Goal: Information Seeking & Learning: Learn about a topic

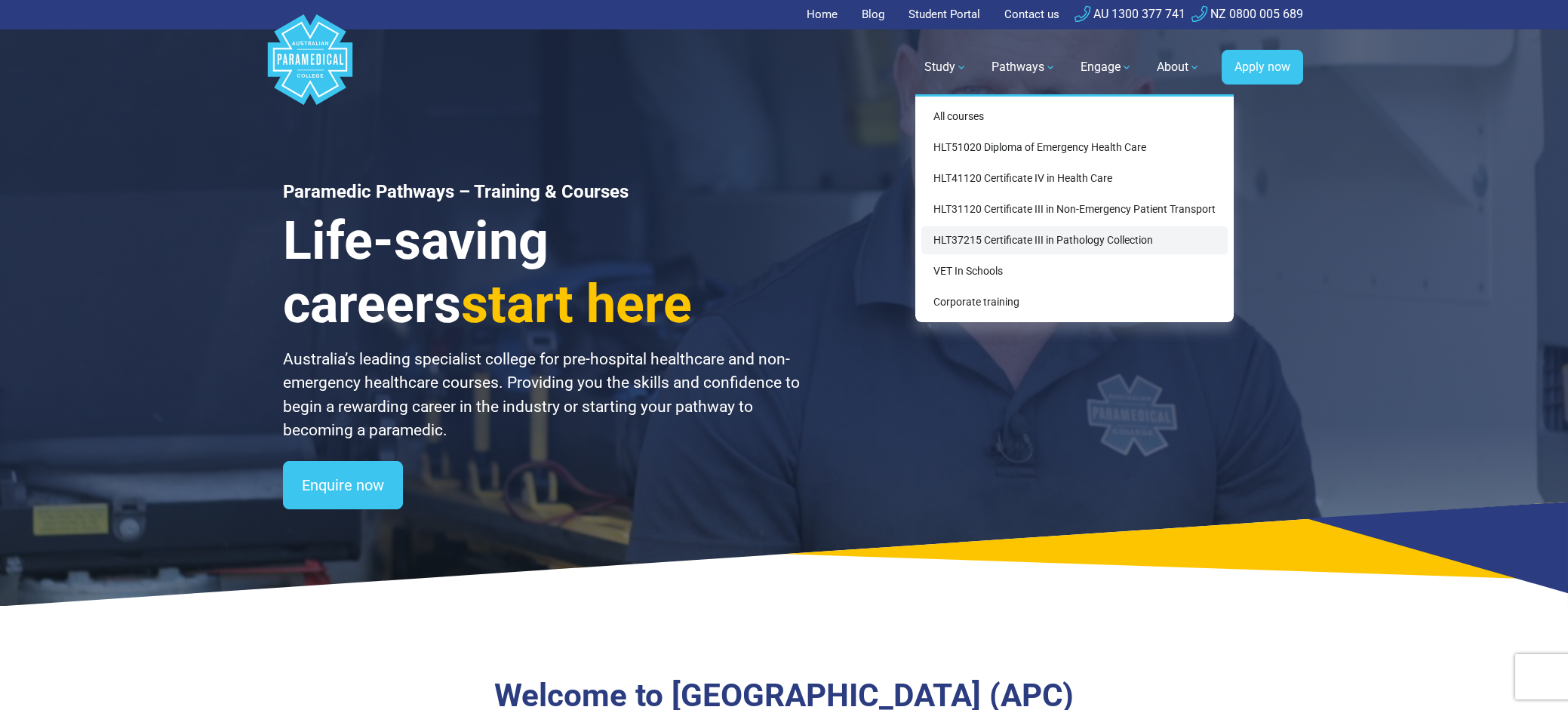
click at [1033, 232] on link "HLT37215 Certificate III in Pathology Collection" at bounding box center [1073, 240] width 306 height 28
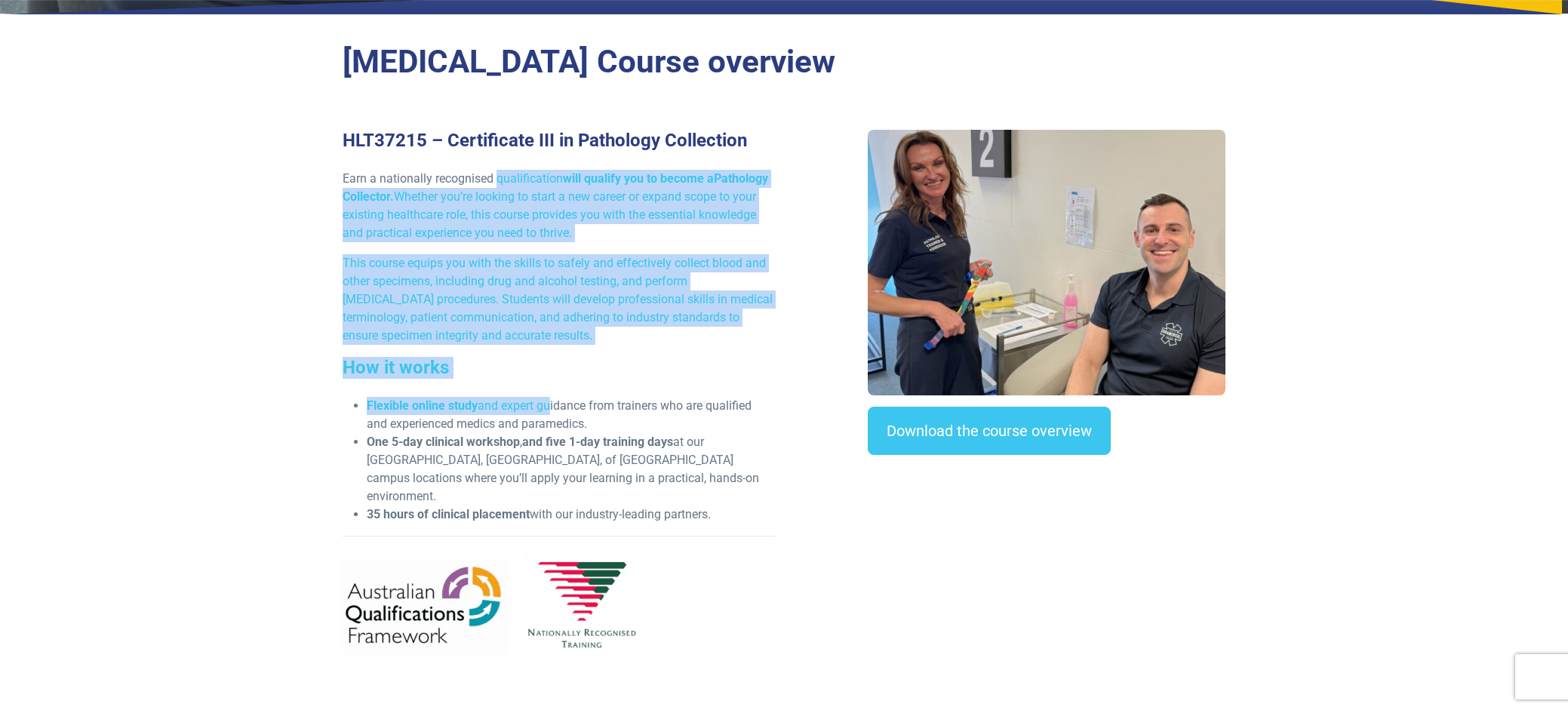
drag, startPoint x: 496, startPoint y: 172, endPoint x: 551, endPoint y: 407, distance: 241.4
click at [551, 407] on div "HLT37215 – Certificate III in Pathology Collection Earn a nationally recognised…" at bounding box center [558, 402] width 450 height 545
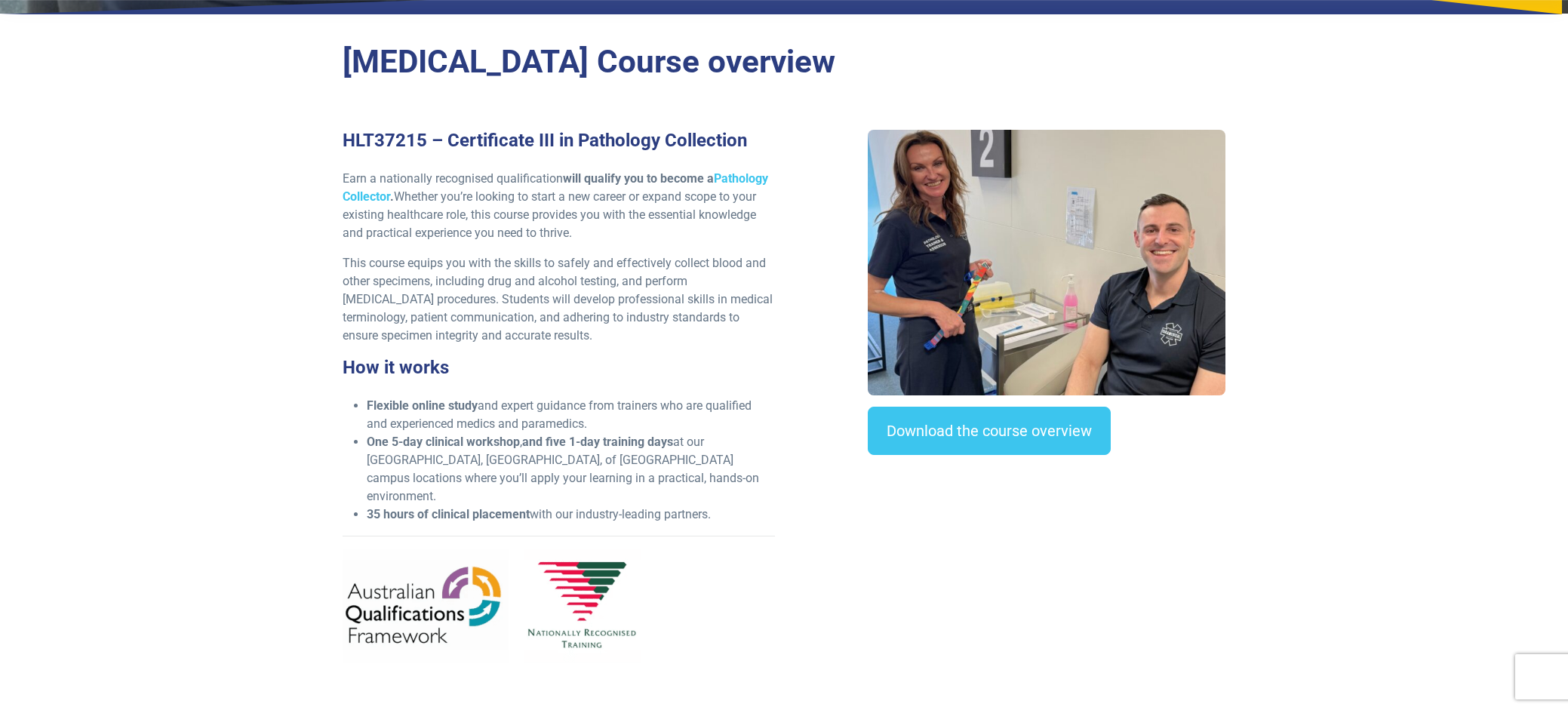
click at [493, 453] on li "One 5-day clinical workshop , and five 1-day training days at our NSW, QLD, of …" at bounding box center [570, 469] width 408 height 72
drag, startPoint x: 403, startPoint y: 442, endPoint x: 691, endPoint y: 442, distance: 288.0
click at [691, 442] on li "One 5-day clinical workshop , and five 1-day training days at our NSW, QLD, of …" at bounding box center [570, 469] width 408 height 72
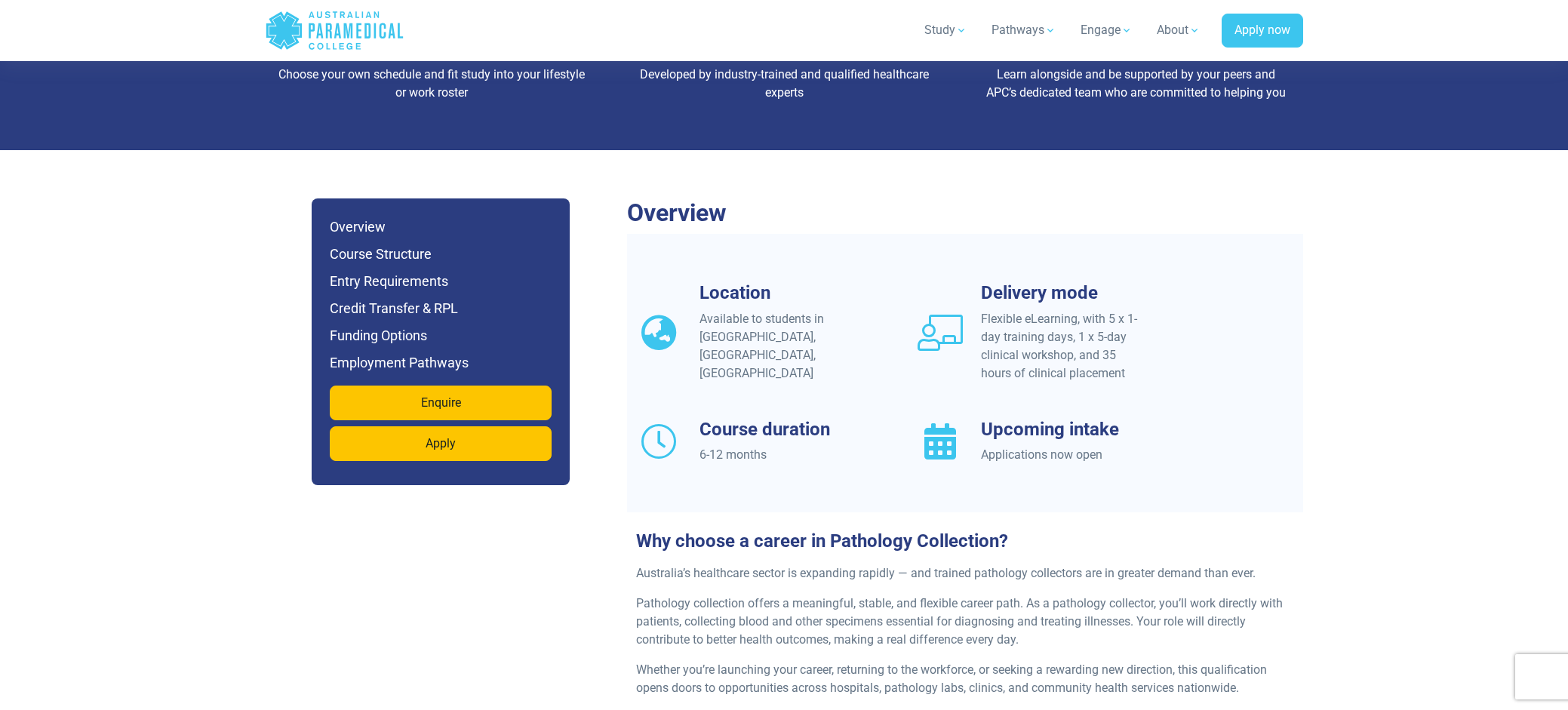
scroll to position [1207, 0]
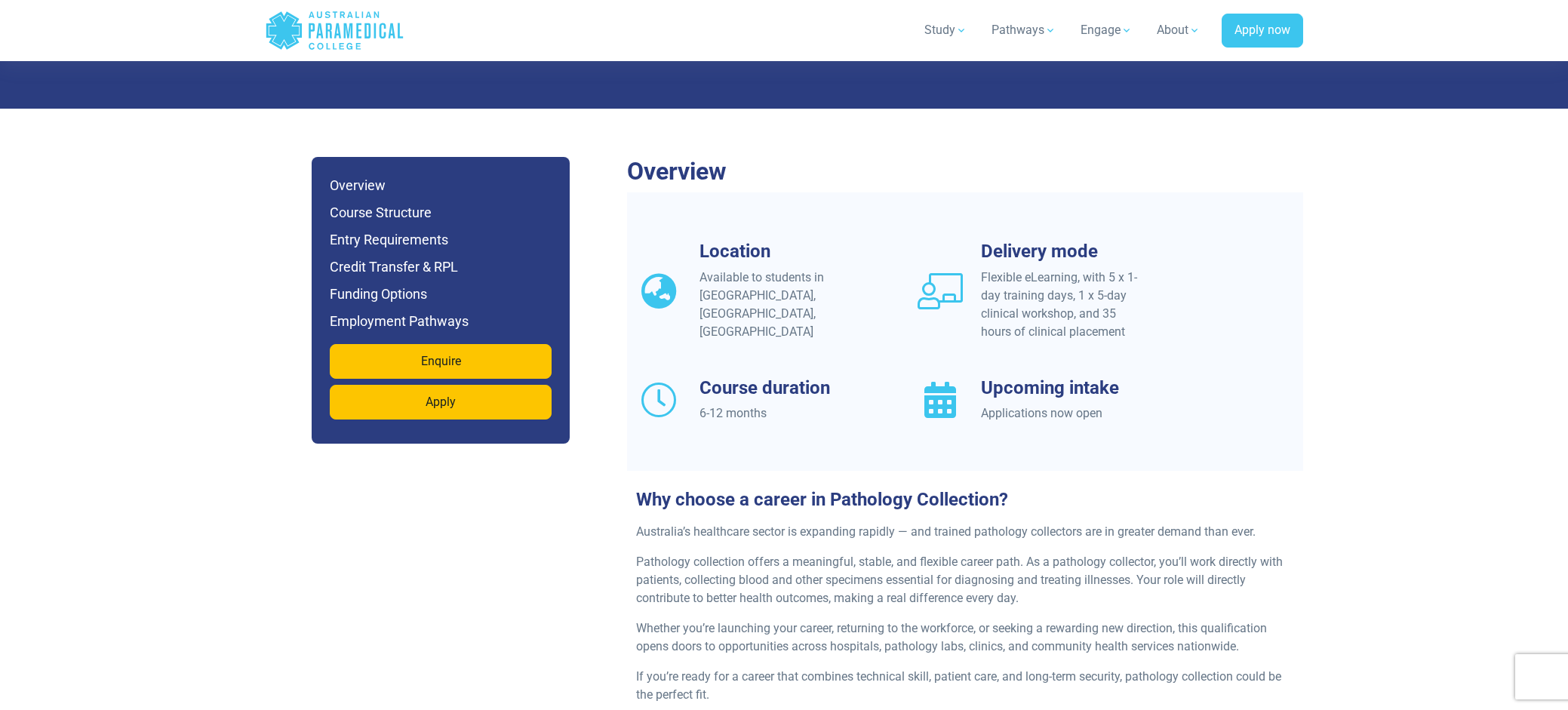
drag, startPoint x: 1004, startPoint y: 261, endPoint x: 1109, endPoint y: 390, distance: 166.3
click at [1109, 390] on div "Location Available to students in NSW, QLD, VIC Delivery mode Flexible eLearnin…" at bounding box center [964, 349] width 676 height 219
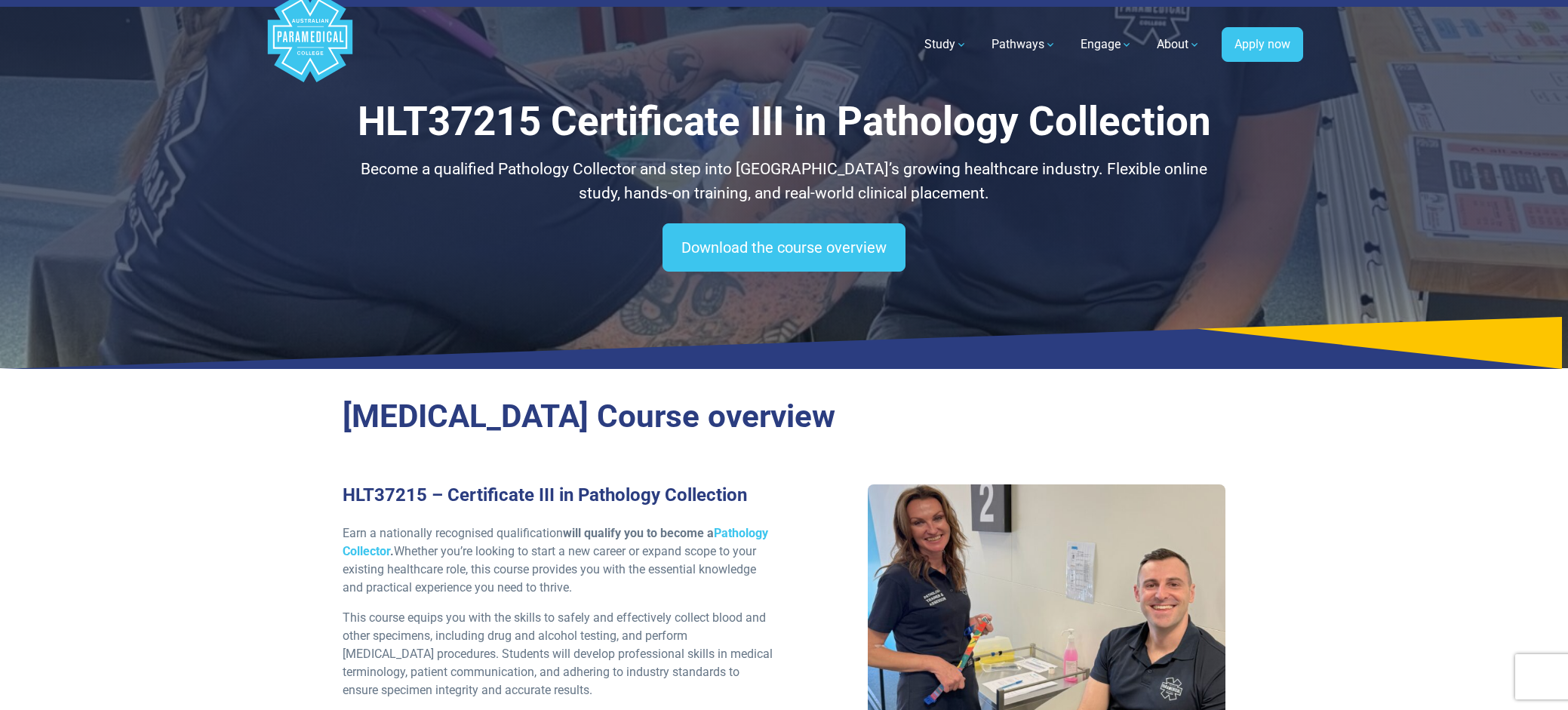
scroll to position [0, 0]
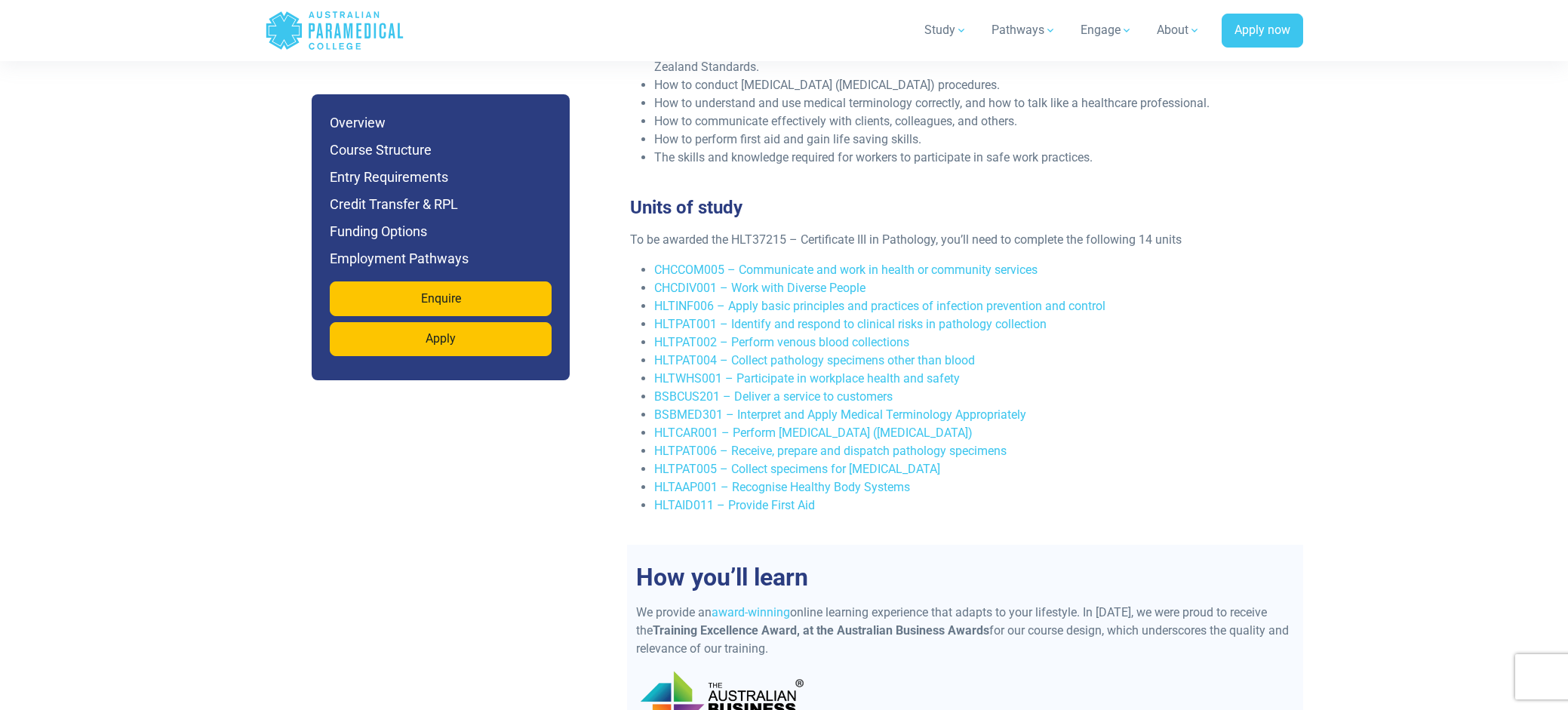
scroll to position [3017, 0]
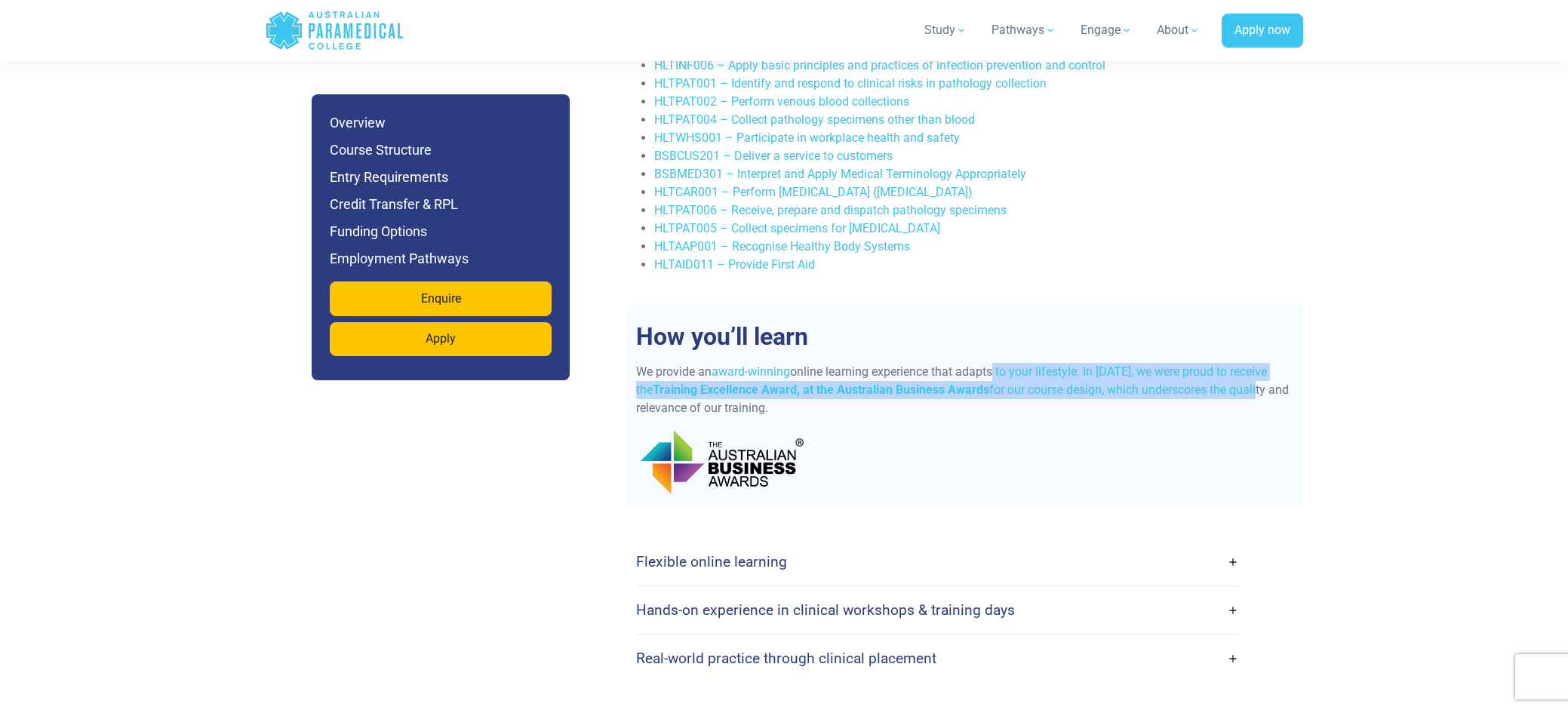
drag, startPoint x: 995, startPoint y: 350, endPoint x: 1241, endPoint y: 370, distance: 246.8
click at [1241, 370] on p "We provide an award-winning online learning experience that adapts to your life…" at bounding box center [965, 390] width 658 height 55
click at [1154, 370] on p "We provide an award-winning online learning experience that adapts to your life…" at bounding box center [965, 390] width 658 height 55
drag, startPoint x: 995, startPoint y: 349, endPoint x: 1217, endPoint y: 372, distance: 223.2
click at [1217, 372] on p "We provide an award-winning online learning experience that adapts to your life…" at bounding box center [965, 390] width 658 height 55
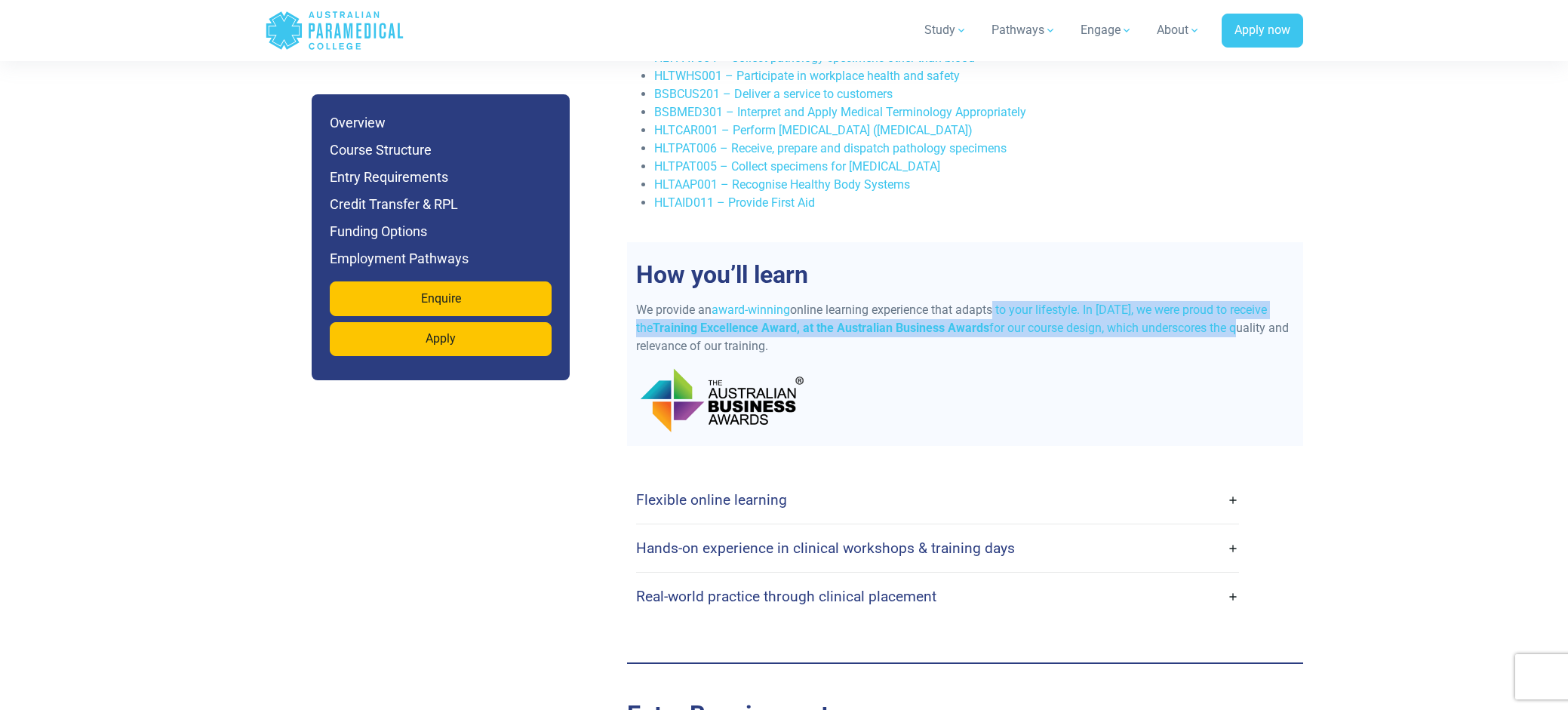
scroll to position [3167, 0]
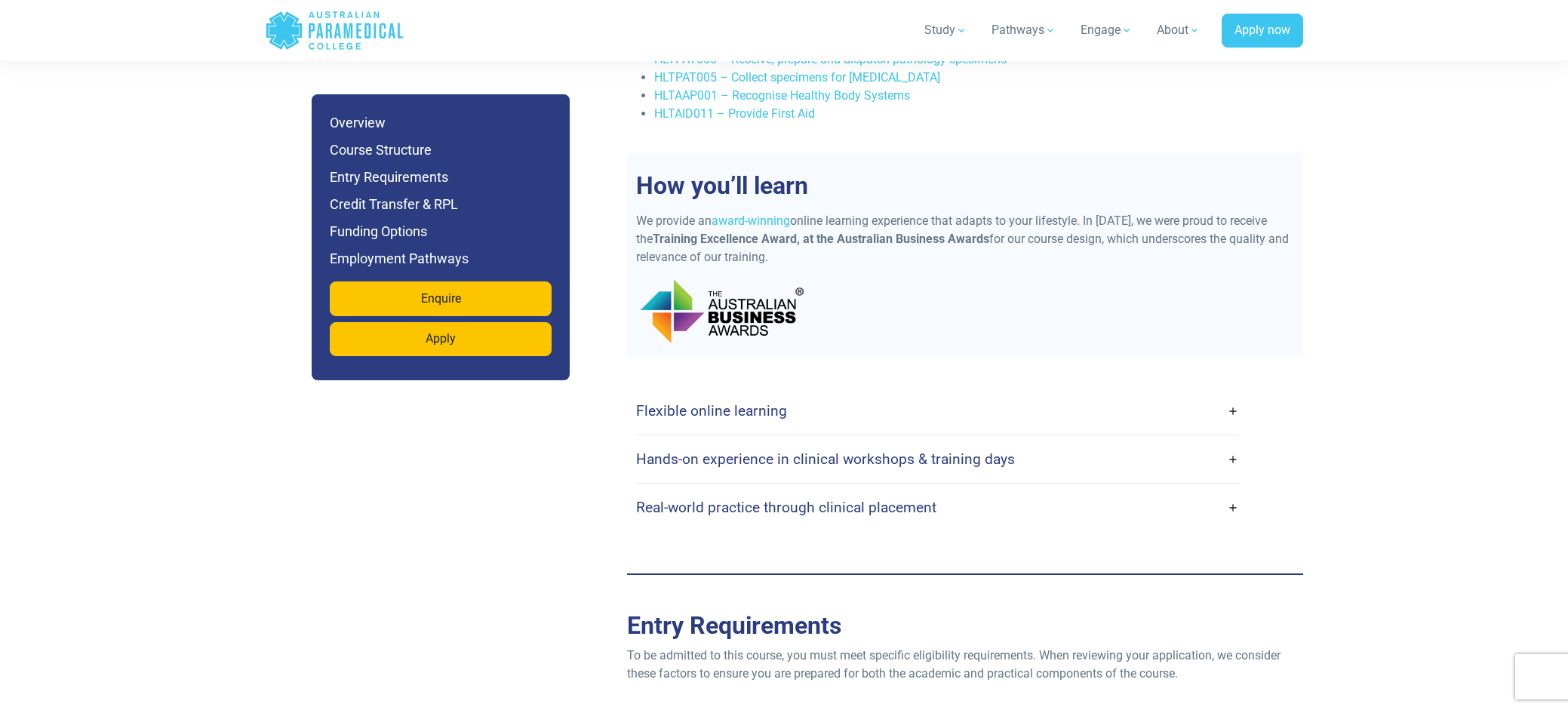
click at [877, 396] on link "Flexible online learning" at bounding box center [937, 411] width 603 height 36
click at [1229, 393] on link "Flexible online learning" at bounding box center [937, 411] width 603 height 36
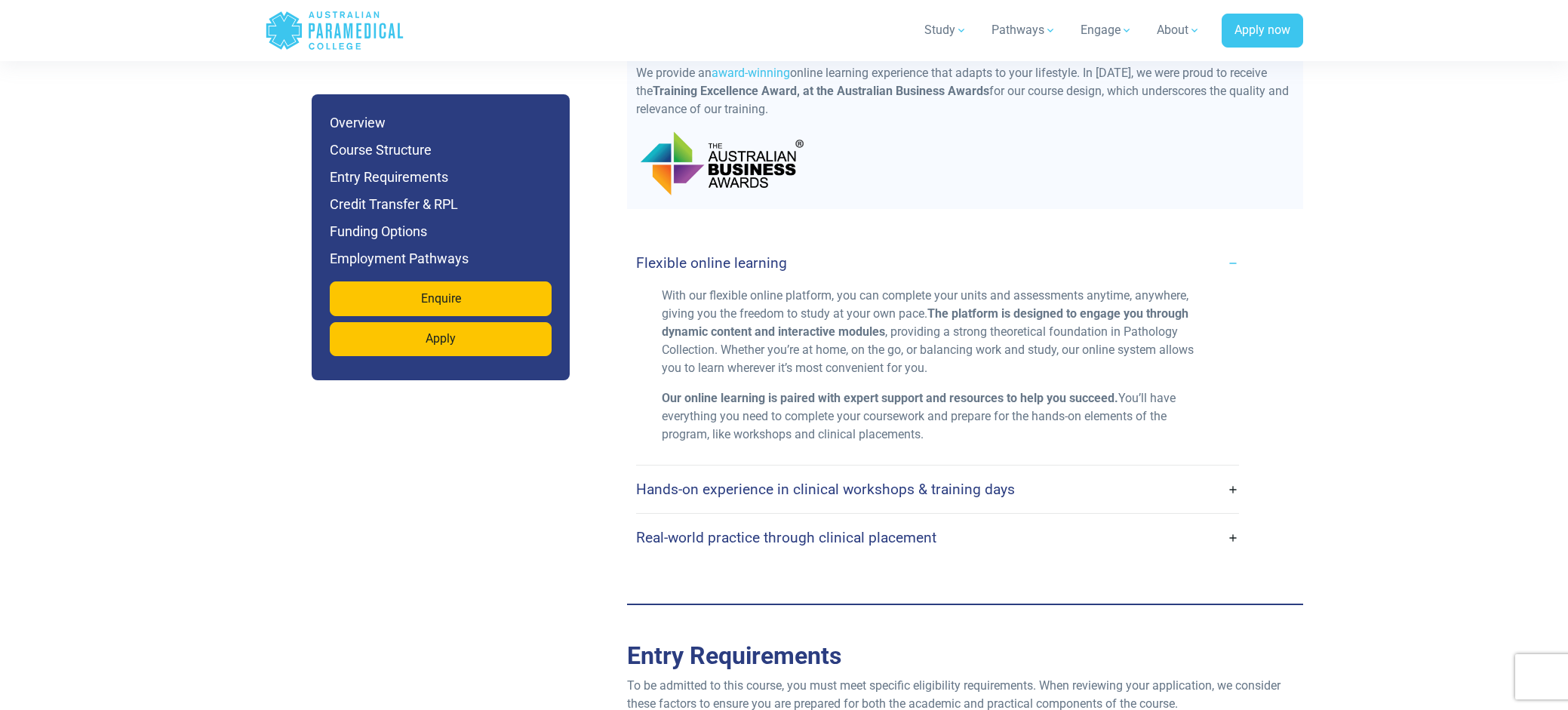
scroll to position [3318, 0]
click at [1229, 469] on link "Hands-on experience in clinical workshops & training days" at bounding box center [937, 487] width 603 height 36
click at [1234, 473] on link "Hands-on experience in clinical workshops & training days" at bounding box center [937, 487] width 603 height 36
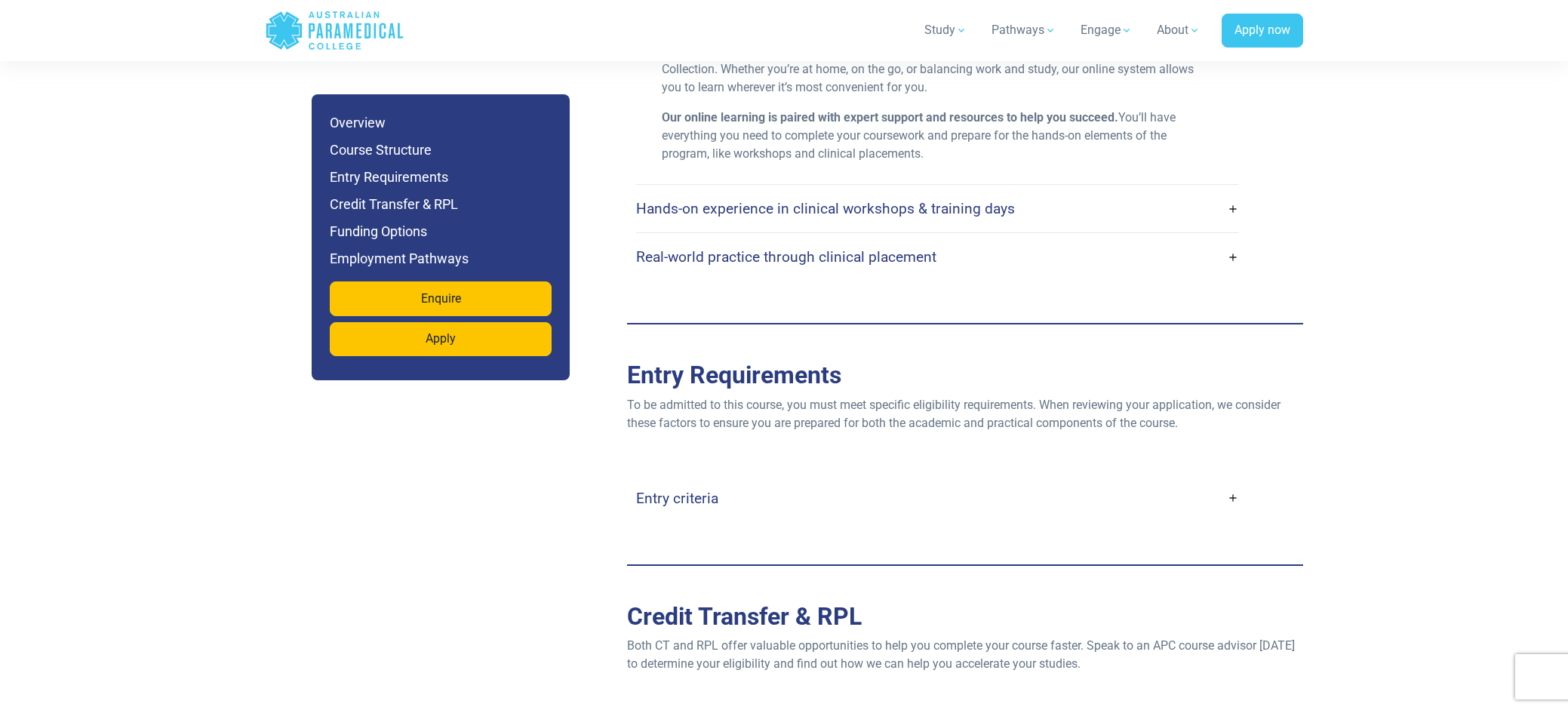
scroll to position [3696, 0]
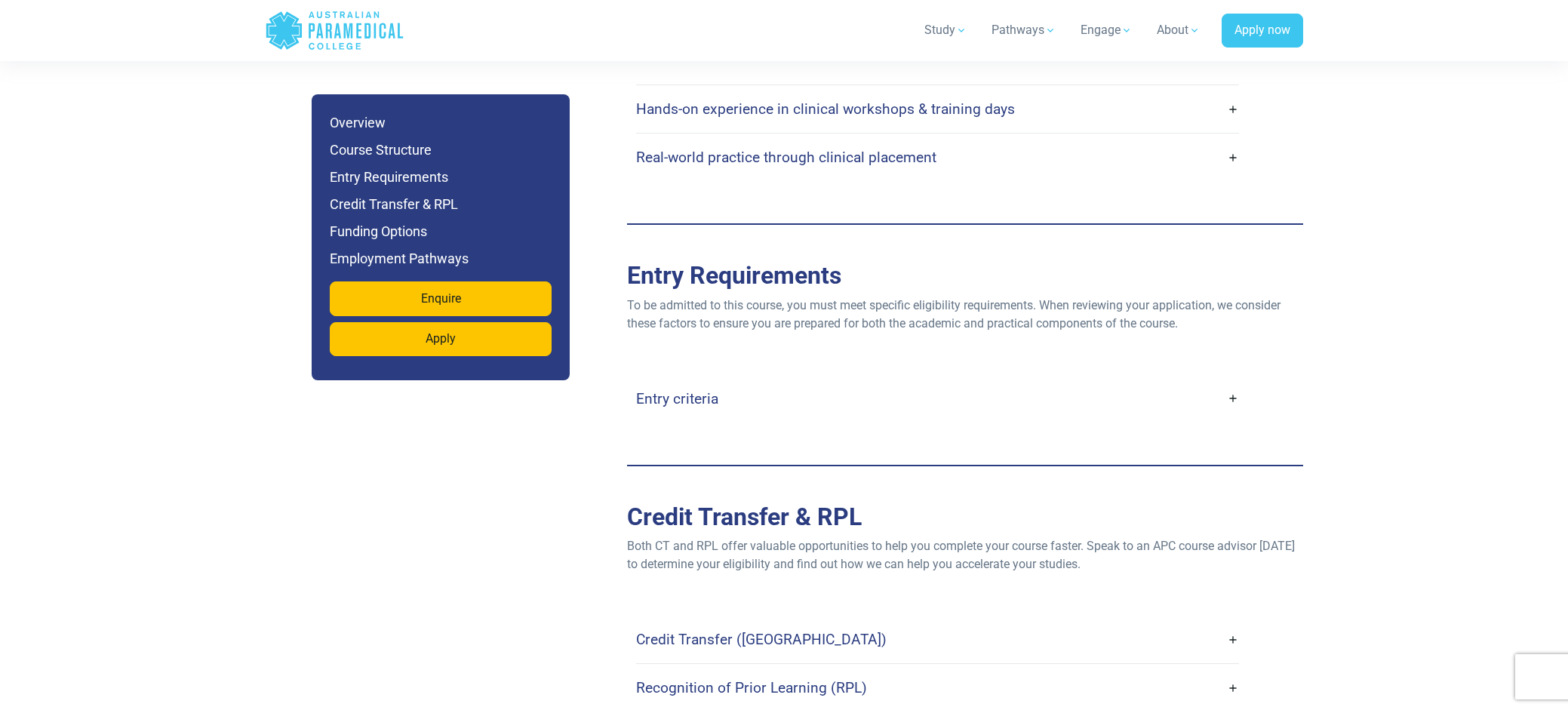
click at [734, 382] on link "Entry criteria" at bounding box center [937, 399] width 603 height 36
click at [685, 381] on link "Entry criteria" at bounding box center [937, 399] width 603 height 36
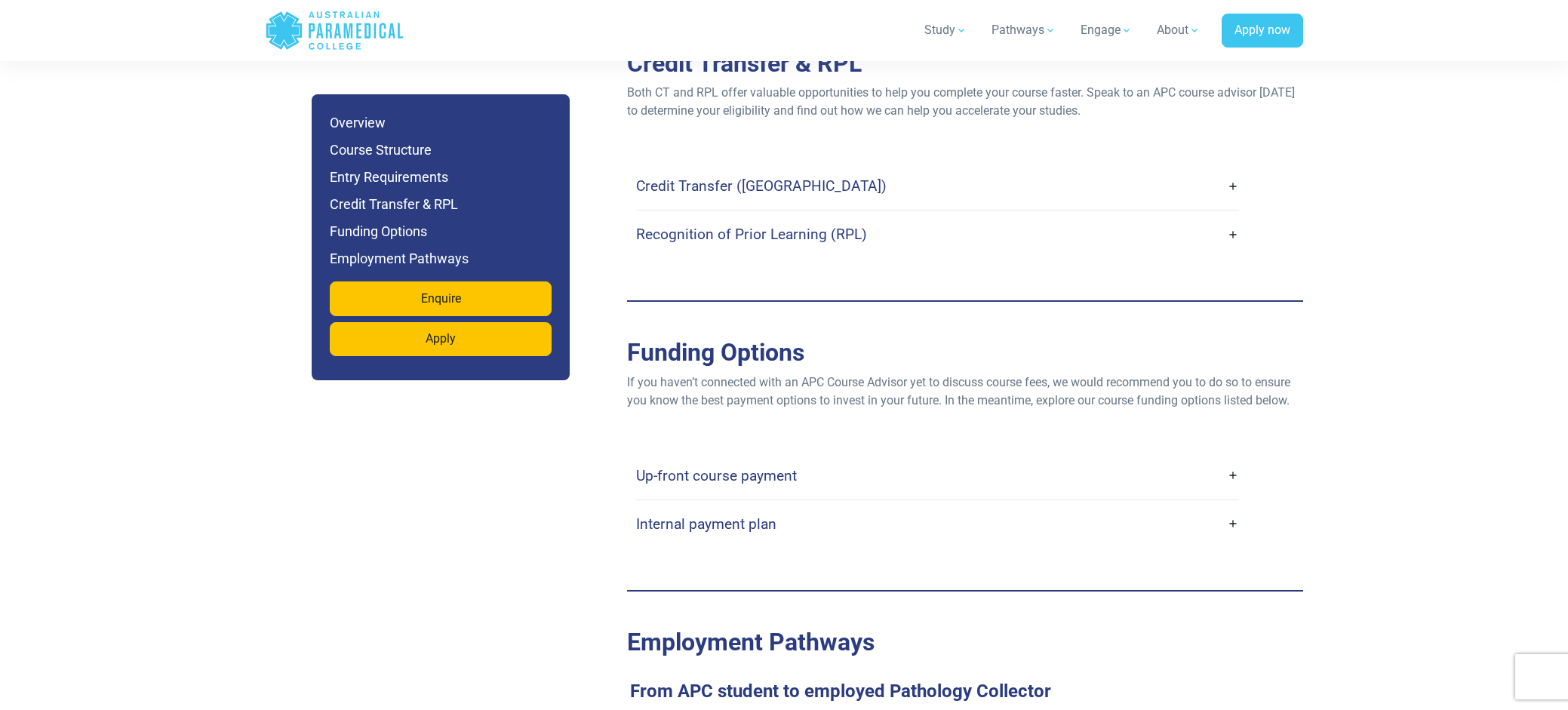
scroll to position [4601, 0]
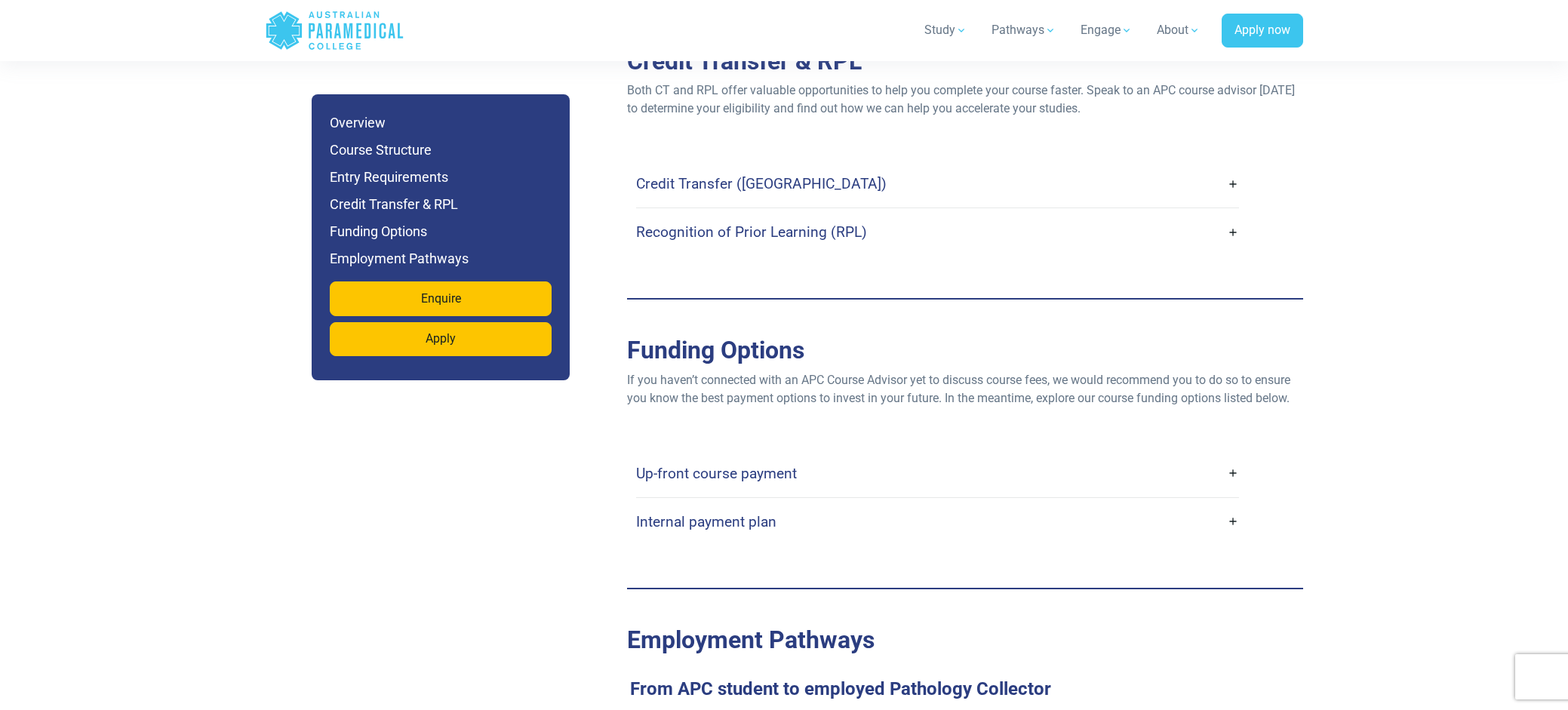
click at [810, 455] on link "Up-front course payment" at bounding box center [937, 473] width 603 height 36
click at [768, 465] on h4 "Up-front course payment" at bounding box center [716, 473] width 160 height 17
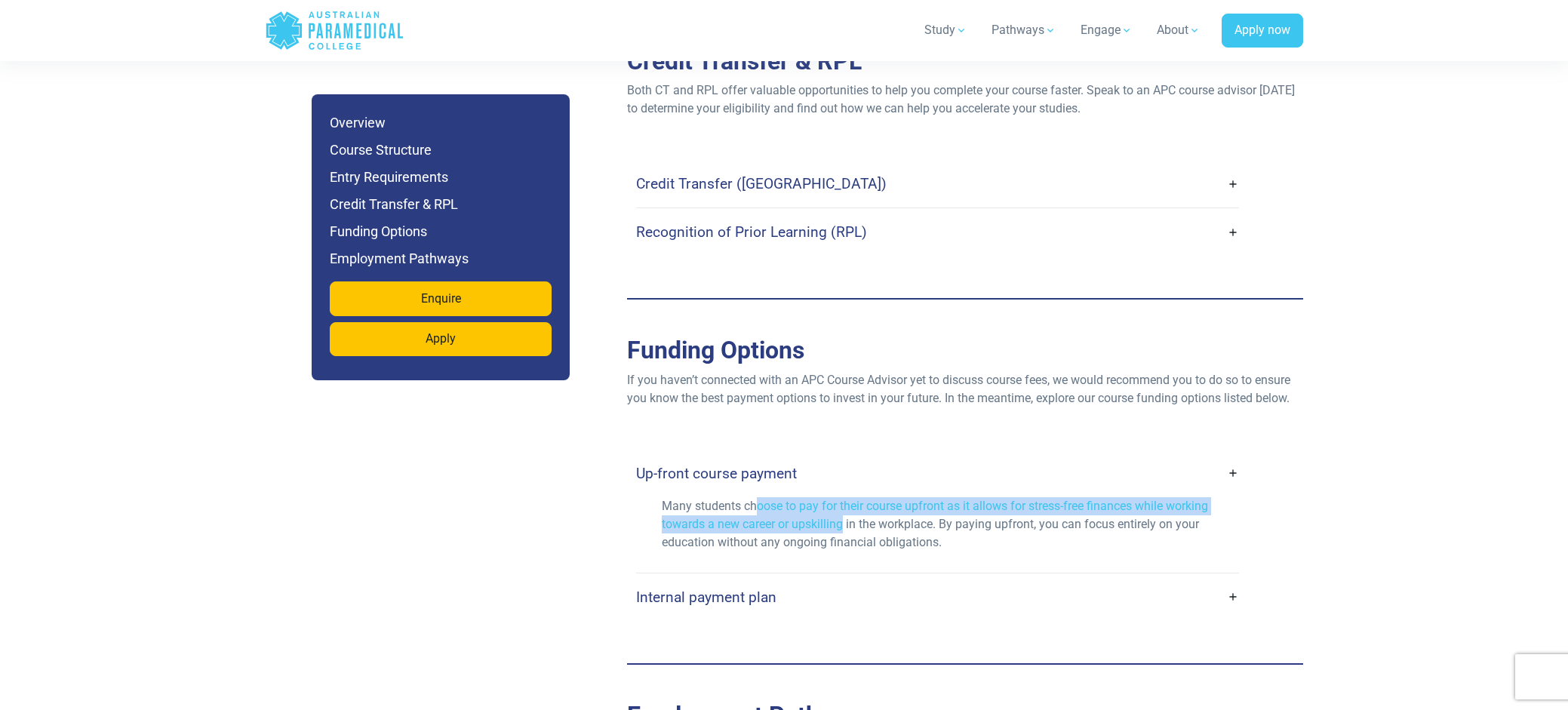
drag, startPoint x: 760, startPoint y: 484, endPoint x: 842, endPoint y: 502, distance: 84.0
click at [842, 502] on p "Many students choose to pay for their course upfront as it allows for stress-fr…" at bounding box center [937, 524] width 552 height 55
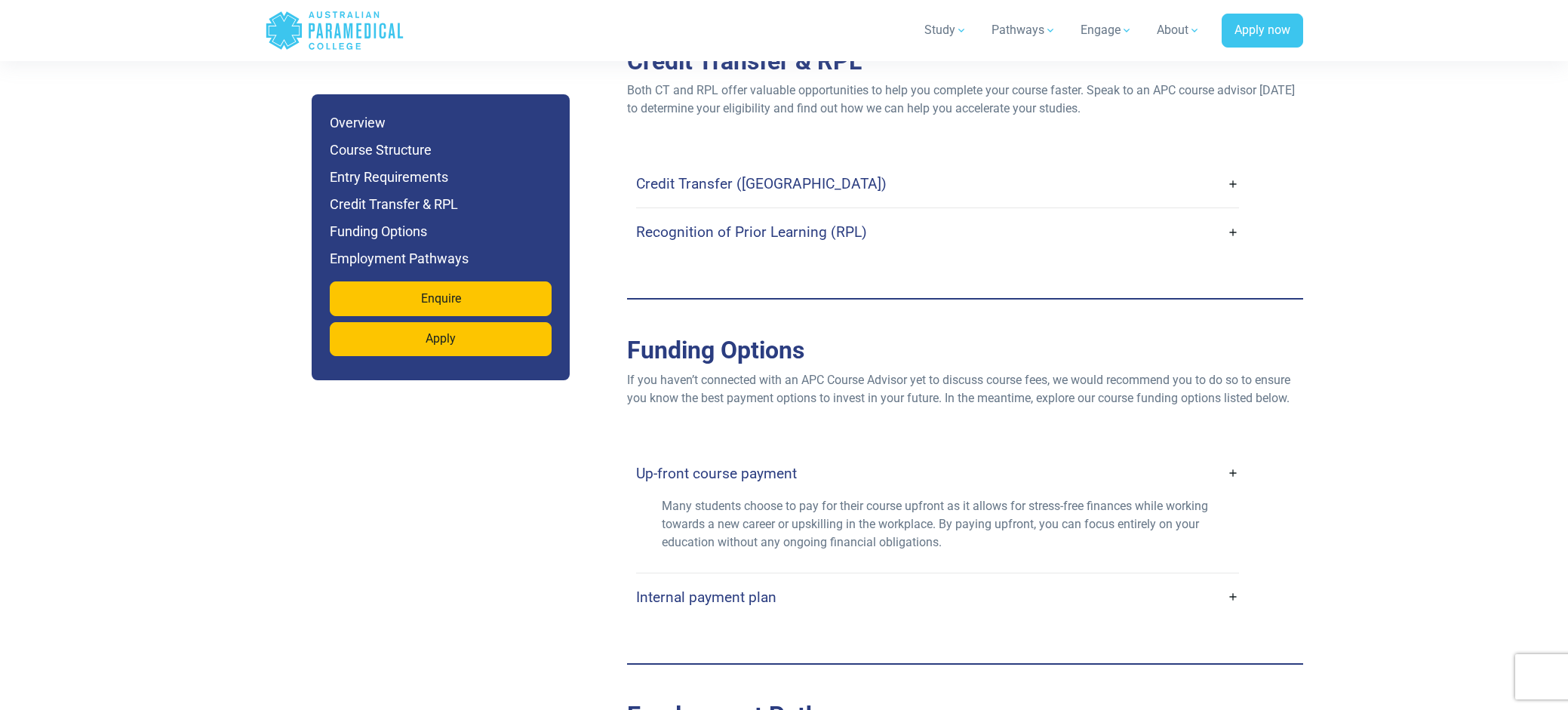
click at [785, 580] on link "Internal payment plan" at bounding box center [937, 597] width 603 height 36
click at [738, 588] on h4 "Internal payment plan" at bounding box center [706, 597] width 141 height 17
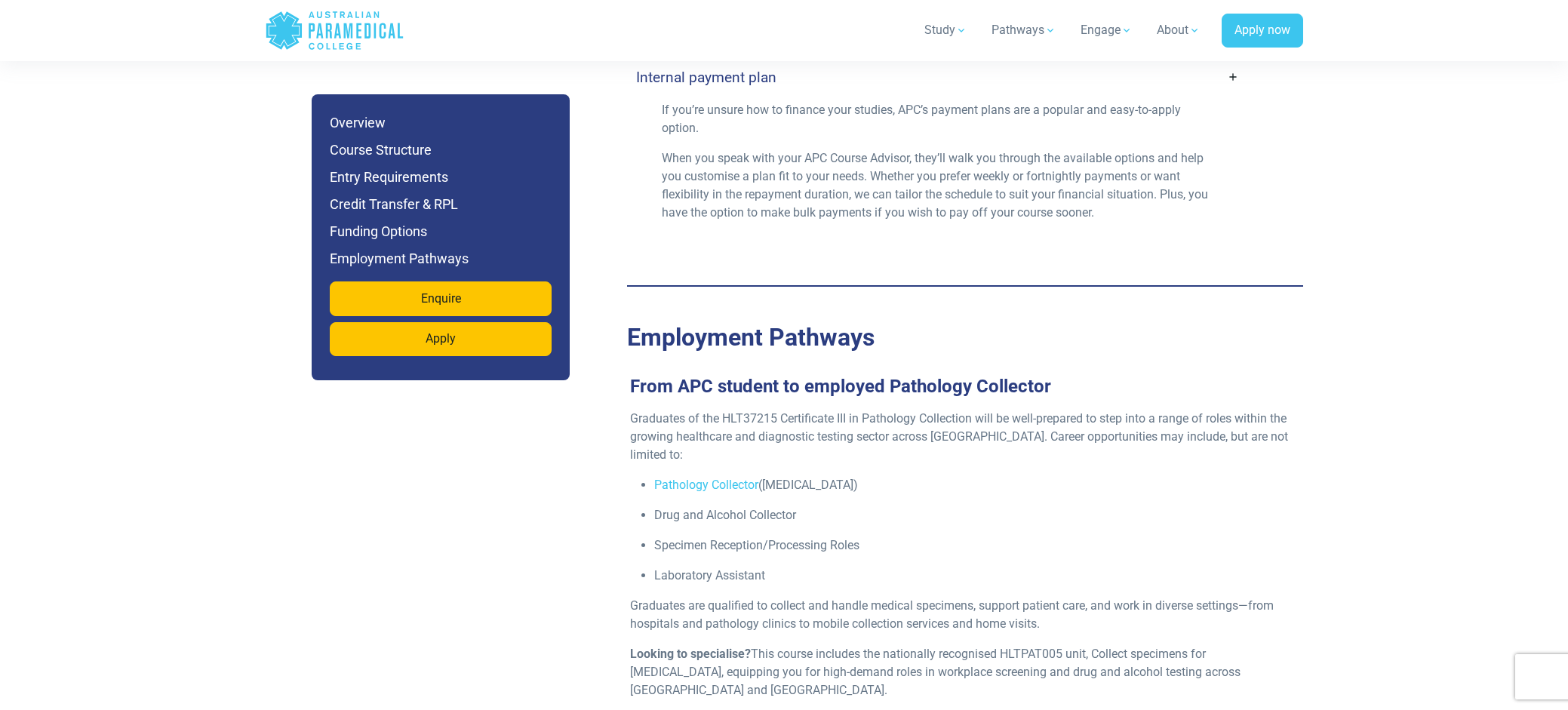
scroll to position [4903, 0]
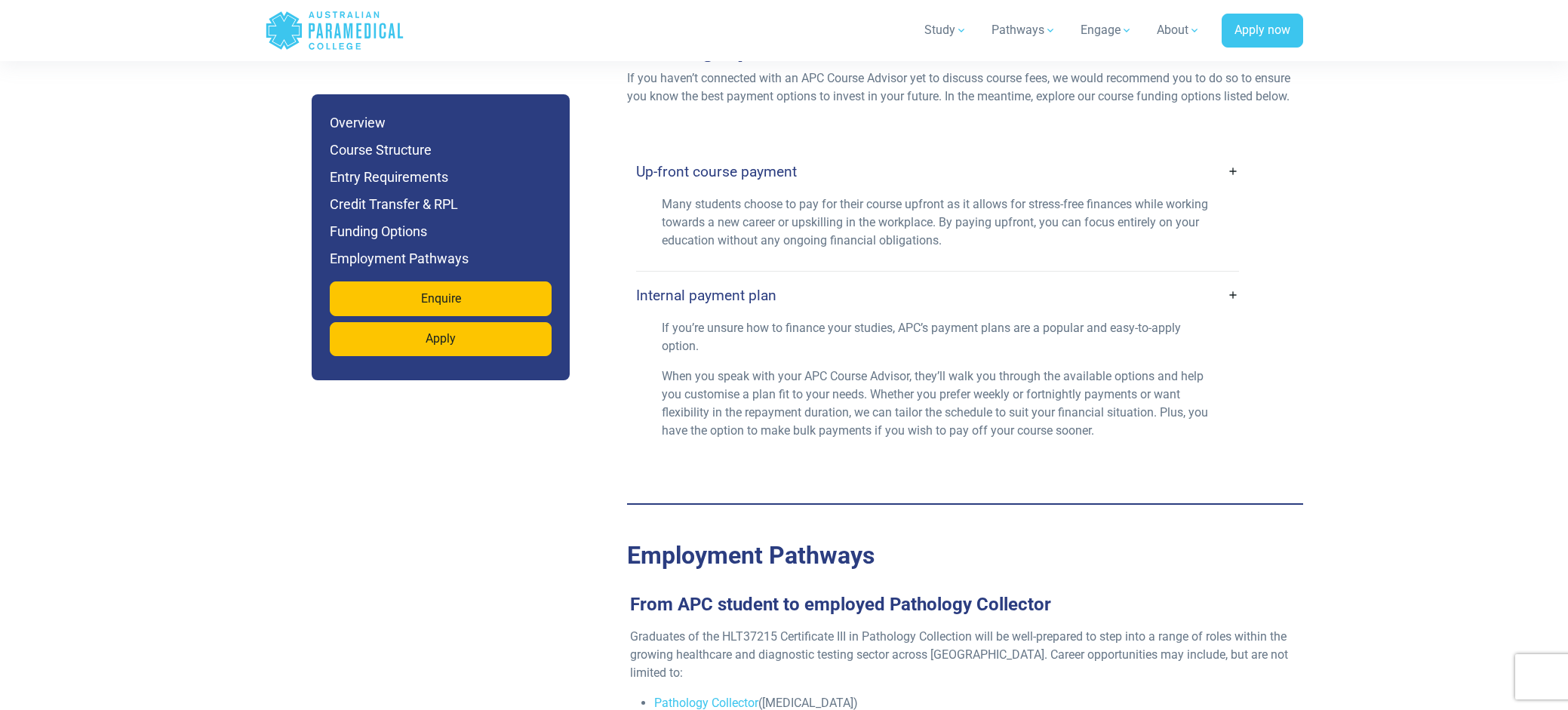
click at [941, 375] on p "When you speak with your APC Course Advisor, they’ll walk you through the avail…" at bounding box center [937, 403] width 552 height 72
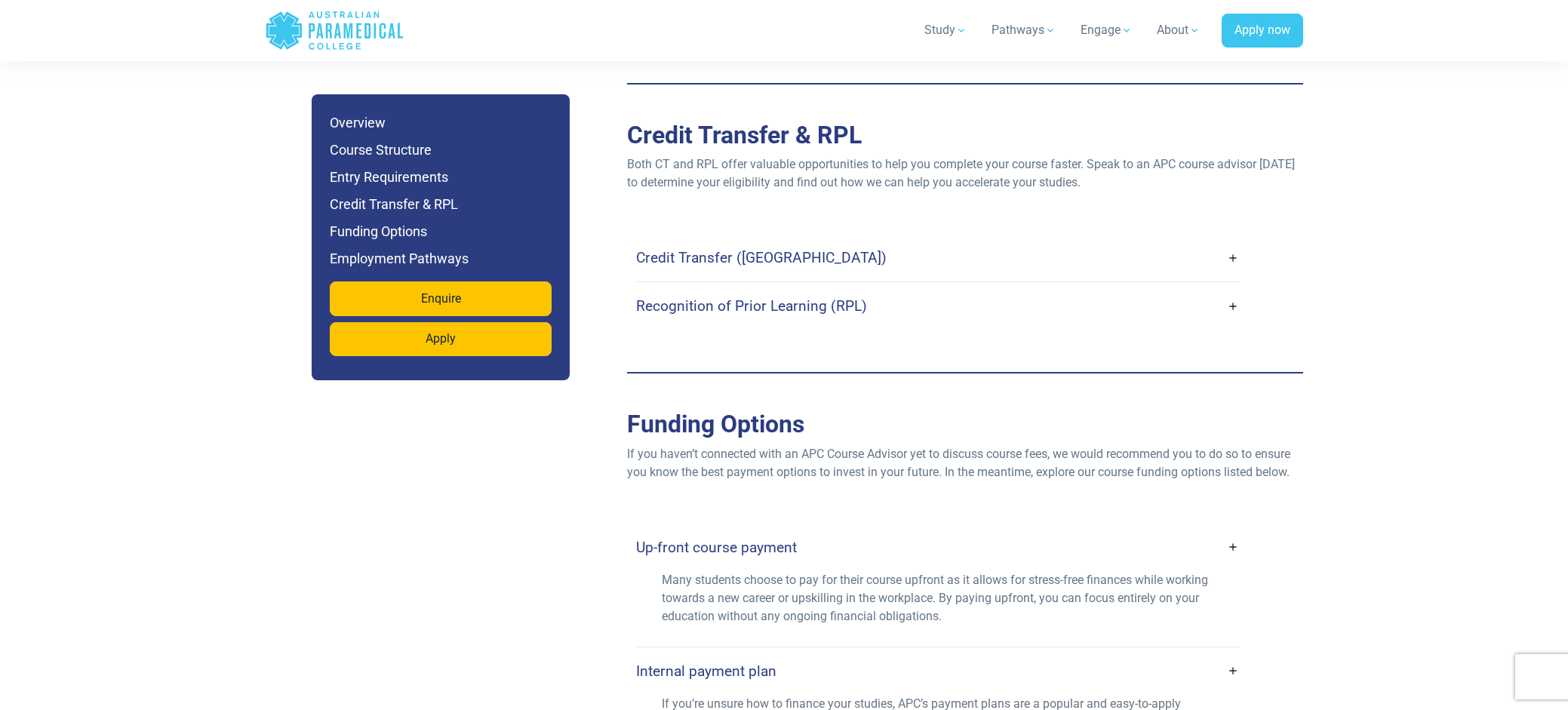
scroll to position [4525, 0]
click at [1003, 290] on link "Recognition of Prior Learning (RPL)" at bounding box center [937, 308] width 603 height 36
click at [1229, 292] on link "Recognition of Prior Learning (RPL)" at bounding box center [937, 308] width 603 height 36
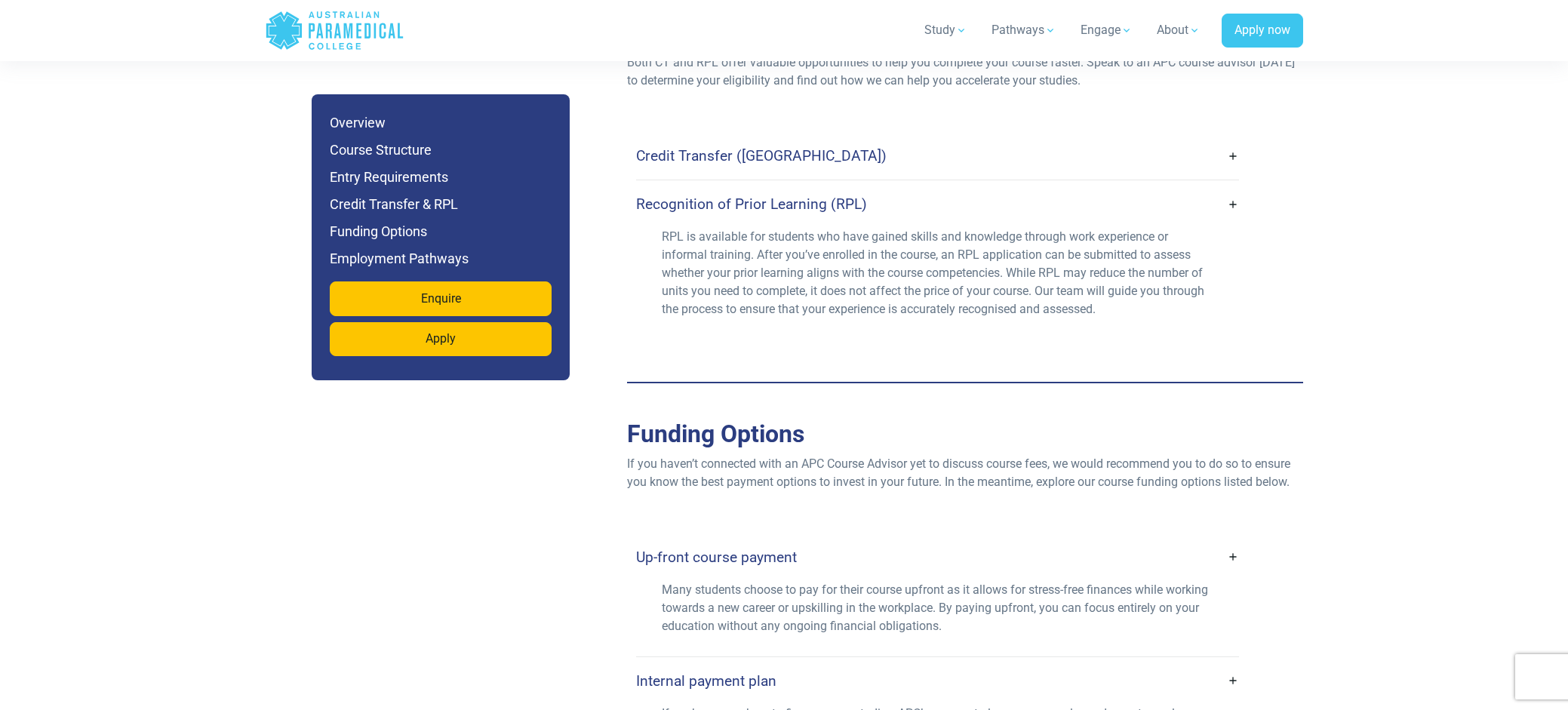
scroll to position [4637, 0]
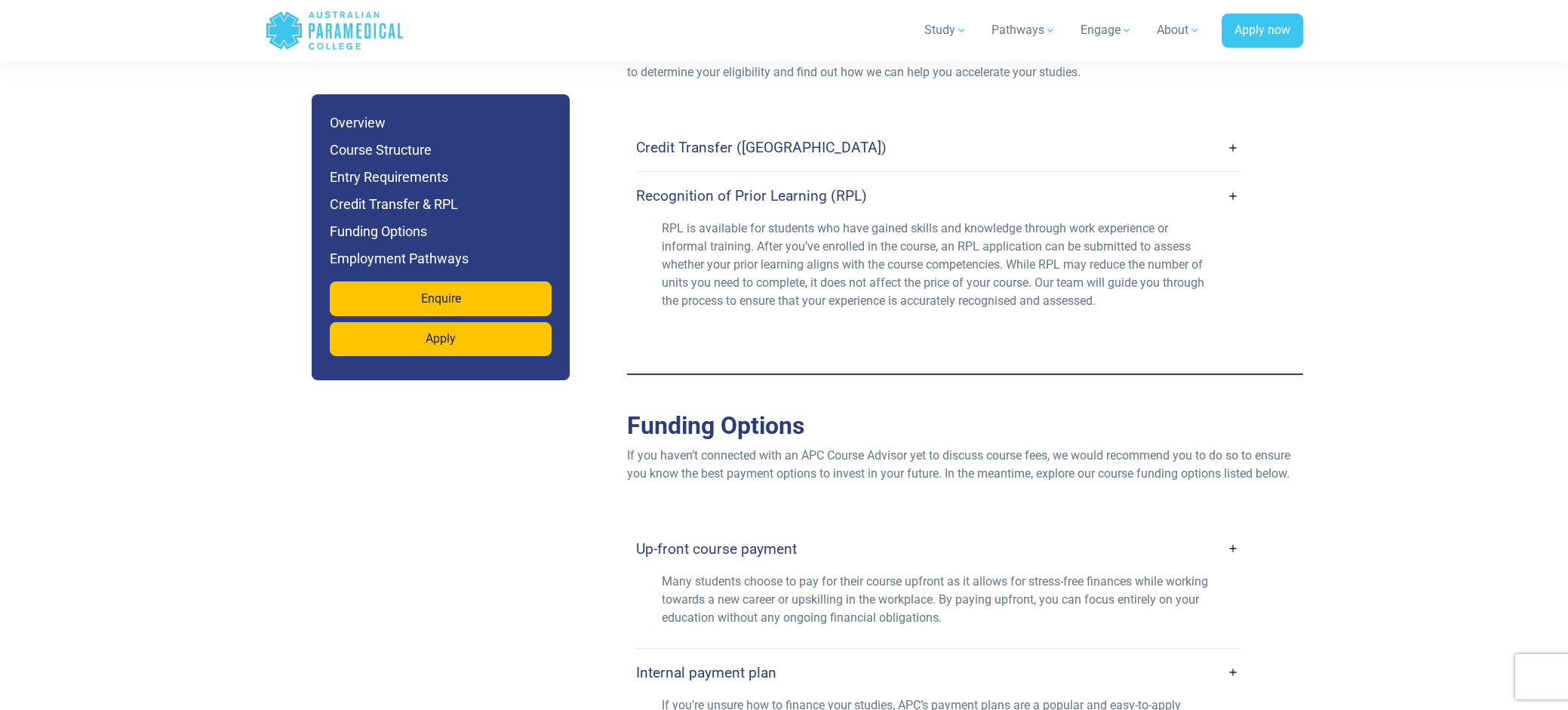
click at [1228, 132] on link "Credit Transfer ([GEOGRAPHIC_DATA])" at bounding box center [937, 147] width 603 height 36
click at [940, 494] on div "Up-front course payment Many students choose to pay for their course upfront as…" at bounding box center [964, 681] width 676 height 373
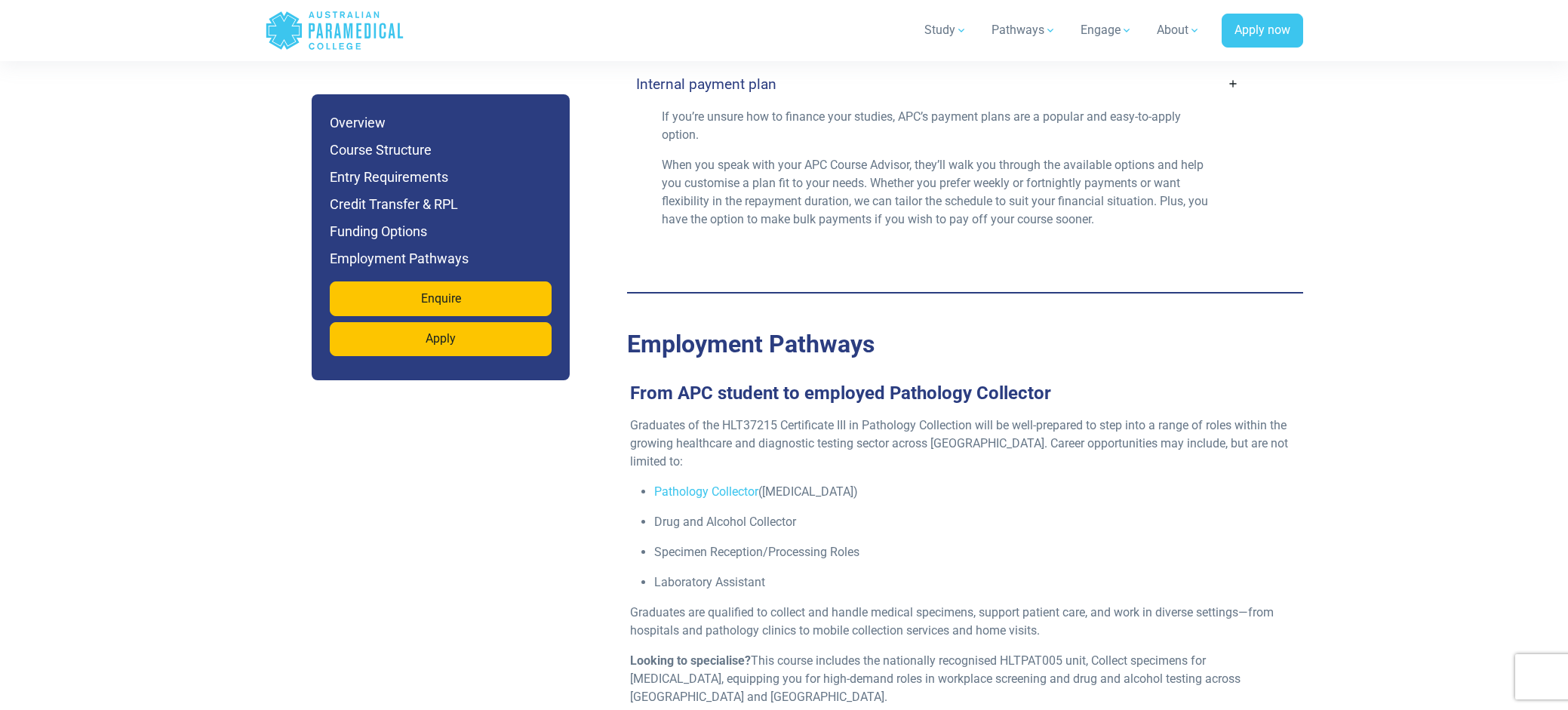
scroll to position [5240, 0]
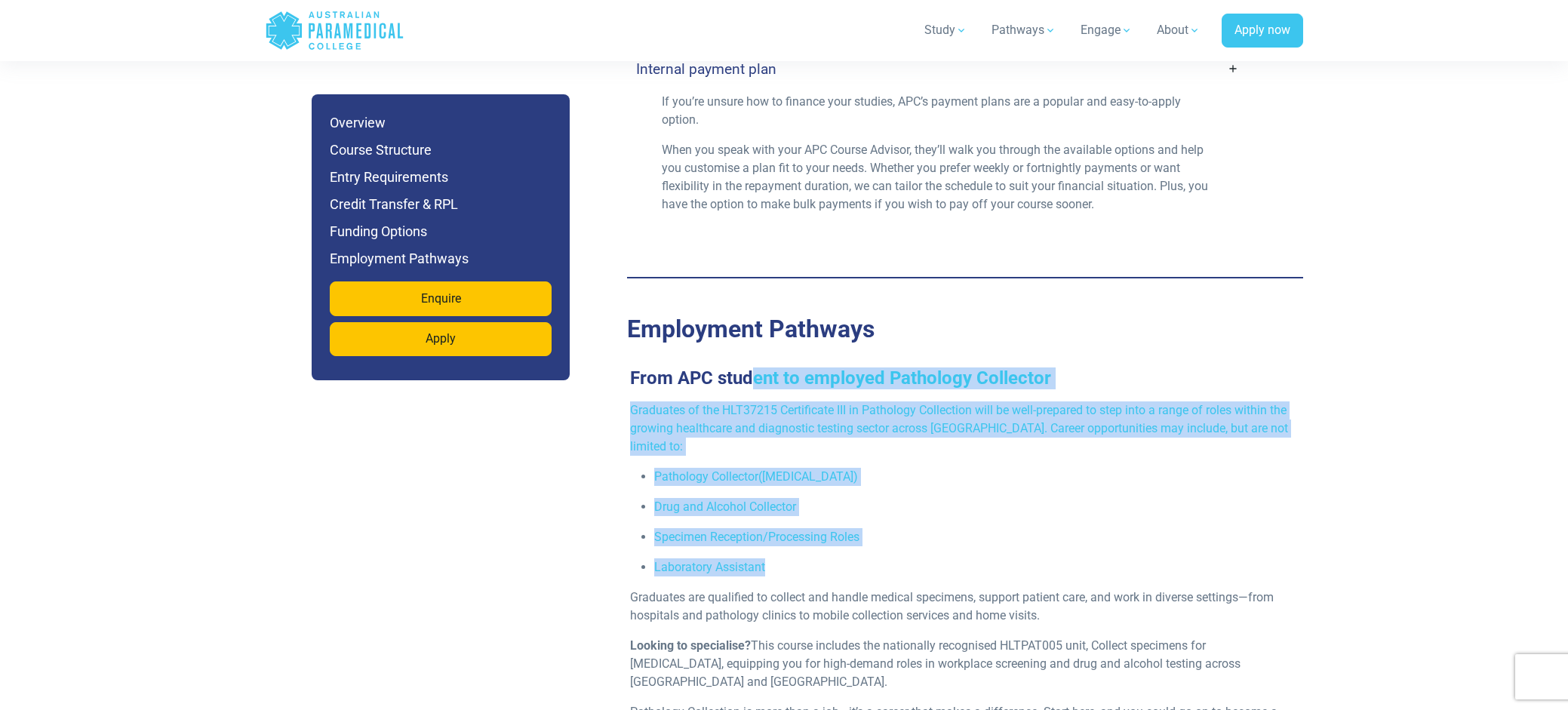
drag, startPoint x: 756, startPoint y: 359, endPoint x: 958, endPoint y: 566, distance: 289.2
click at [958, 550] on div "From APC student to employed Pathology Collector Graduates of the HLT37215 Cert…" at bounding box center [958, 559] width 676 height 384
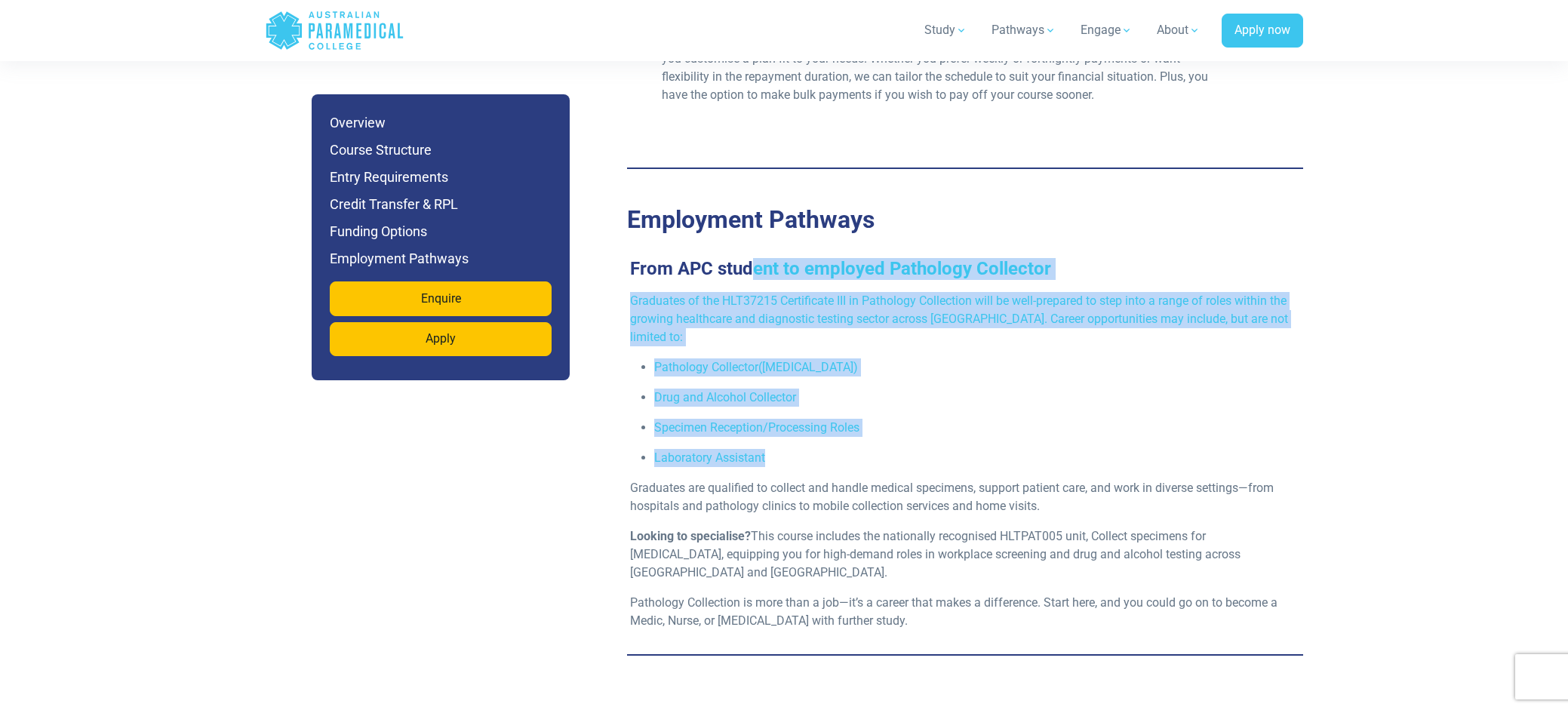
scroll to position [5467, 0]
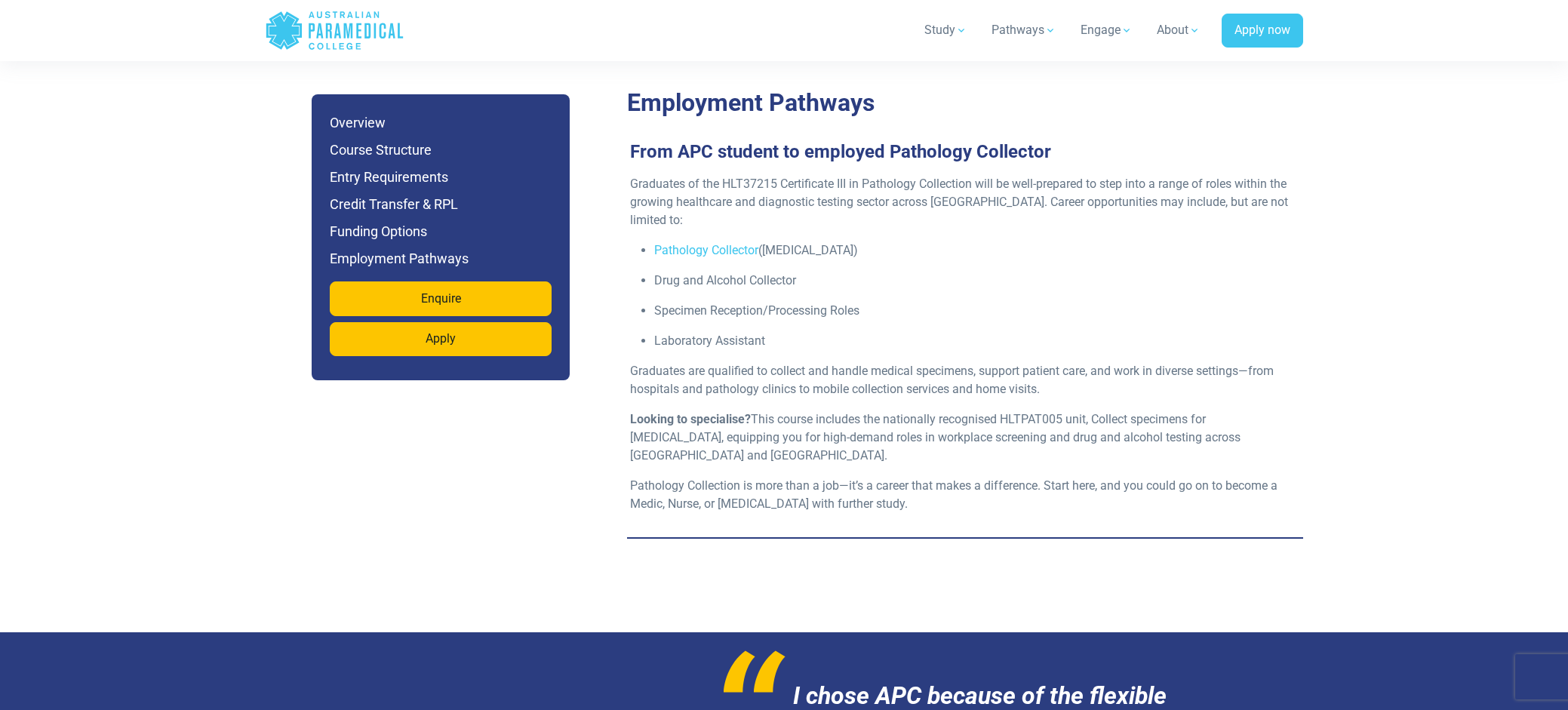
click at [959, 381] on div "Graduates of the HLT37215 Certificate III in Pathology Collection will be well-…" at bounding box center [958, 349] width 676 height 350
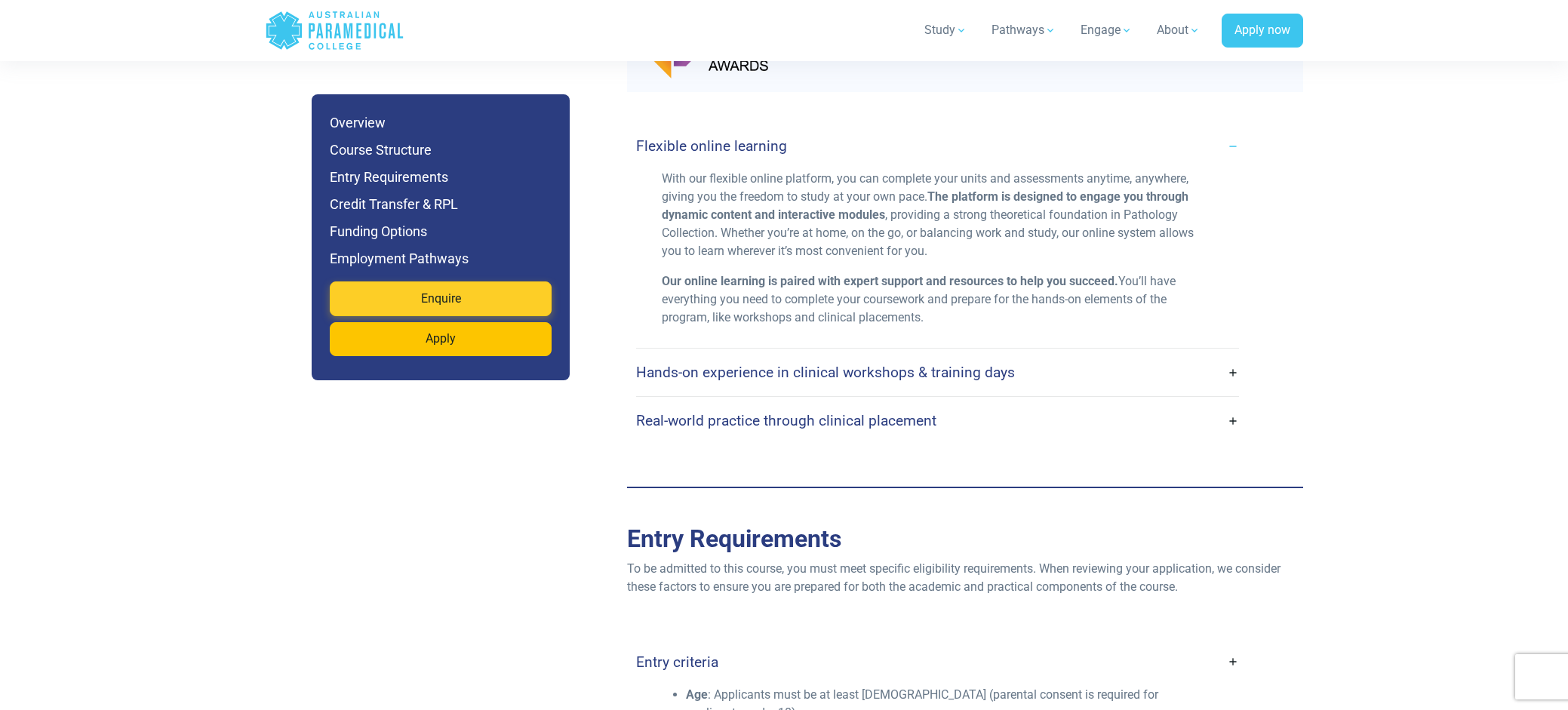
scroll to position [3430, 0]
click at [923, 366] on h4 "Hands-on experience in clinical workshops & training days" at bounding box center [825, 374] width 379 height 17
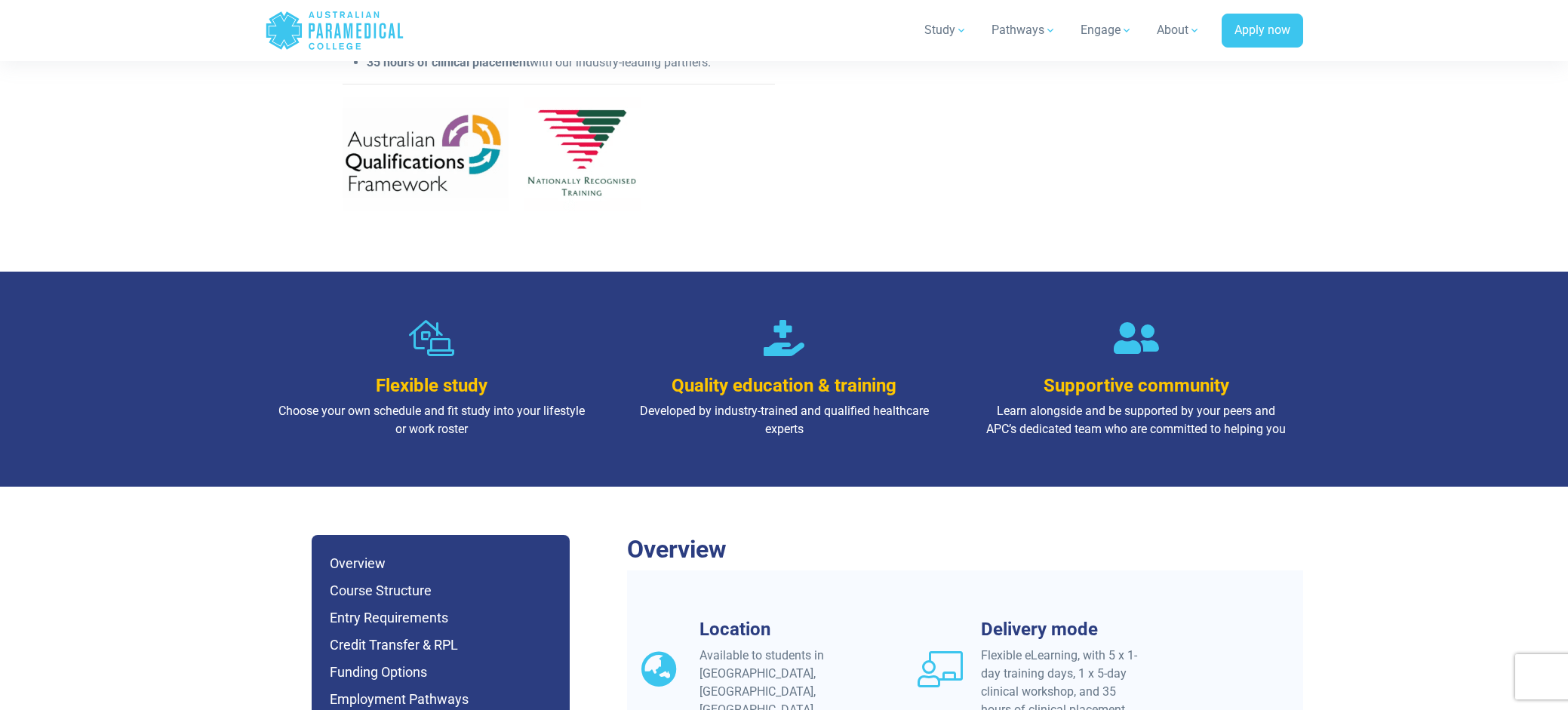
scroll to position [790, 0]
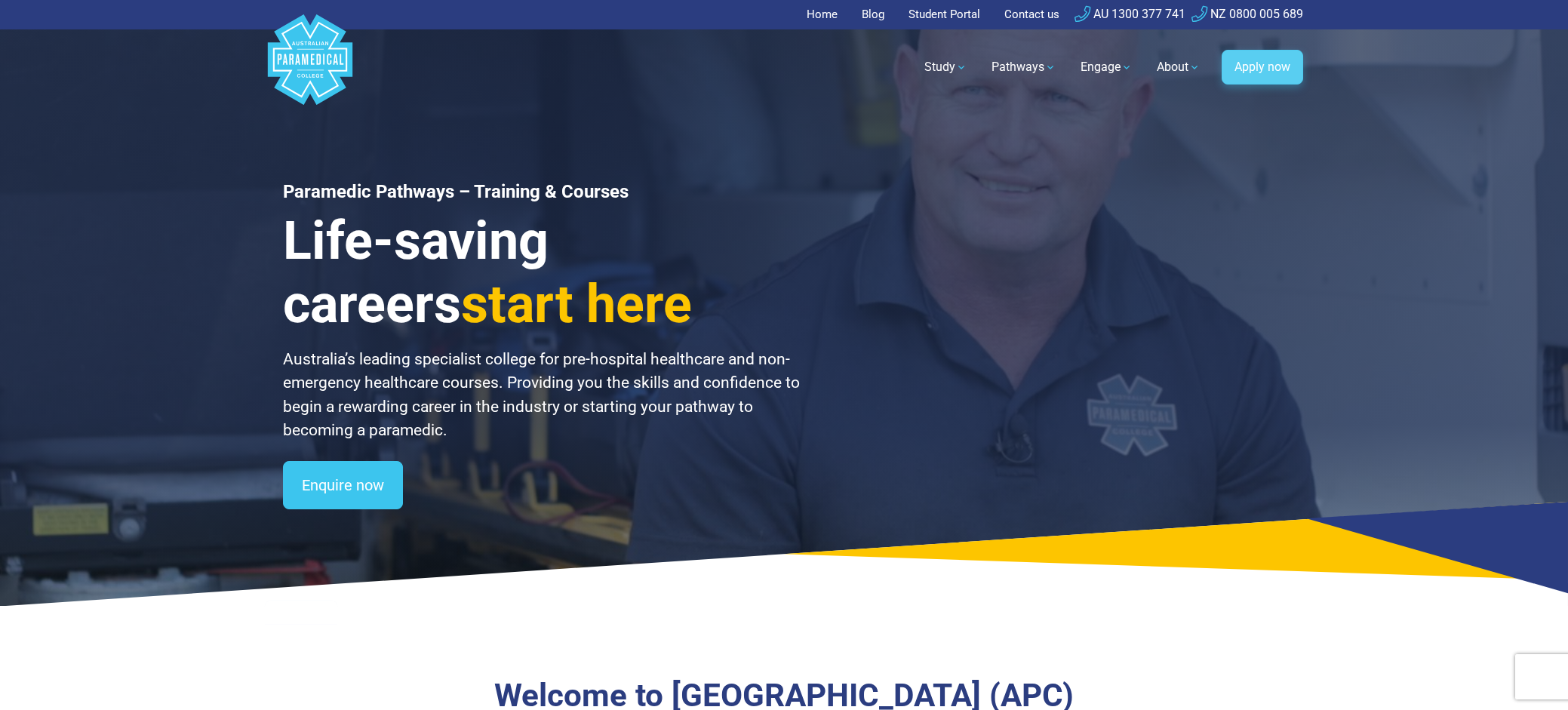
click at [1250, 70] on link "Apply now" at bounding box center [1263, 66] width 82 height 35
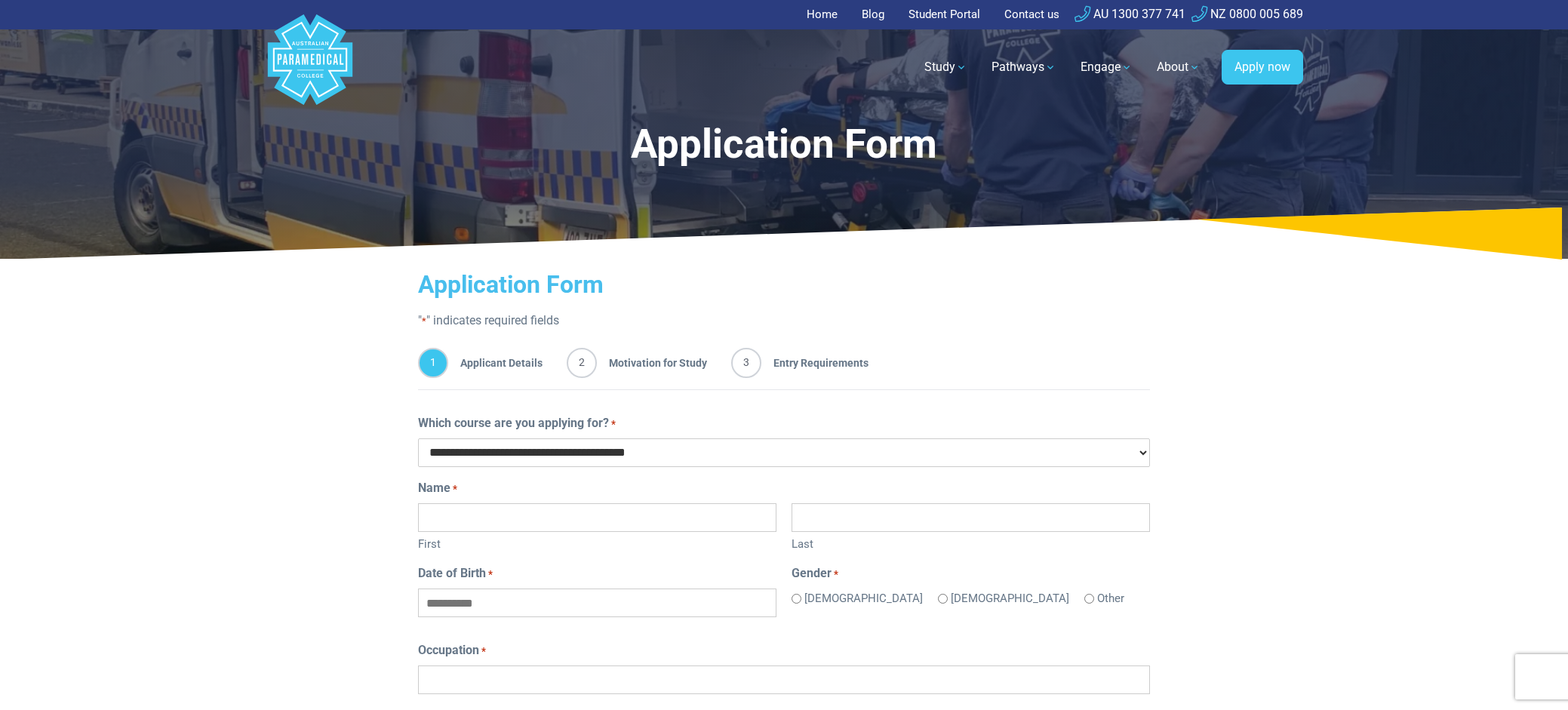
click at [699, 459] on select "**********" at bounding box center [784, 453] width 732 height 29
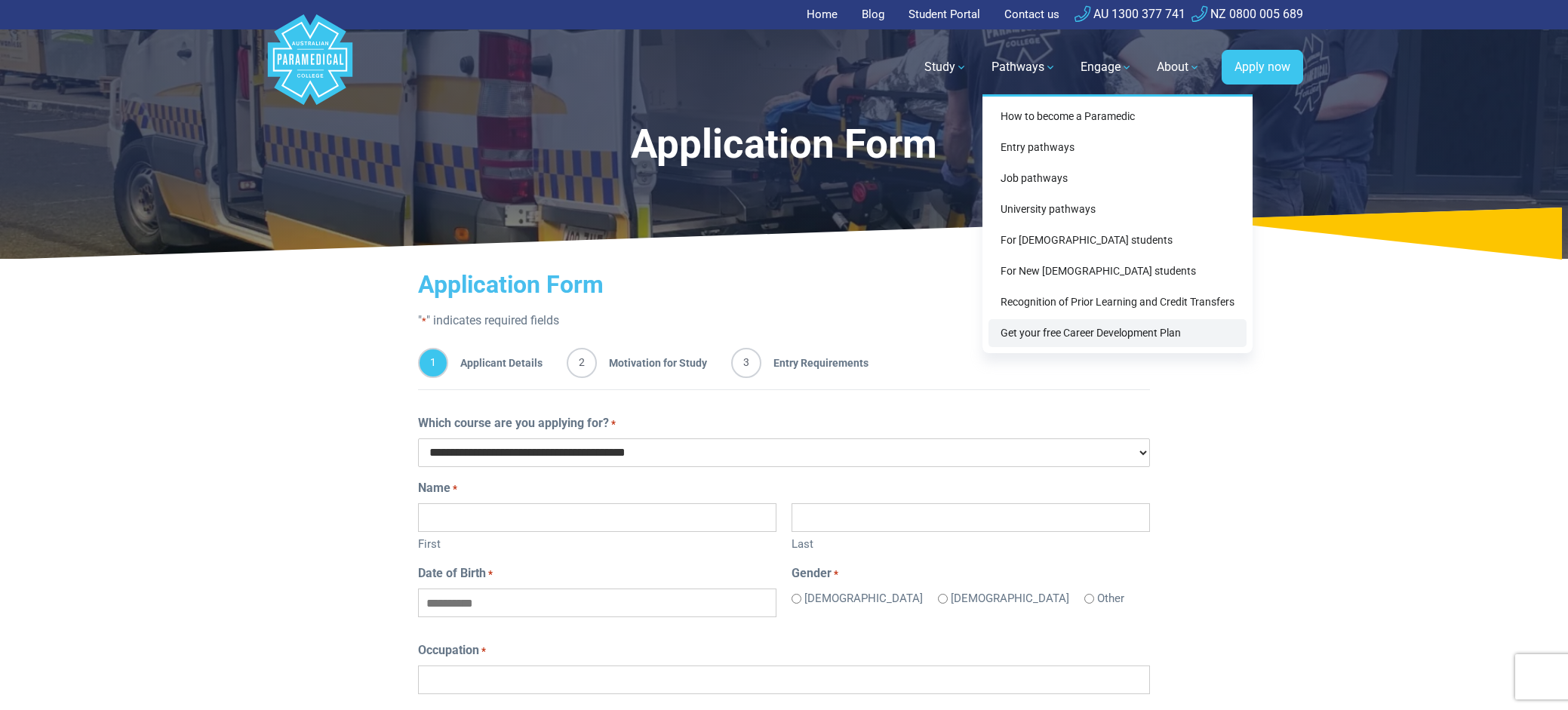
click at [1069, 338] on link "Get your free Career Development Plan" at bounding box center [1117, 332] width 258 height 28
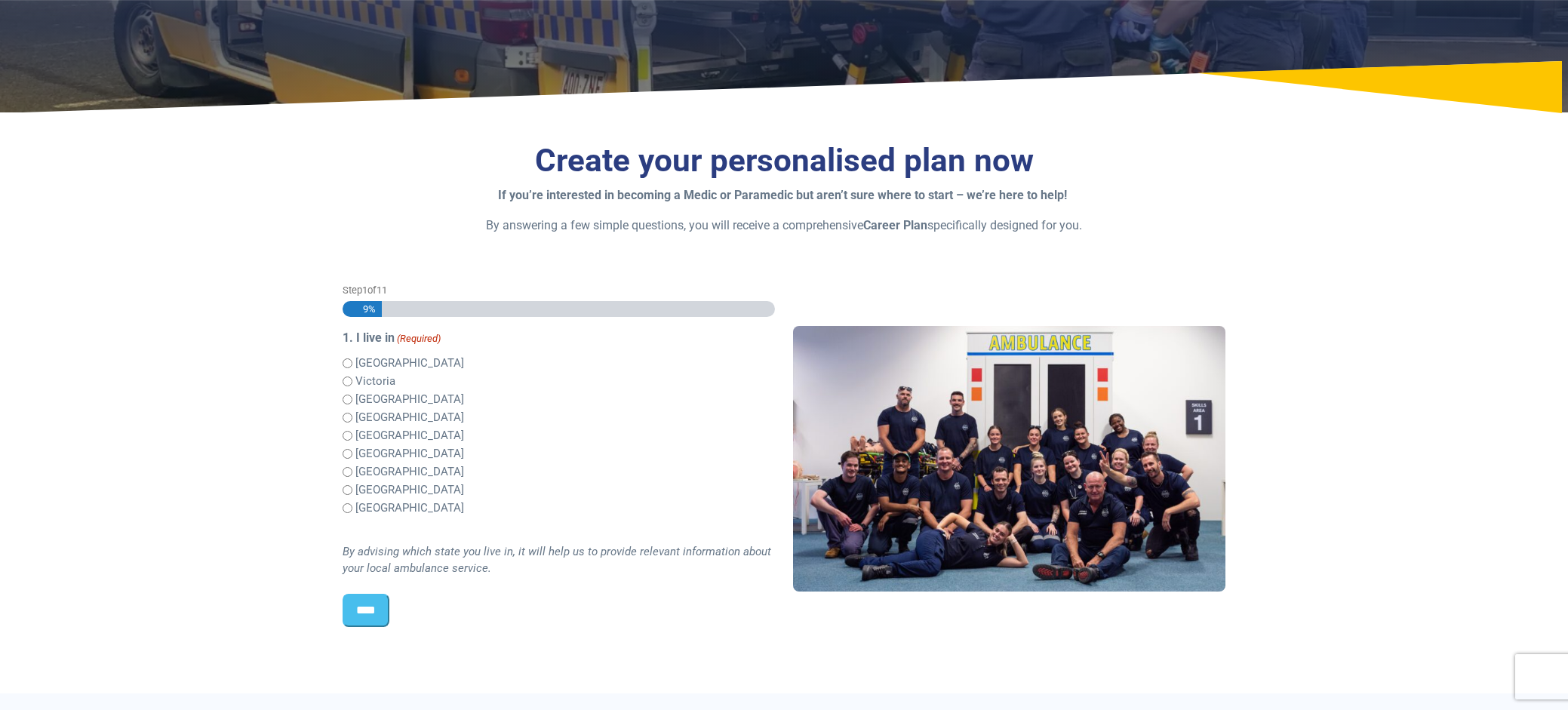
scroll to position [226, 0]
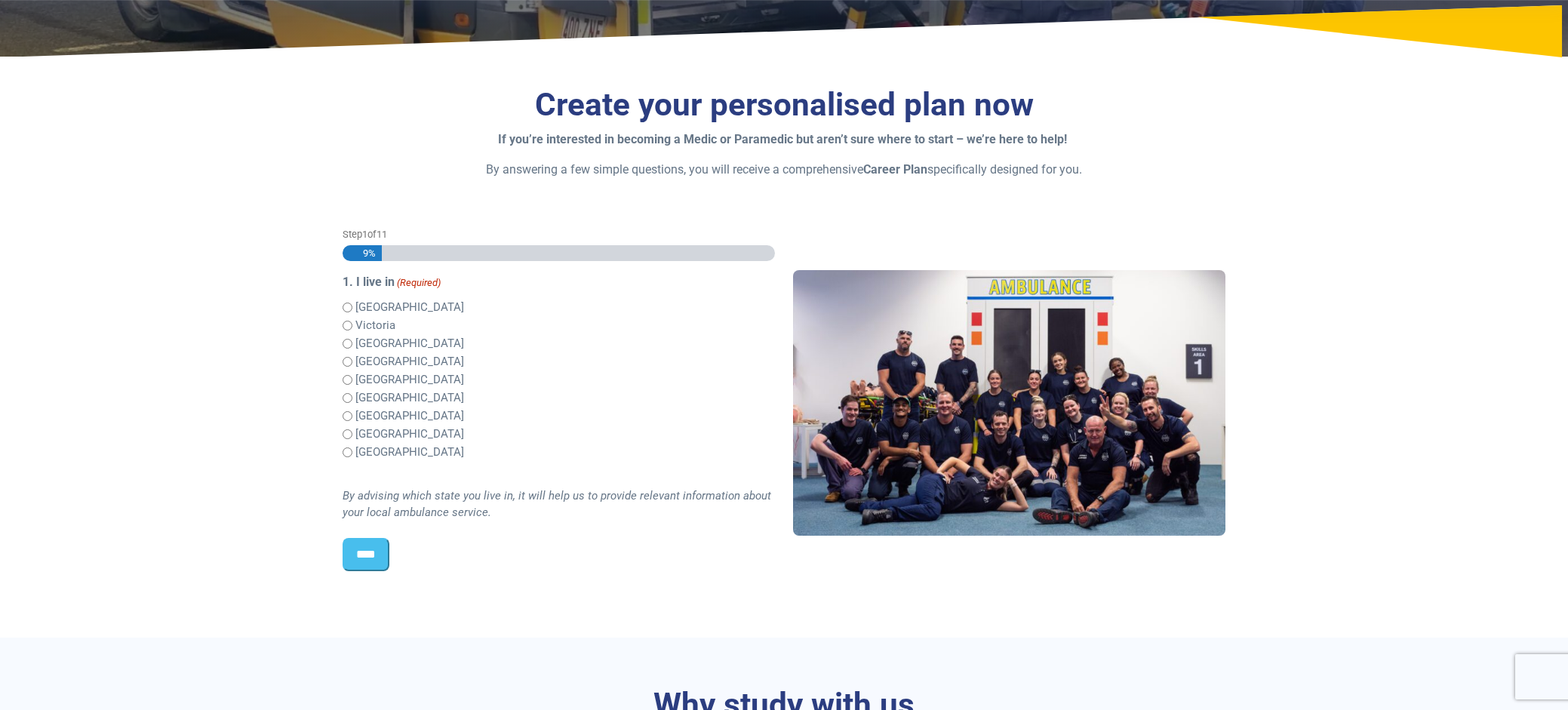
click at [374, 552] on input "****" at bounding box center [366, 554] width 47 height 33
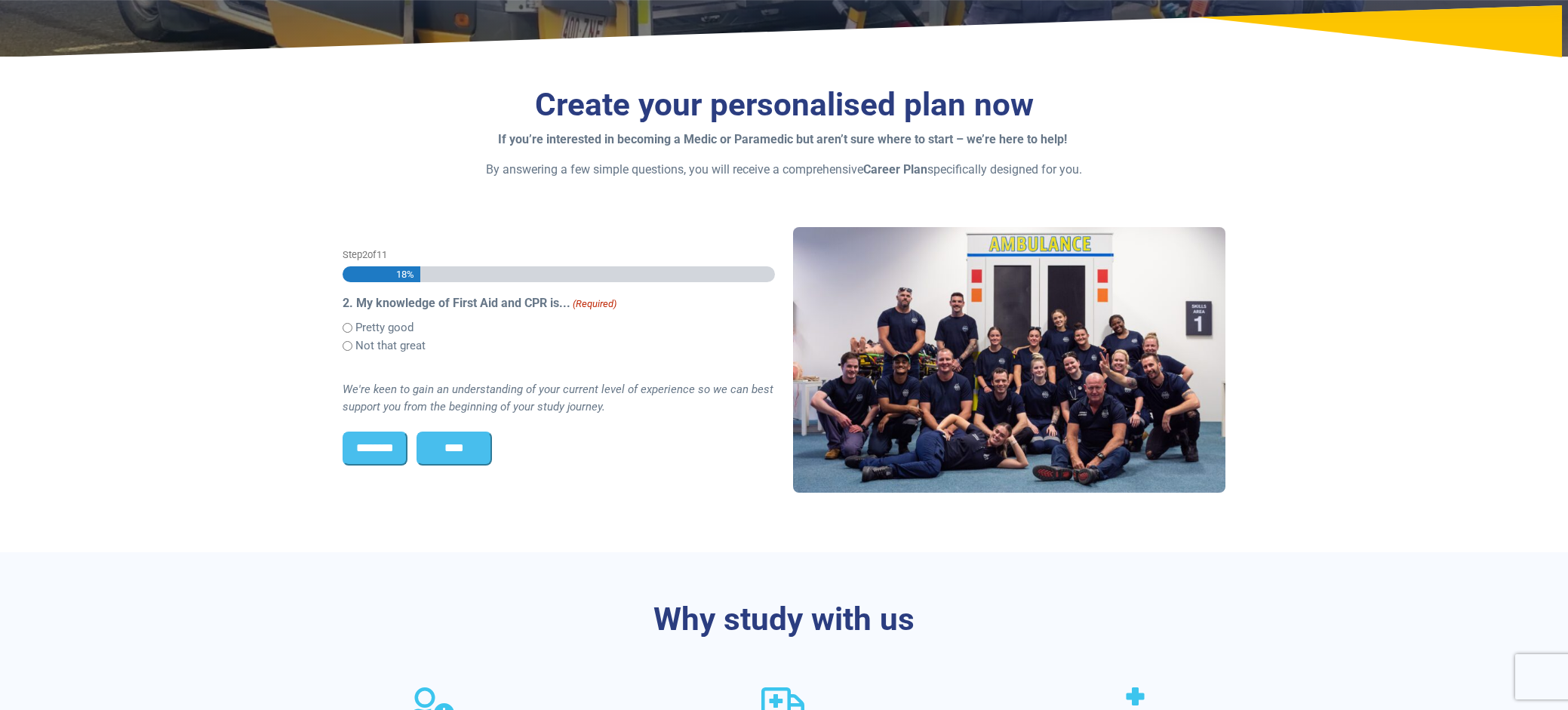
scroll to position [398, 0]
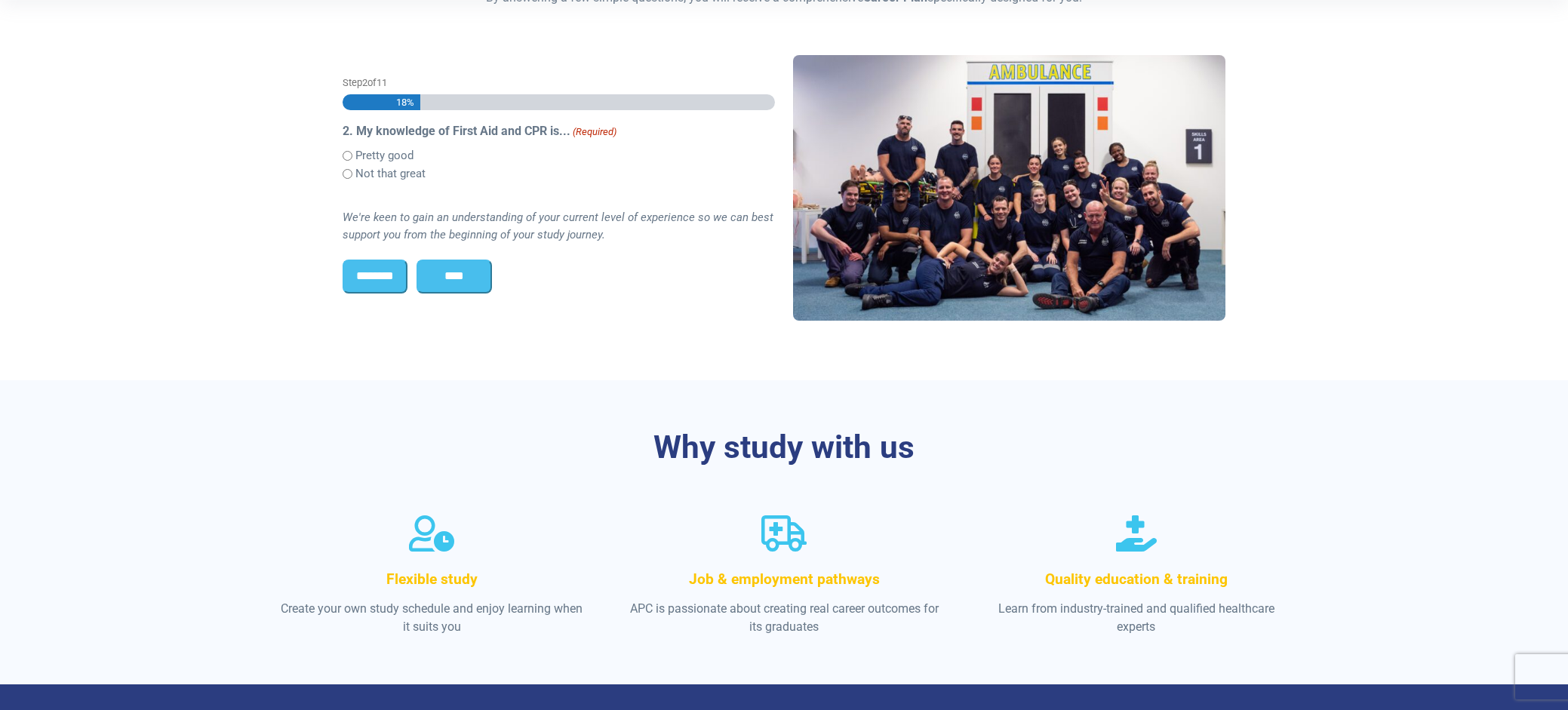
click at [345, 180] on div "Pretty good Not that great" at bounding box center [558, 165] width 432 height 36
click at [467, 274] on input "****" at bounding box center [454, 275] width 75 height 33
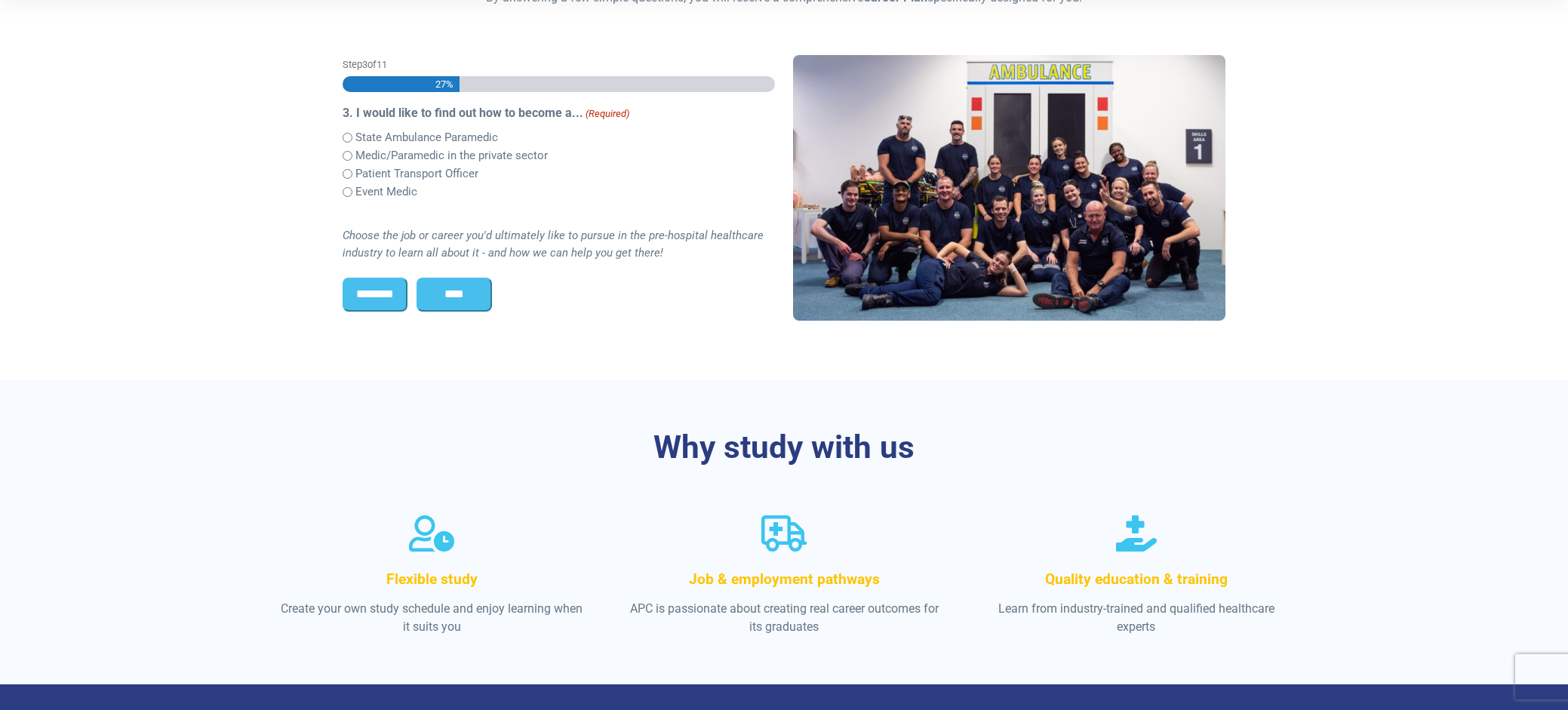
scroll to position [380, 0]
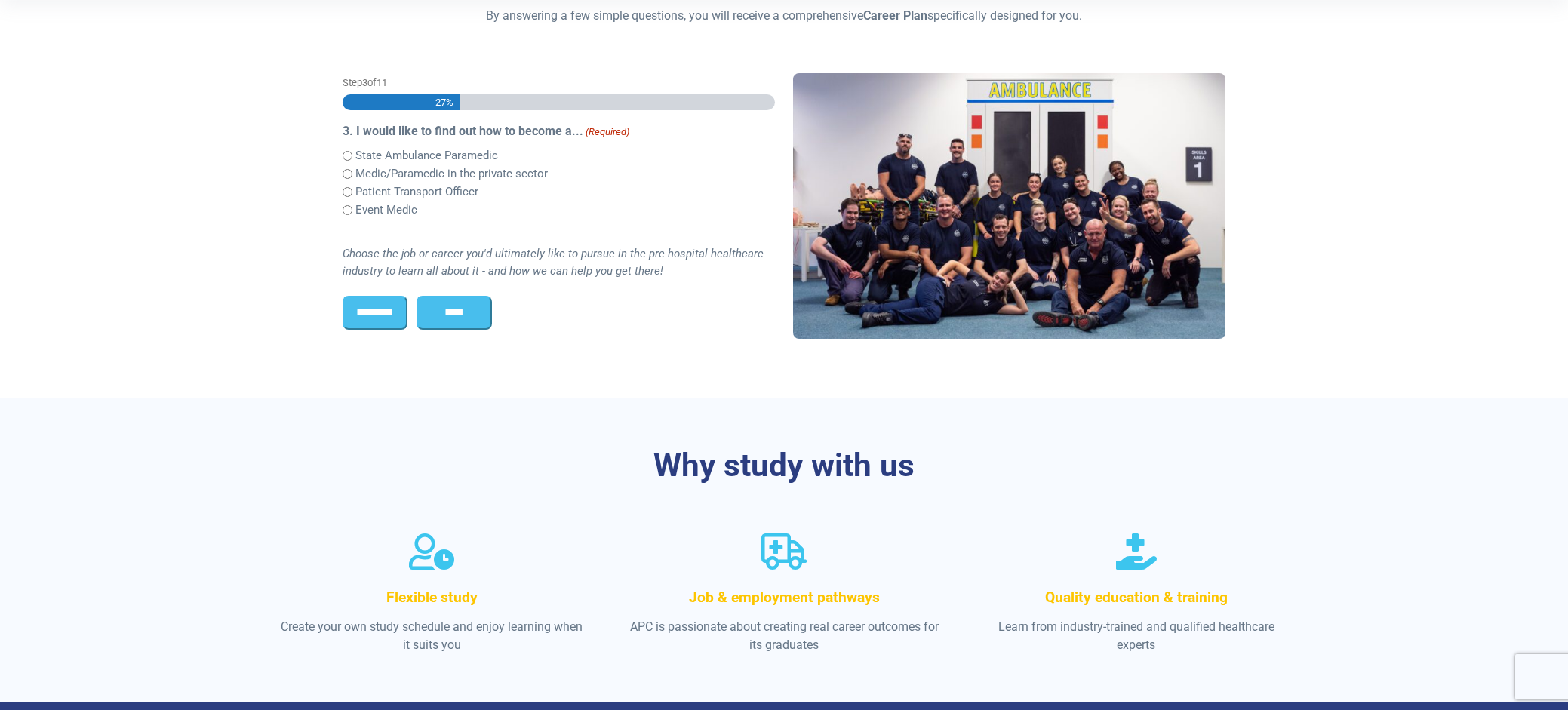
click at [476, 315] on input "****" at bounding box center [454, 312] width 75 height 33
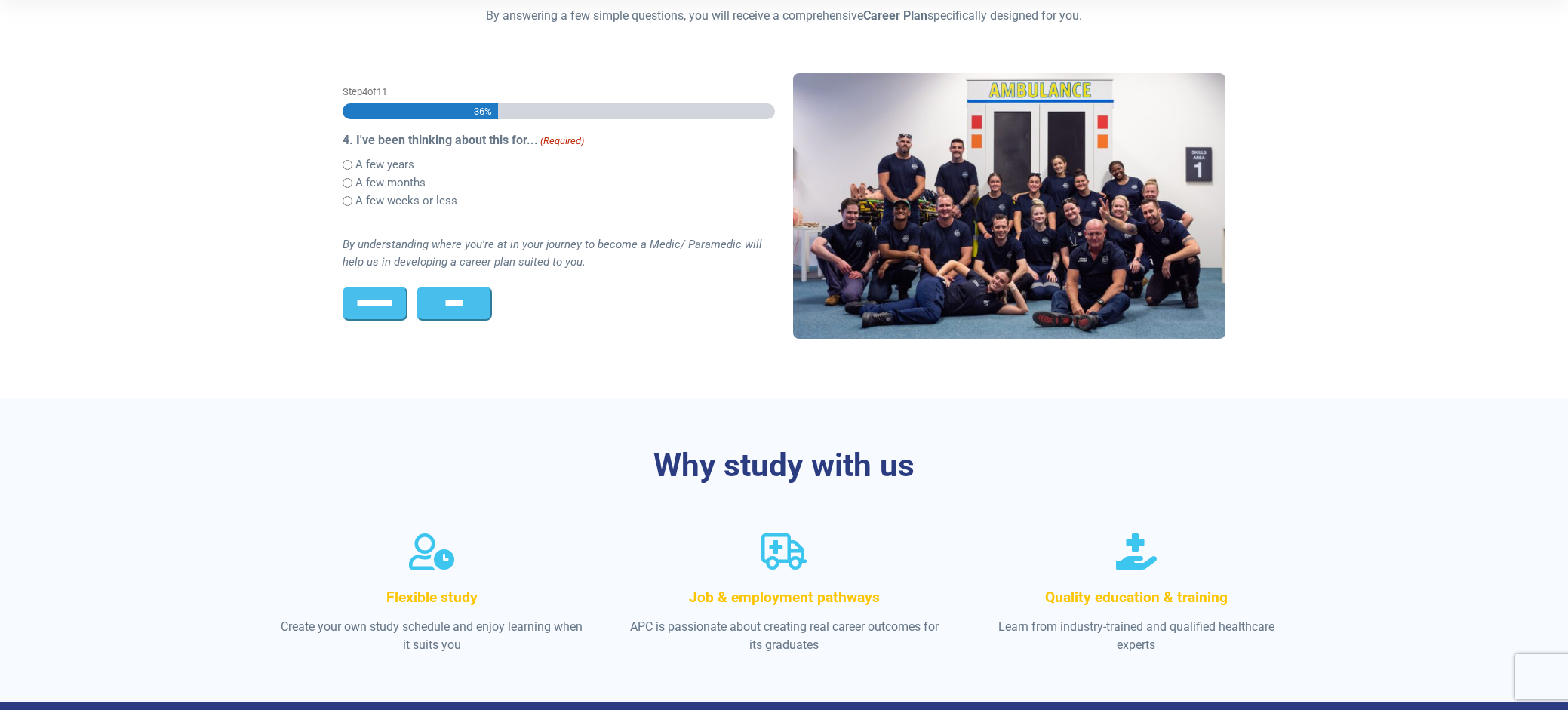
scroll to position [390, 0]
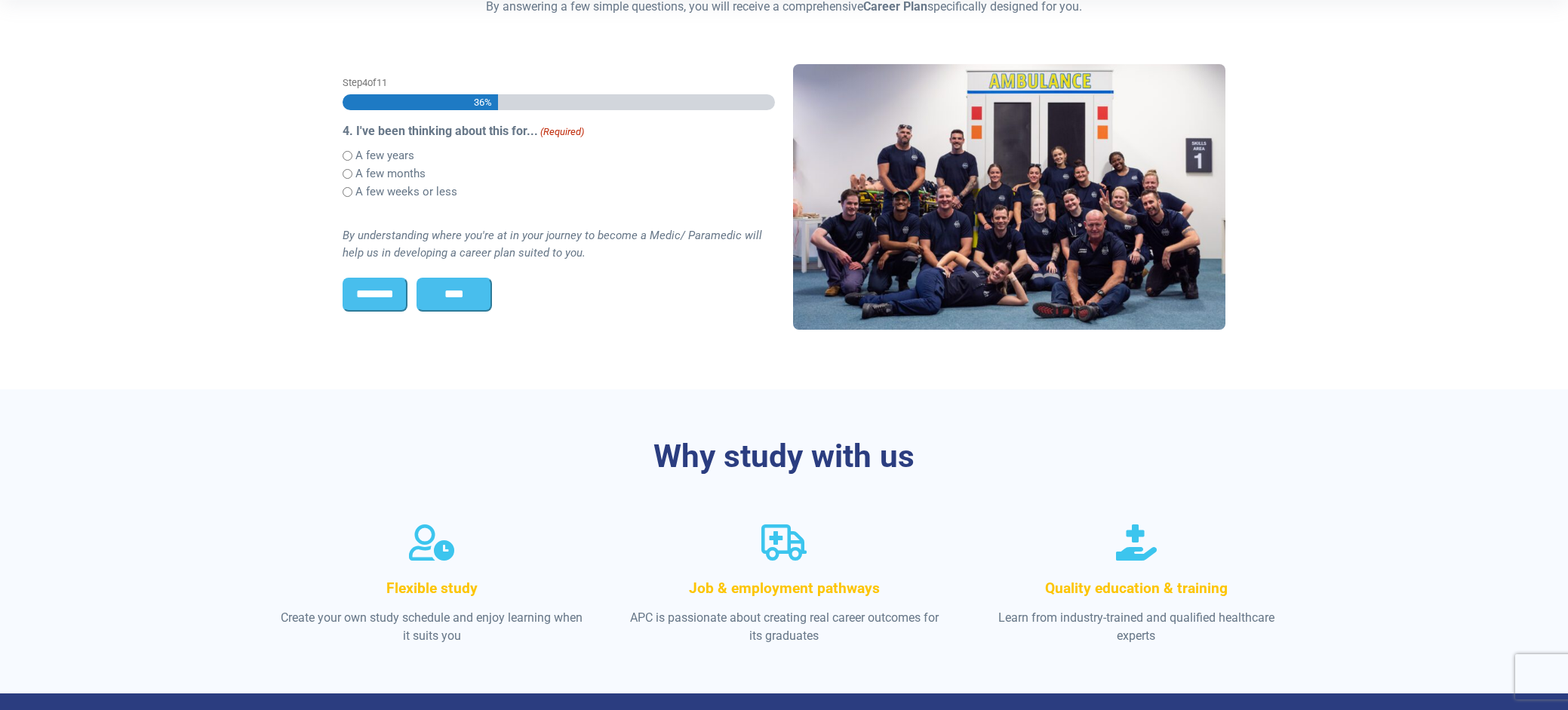
click at [467, 296] on input "****" at bounding box center [454, 294] width 75 height 33
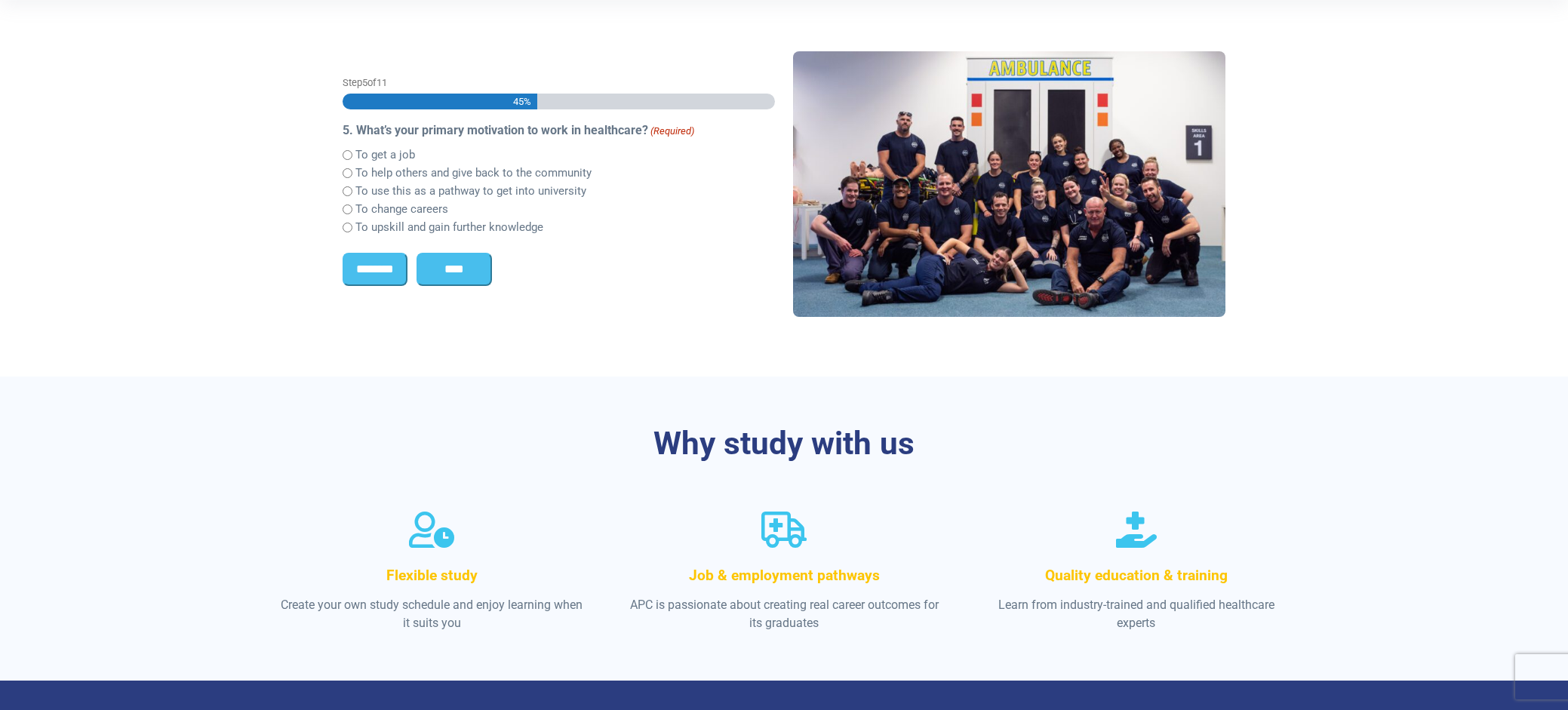
click at [477, 273] on input "****" at bounding box center [454, 268] width 75 height 33
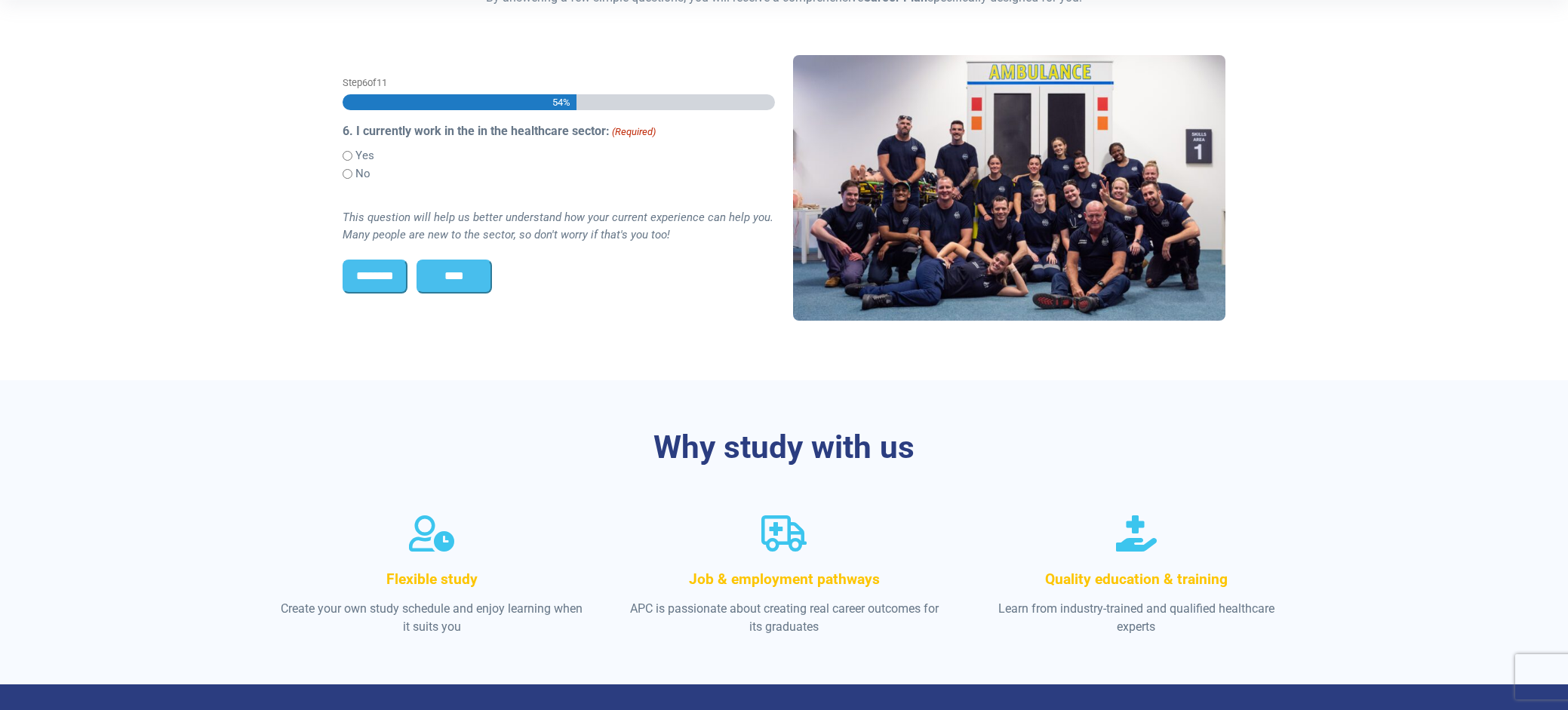
click at [351, 165] on div "No" at bounding box center [558, 173] width 432 height 18
click at [464, 284] on input "****" at bounding box center [454, 275] width 75 height 33
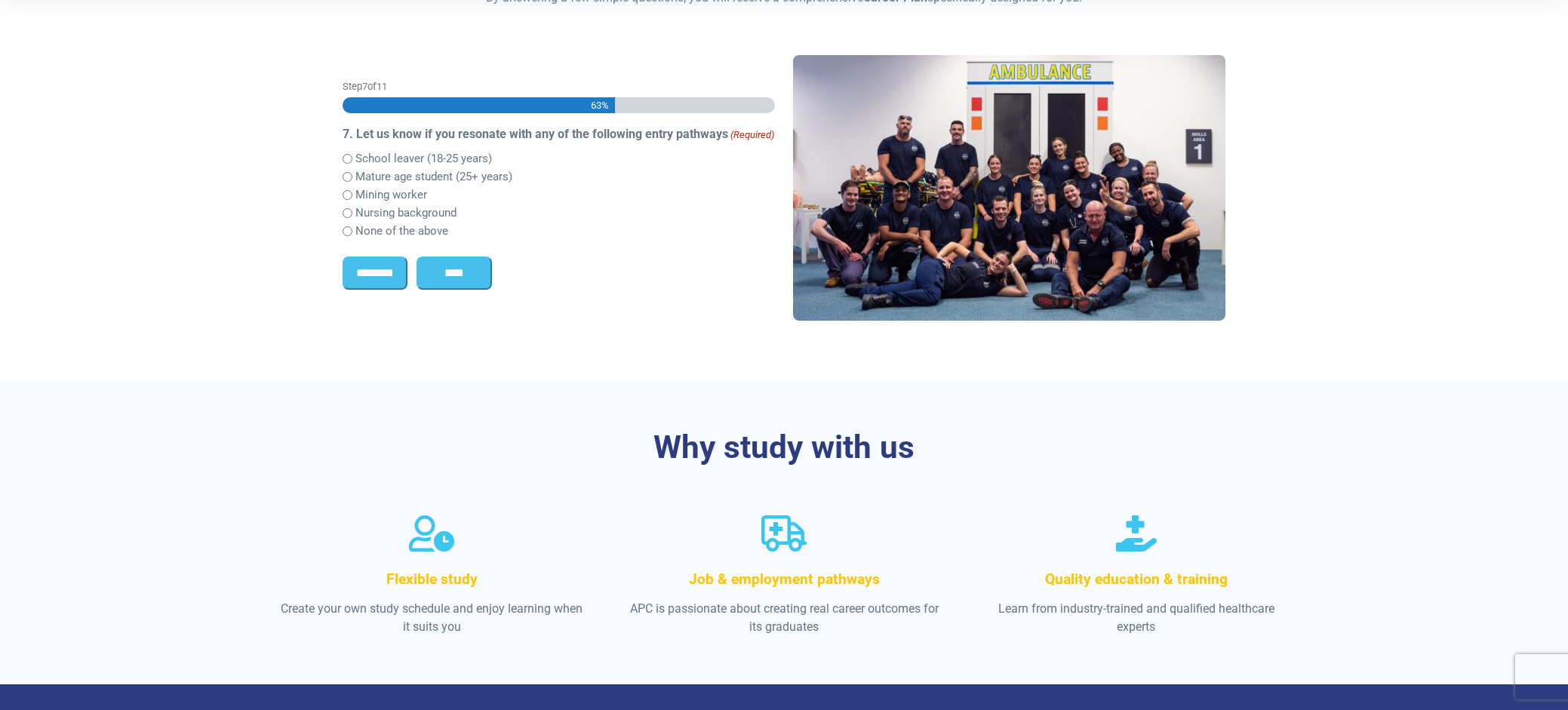
scroll to position [402, 0]
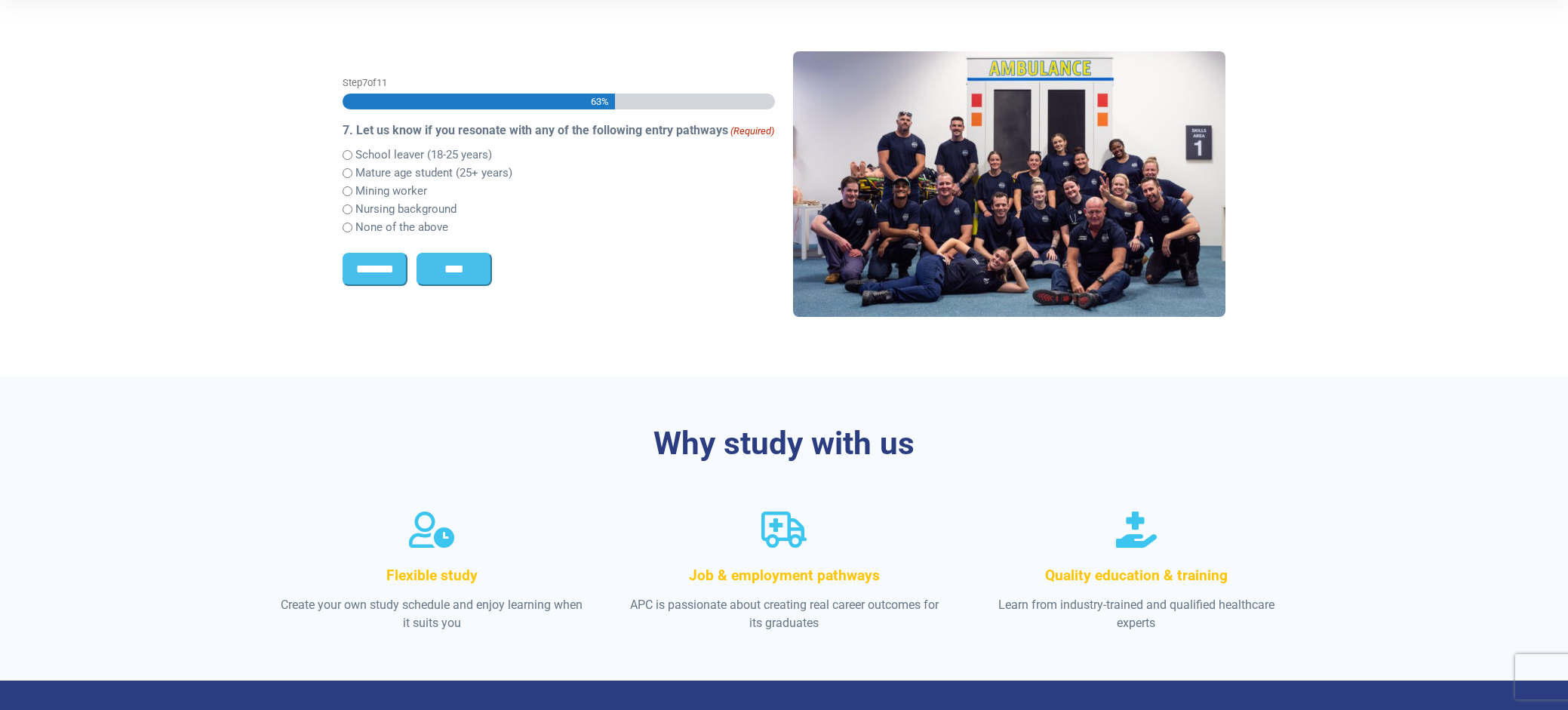
click at [478, 278] on input "****" at bounding box center [454, 268] width 75 height 33
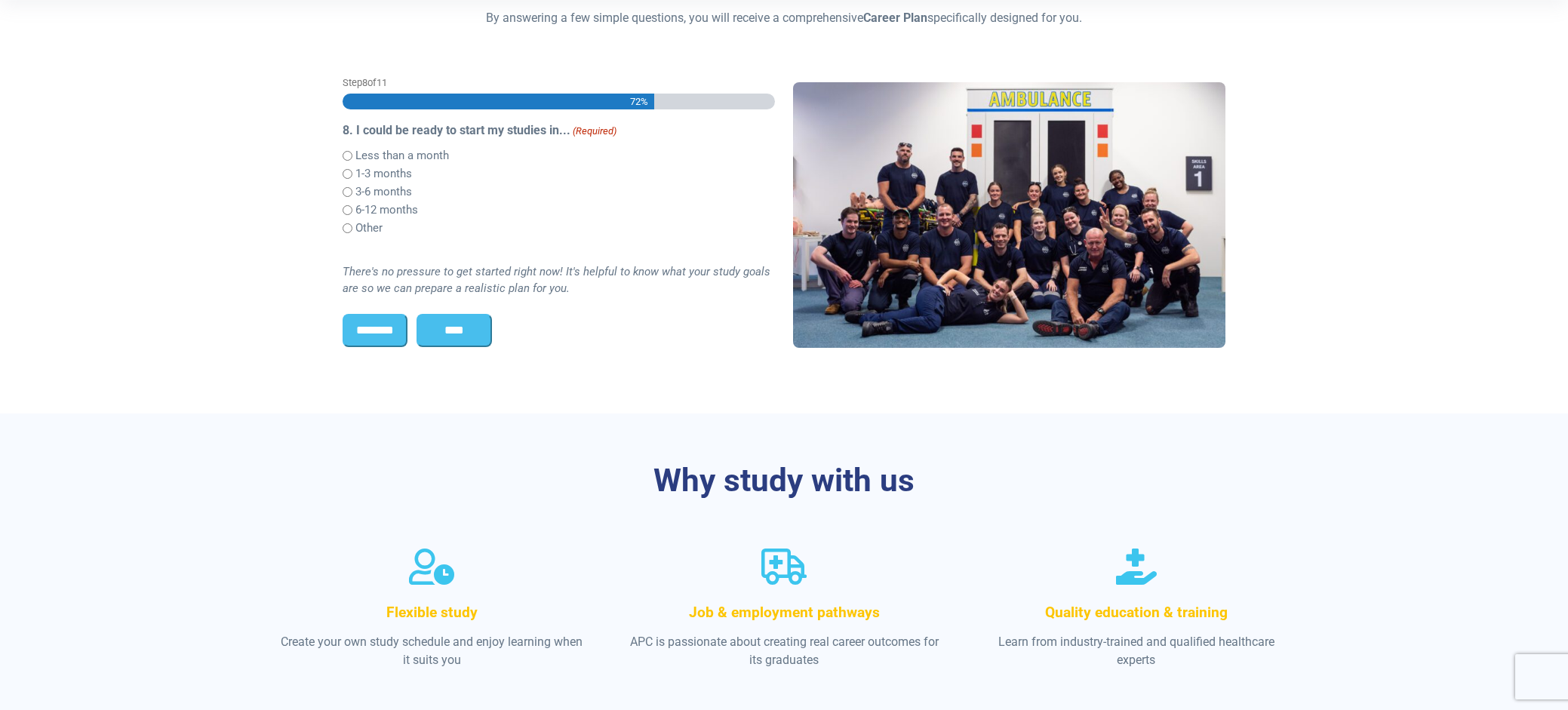
click at [490, 319] on input "****" at bounding box center [454, 330] width 75 height 33
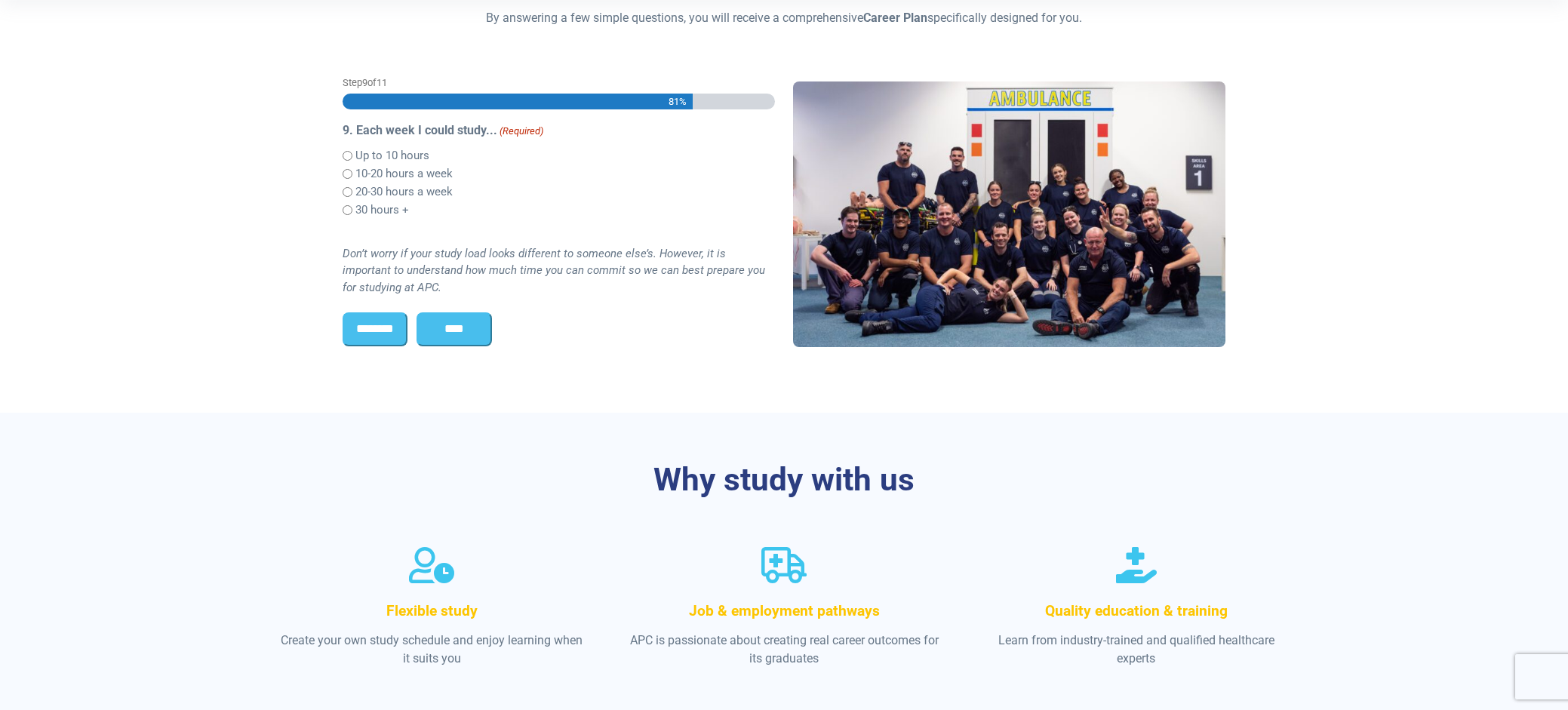
scroll to position [0, 0]
click at [449, 329] on input "****" at bounding box center [454, 328] width 75 height 33
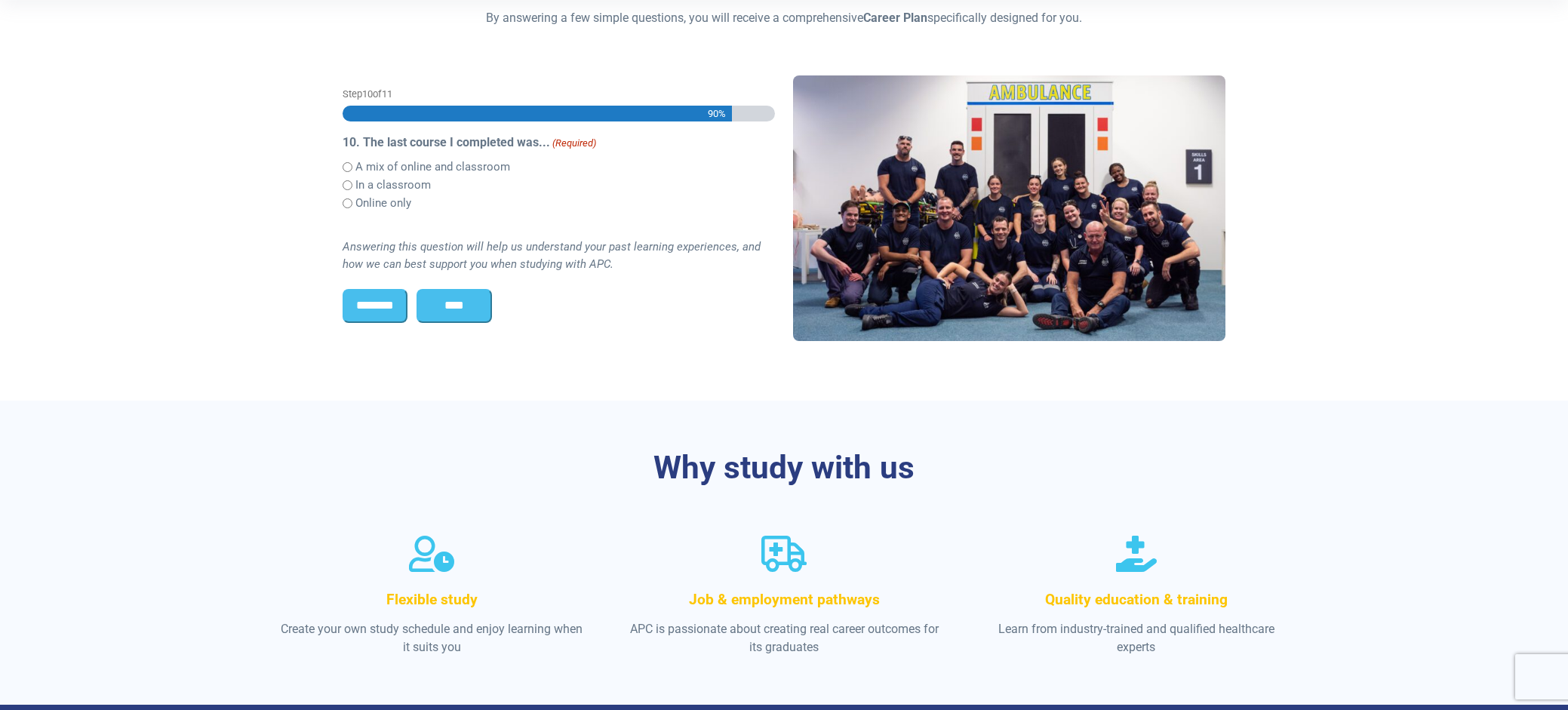
scroll to position [390, 0]
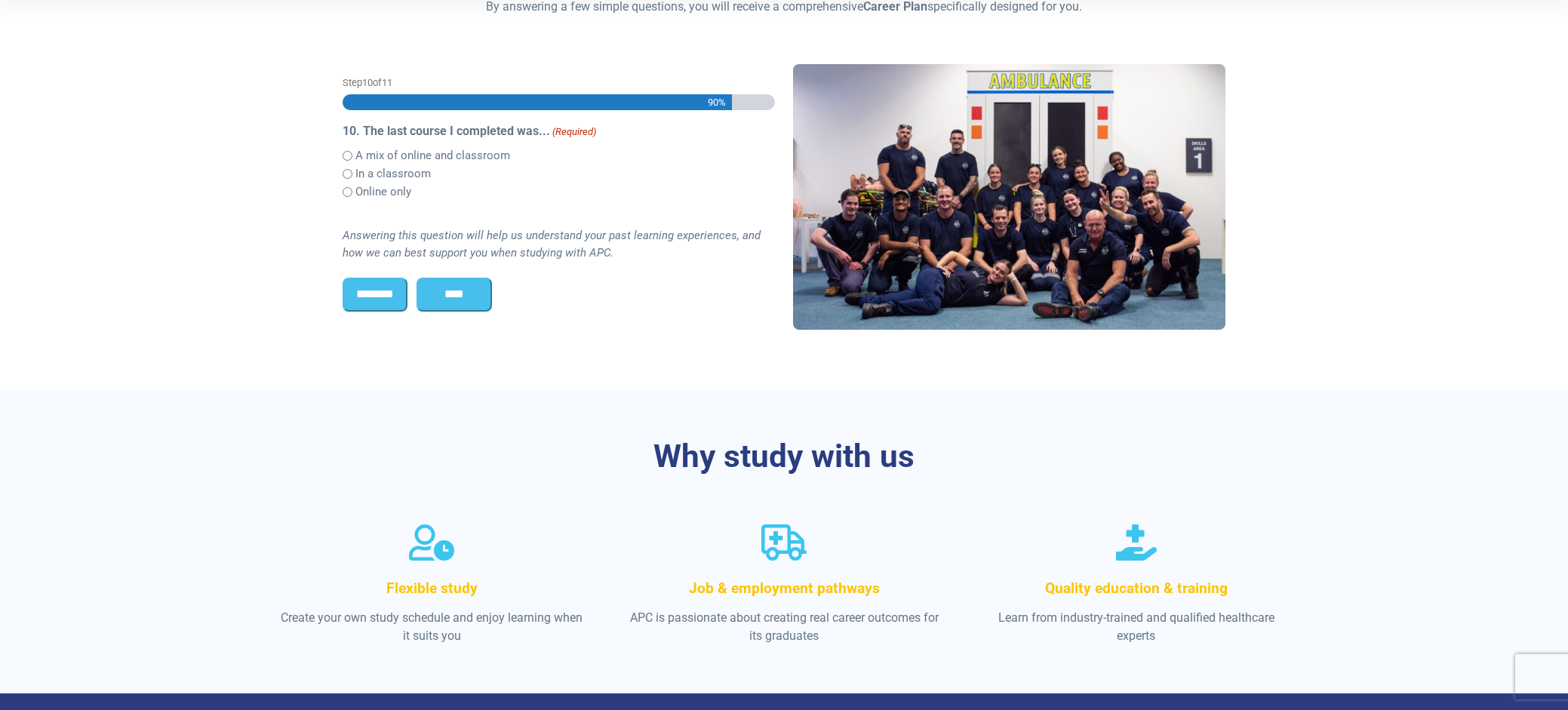
click at [469, 303] on input "****" at bounding box center [454, 294] width 75 height 33
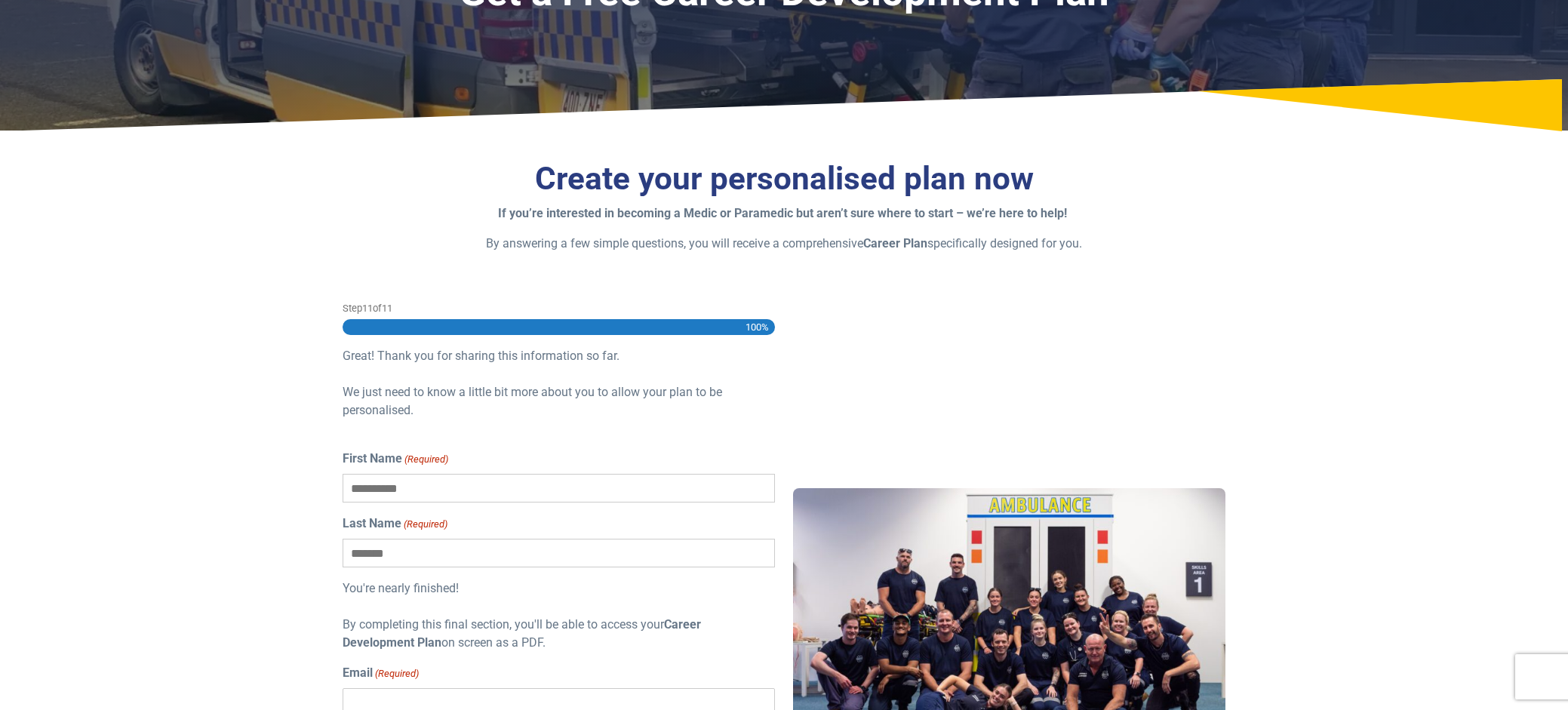
scroll to position [1, 0]
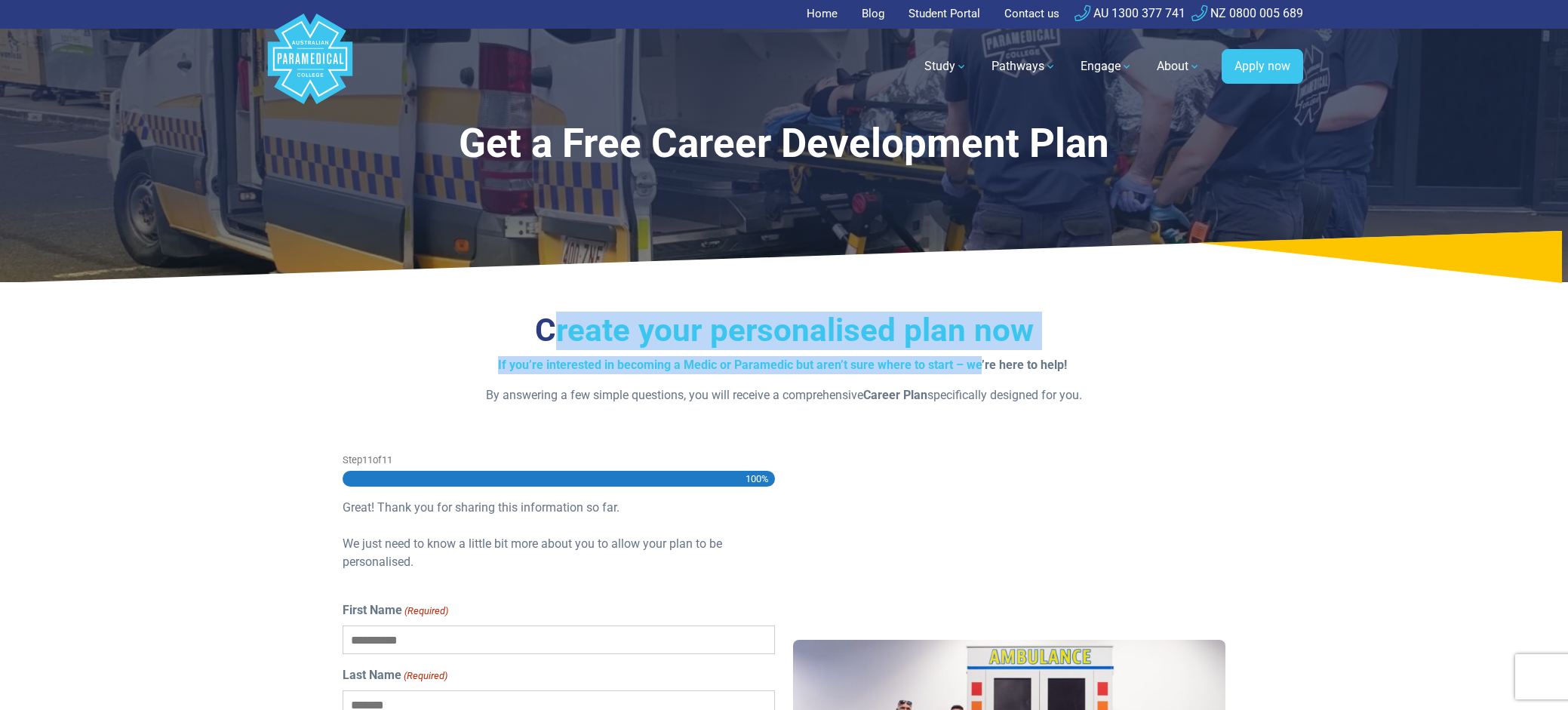
drag, startPoint x: 565, startPoint y: 343, endPoint x: 978, endPoint y: 359, distance: 413.3
click at [978, 359] on div "Create your personalised plan now If you’re interested in becoming a Medic or P…" at bounding box center [784, 357] width 882 height 93
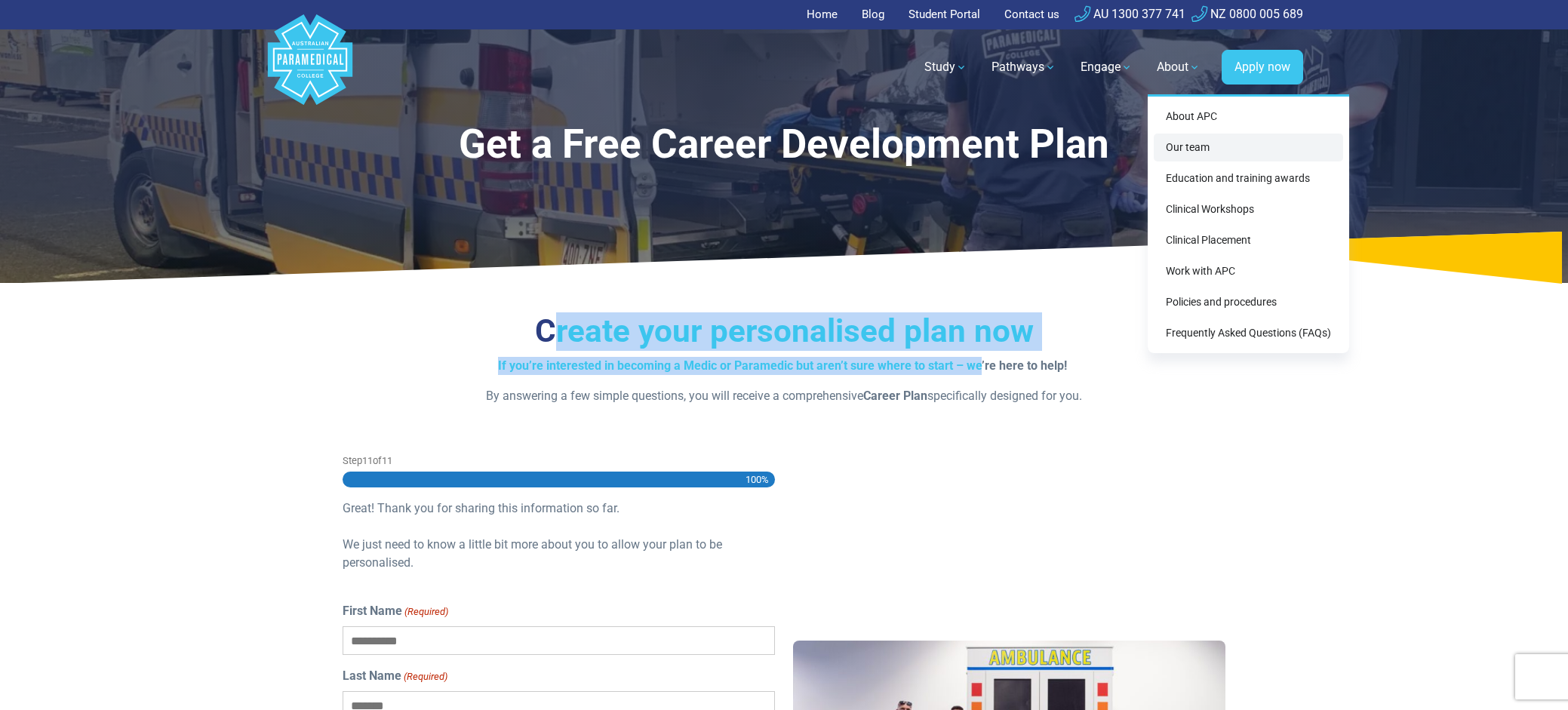
click at [1189, 141] on link "Our team" at bounding box center [1248, 147] width 189 height 28
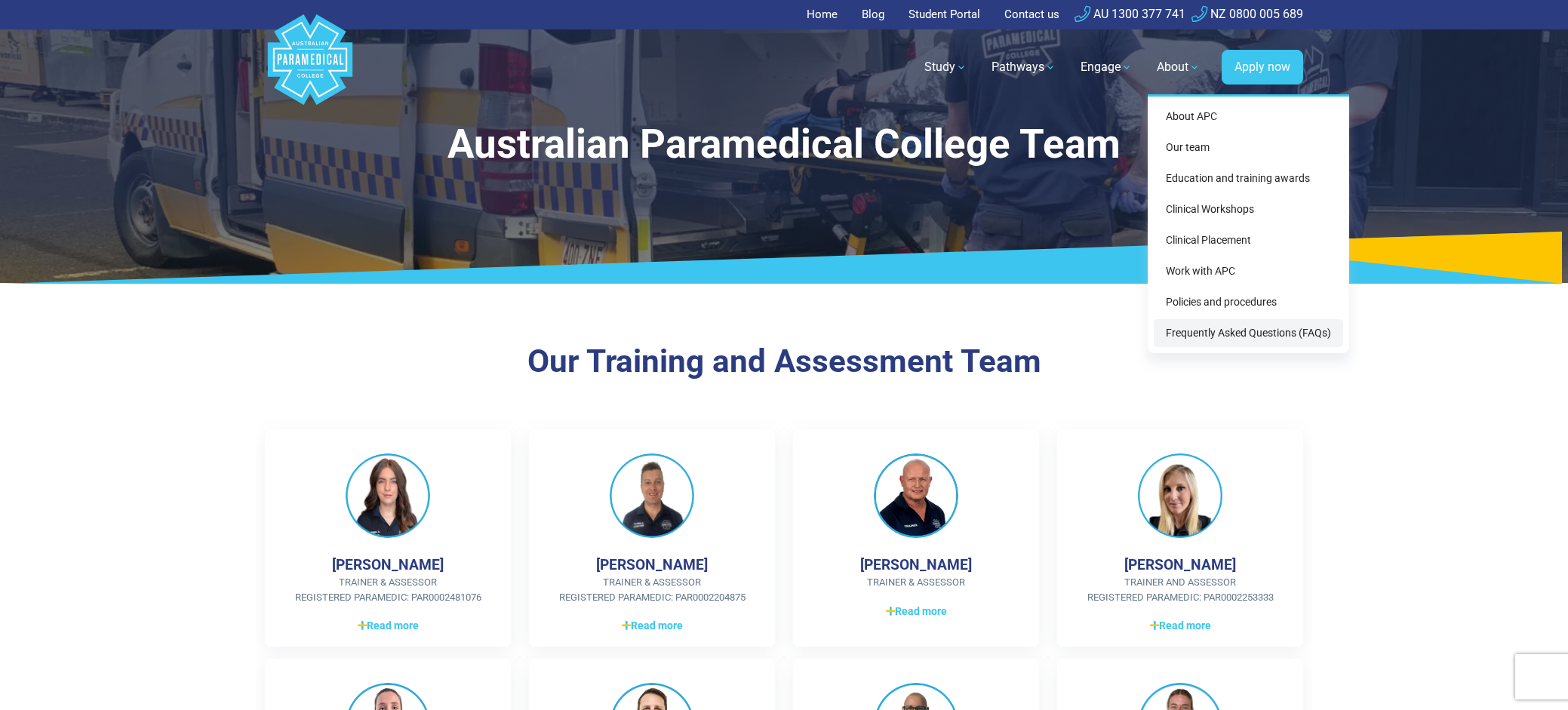
click at [1207, 329] on link "Frequently Asked Questions (FAQs)" at bounding box center [1248, 332] width 189 height 28
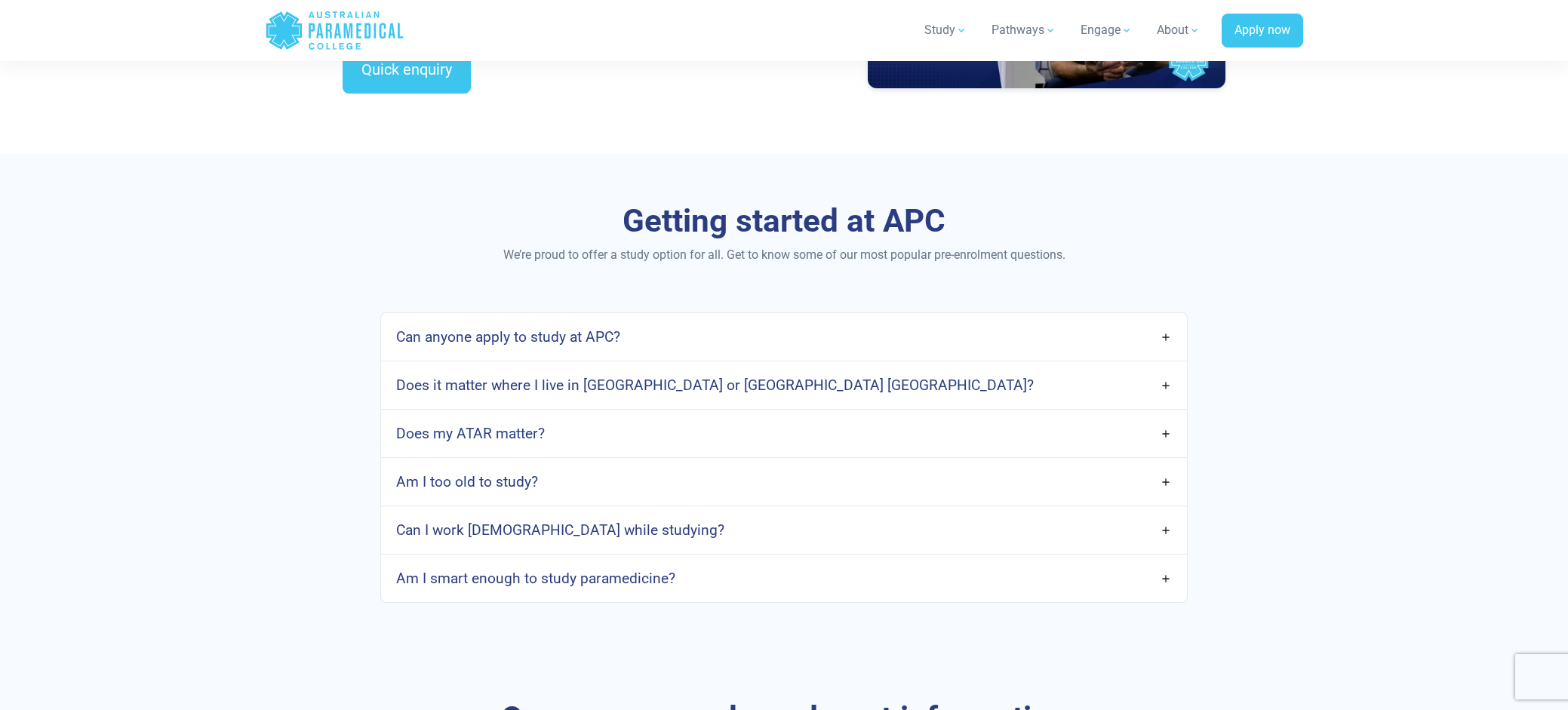
scroll to position [603, 0]
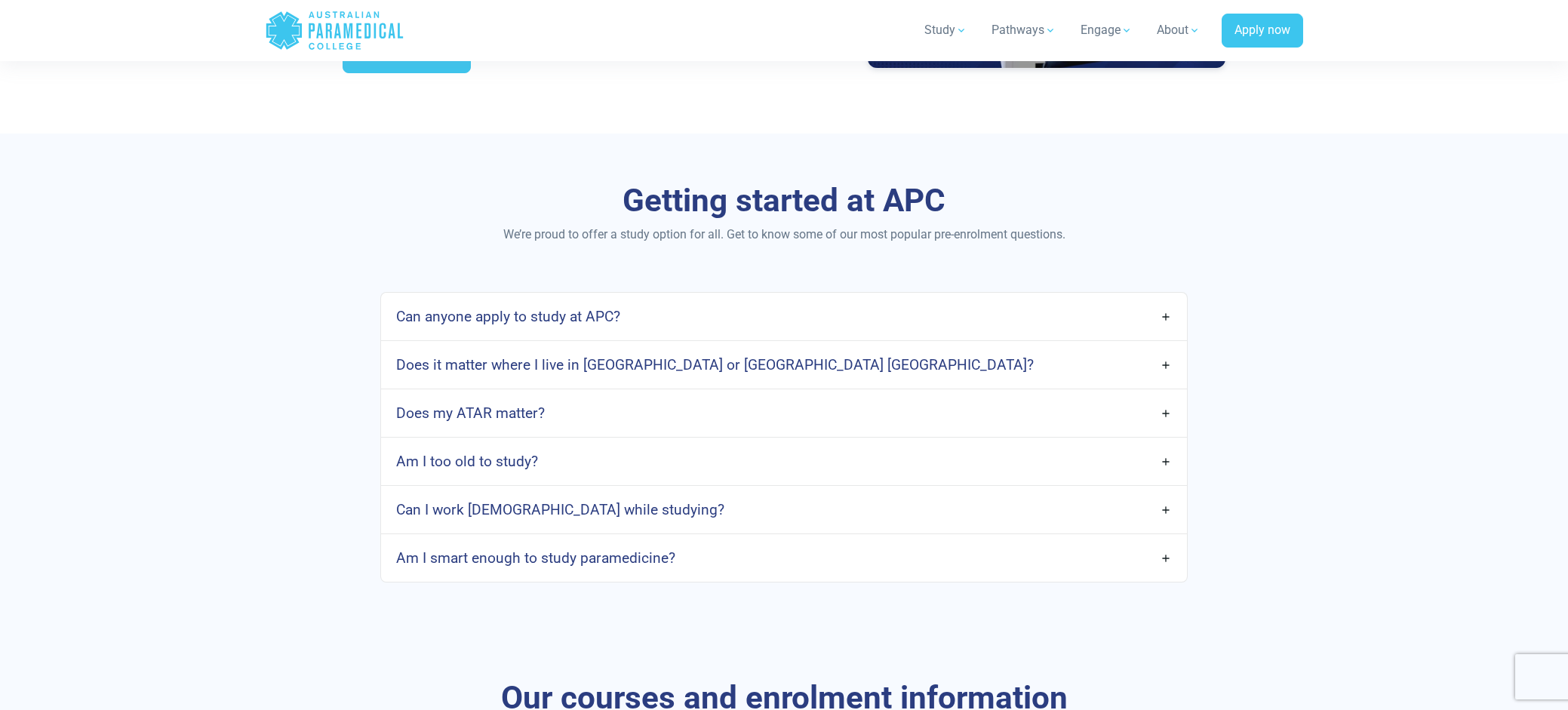
click at [639, 459] on link "Am I too old to study?" at bounding box center [784, 461] width 806 height 36
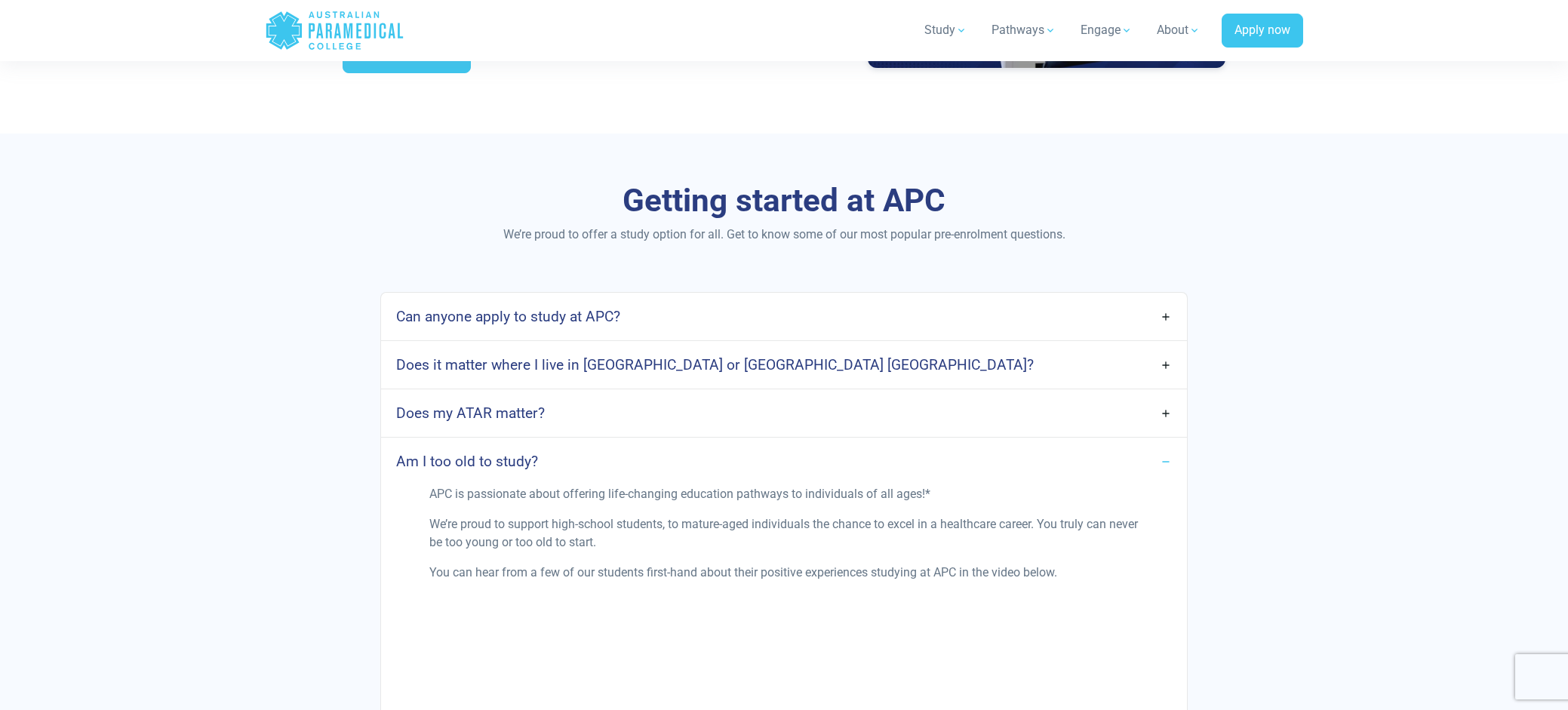
click at [639, 459] on link "Am I too old to study?" at bounding box center [784, 461] width 806 height 36
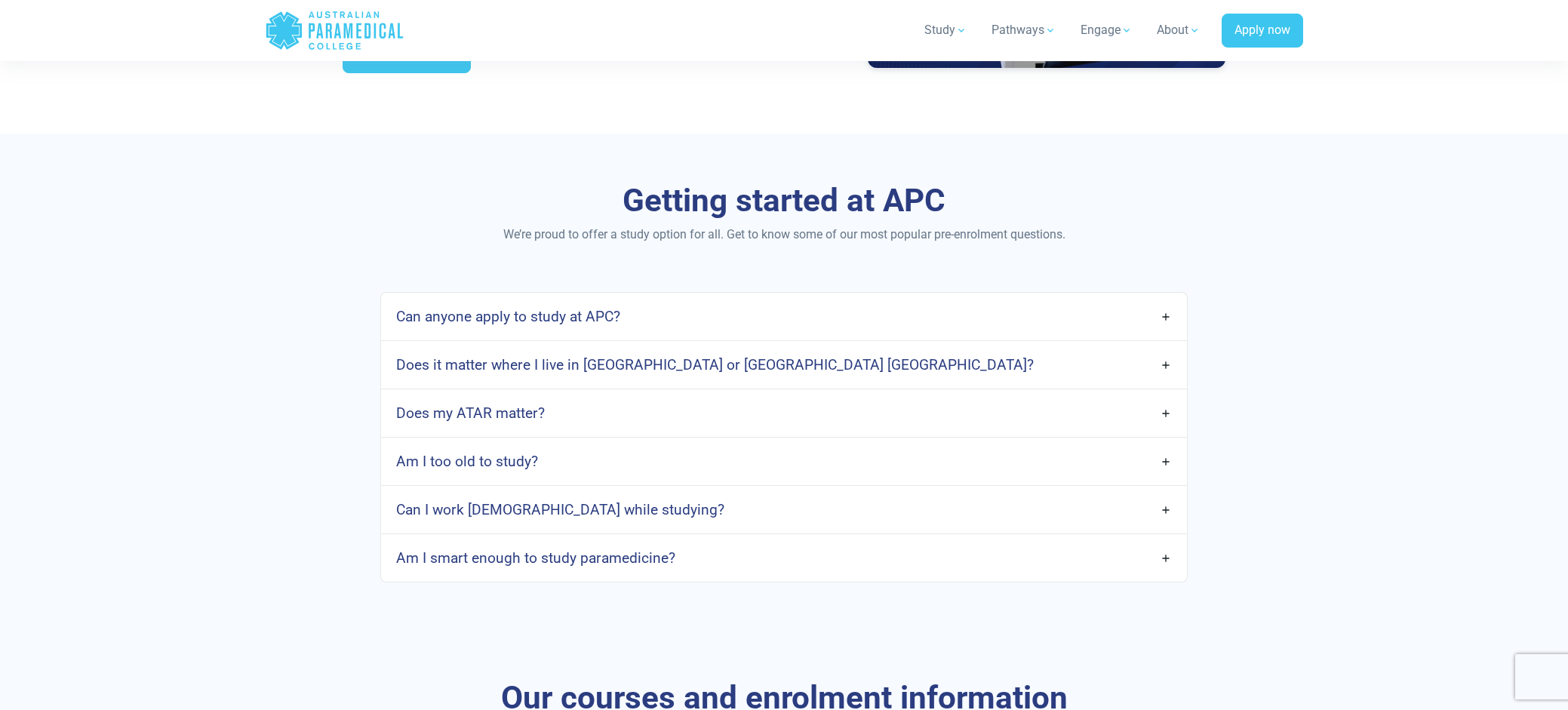
click at [652, 509] on link "Can I work [DEMOGRAPHIC_DATA] while studying?" at bounding box center [784, 510] width 806 height 36
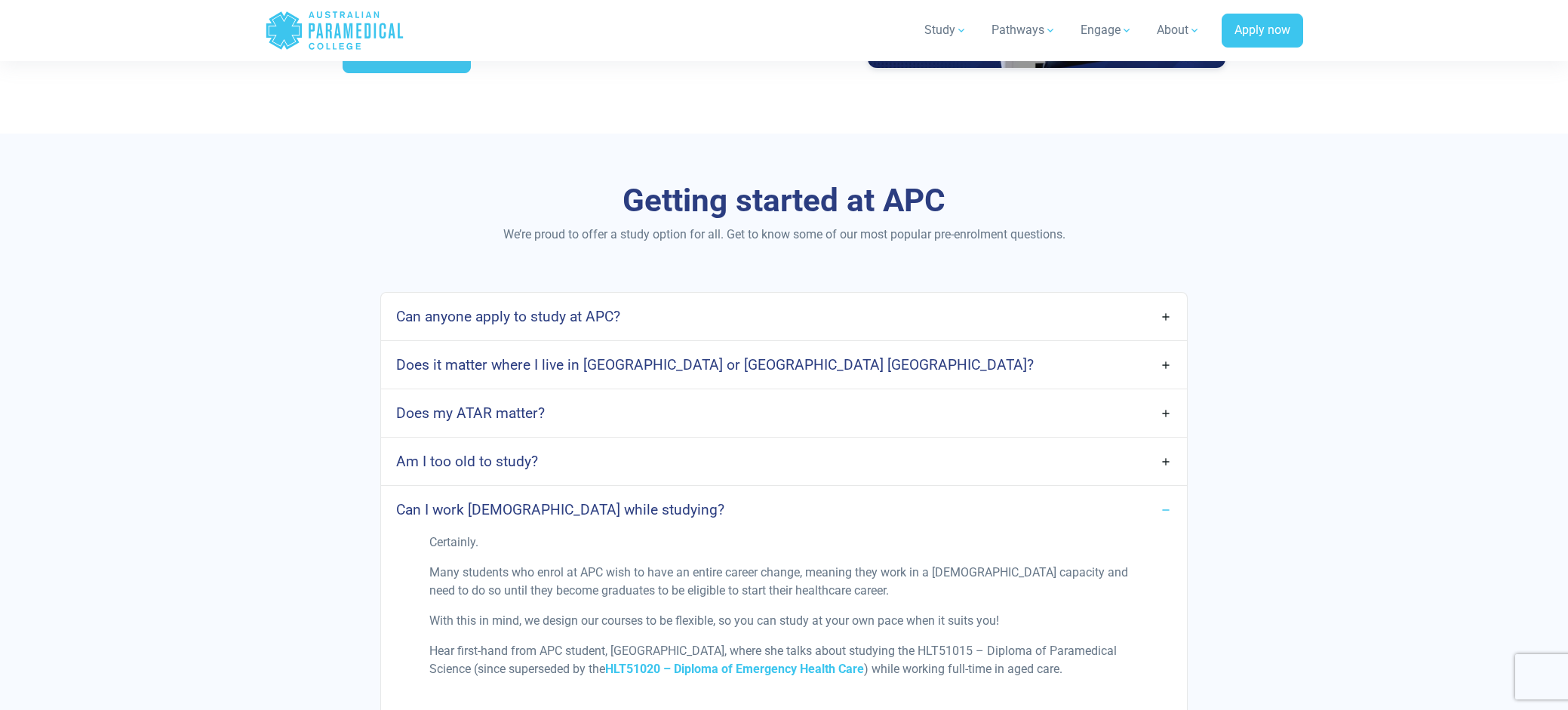
click at [652, 509] on link "Can I work full-time while studying?" at bounding box center [784, 510] width 806 height 36
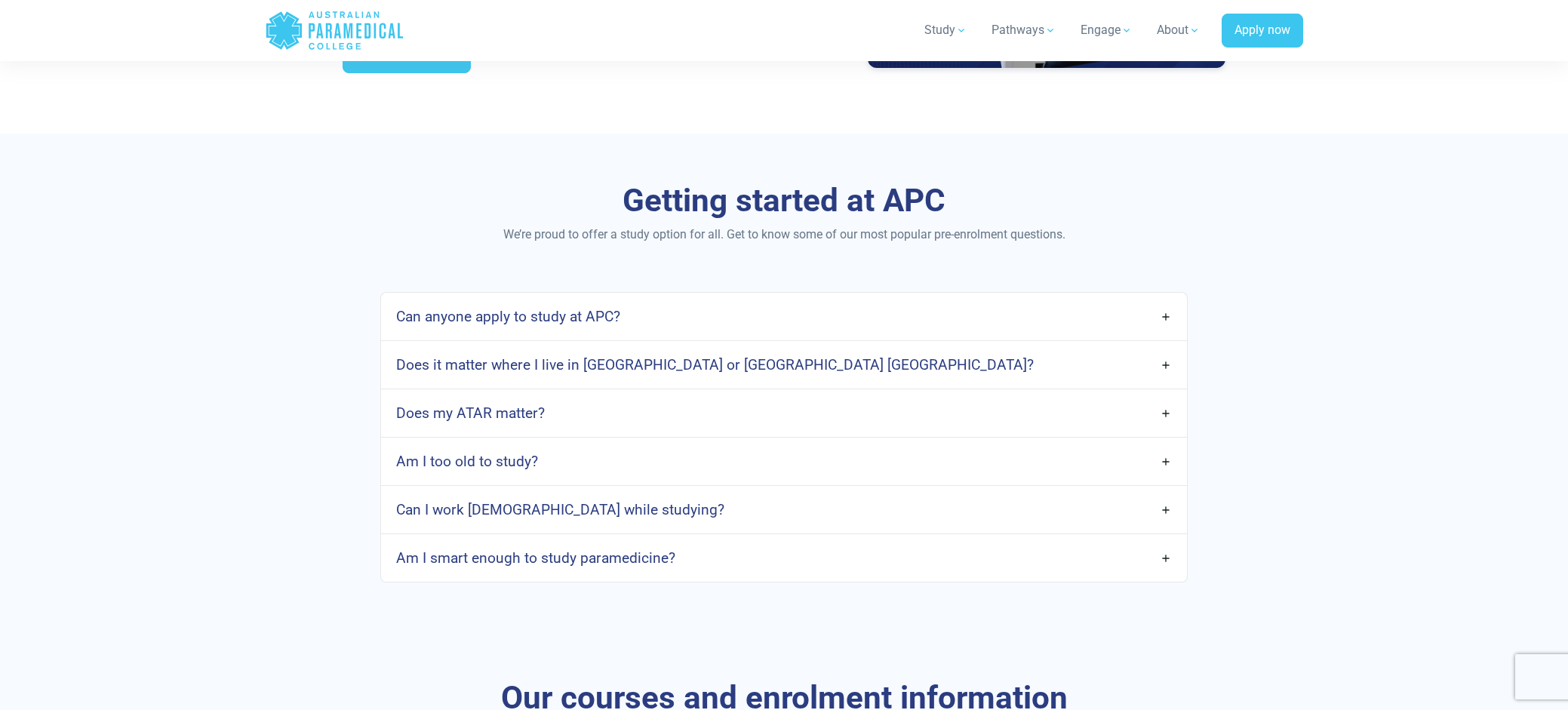
click at [658, 553] on h4 "Am I smart enough to study paramedicine?" at bounding box center [535, 557] width 279 height 17
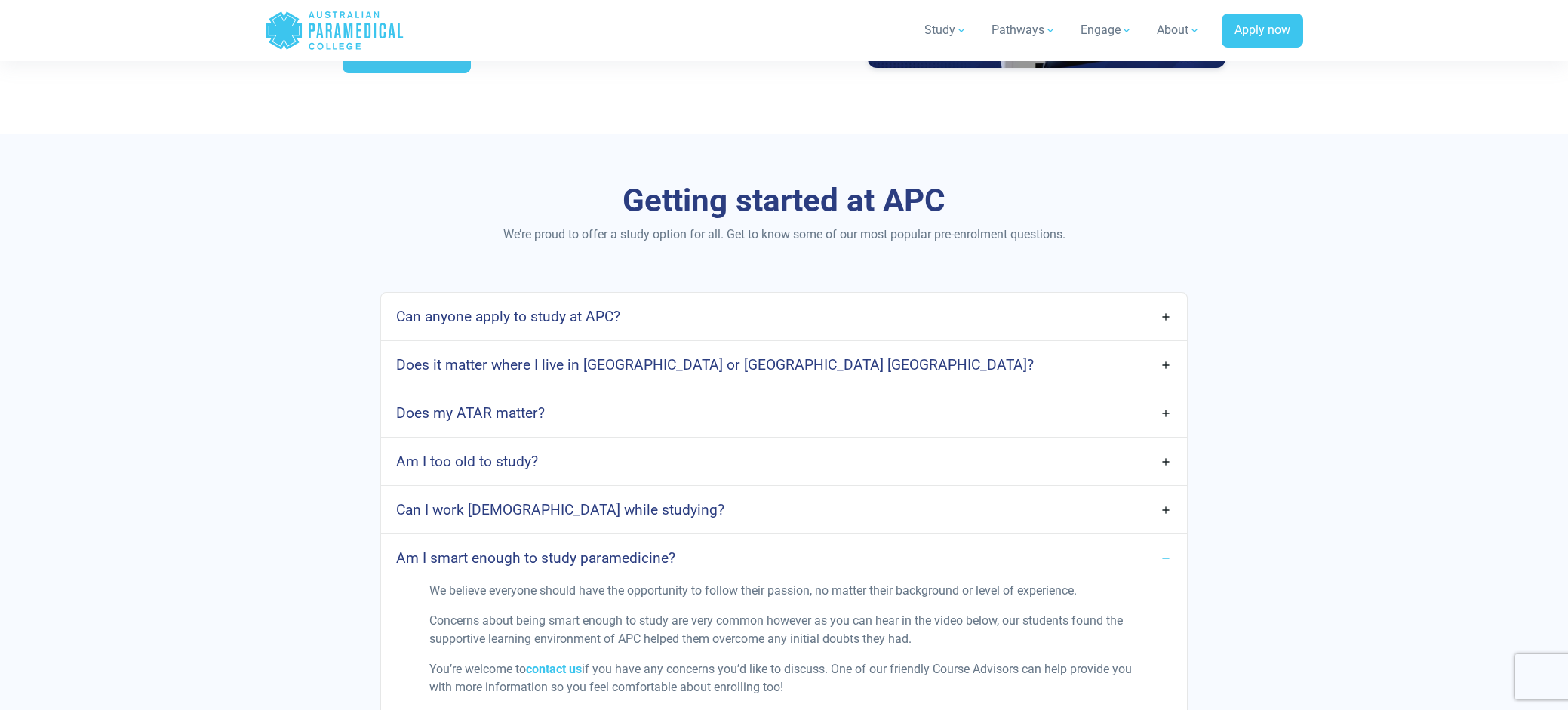
click at [658, 553] on h4 "Am I smart enough to study paramedicine?" at bounding box center [535, 557] width 279 height 17
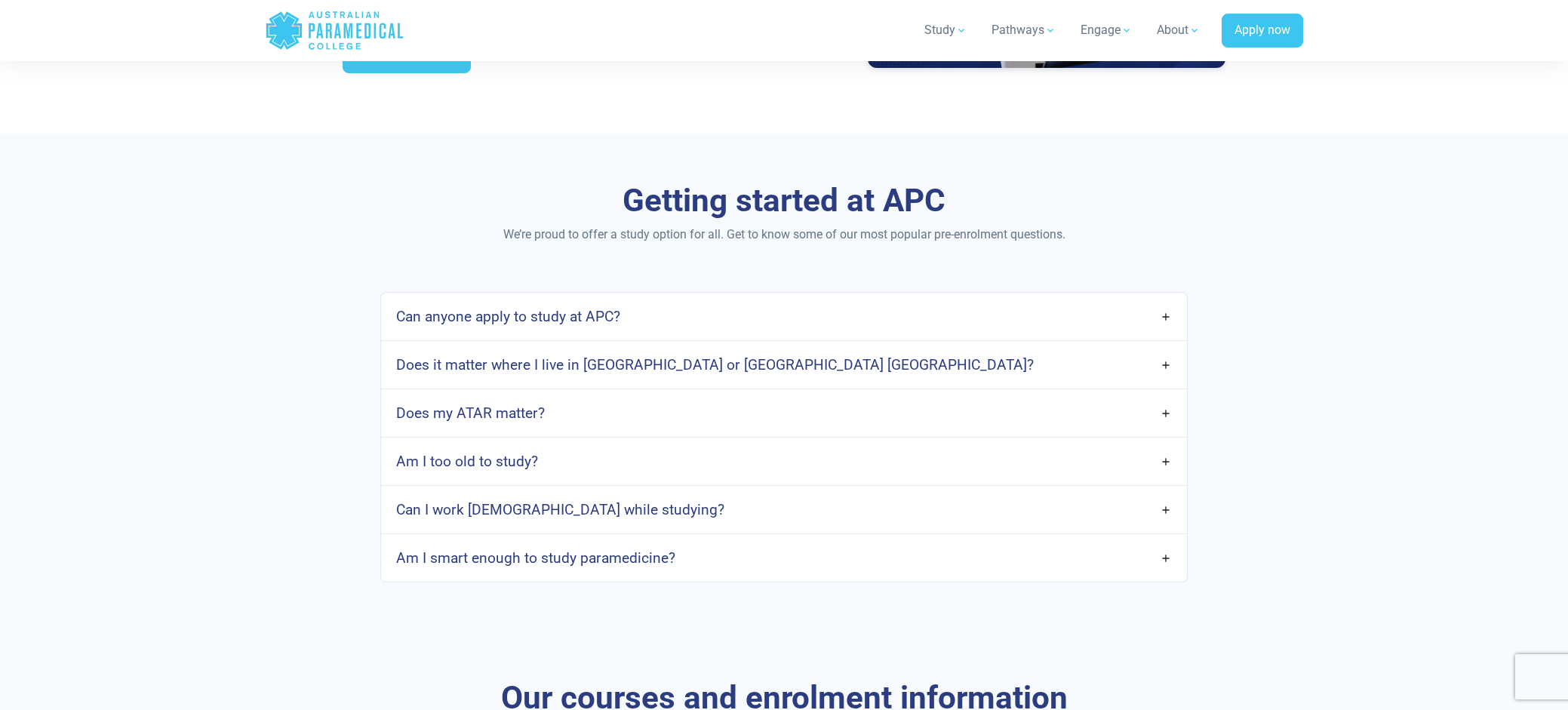
click at [708, 371] on h4 "Does it matter where I live in Australia or Aotearoa New Zealand?" at bounding box center [715, 365] width 638 height 17
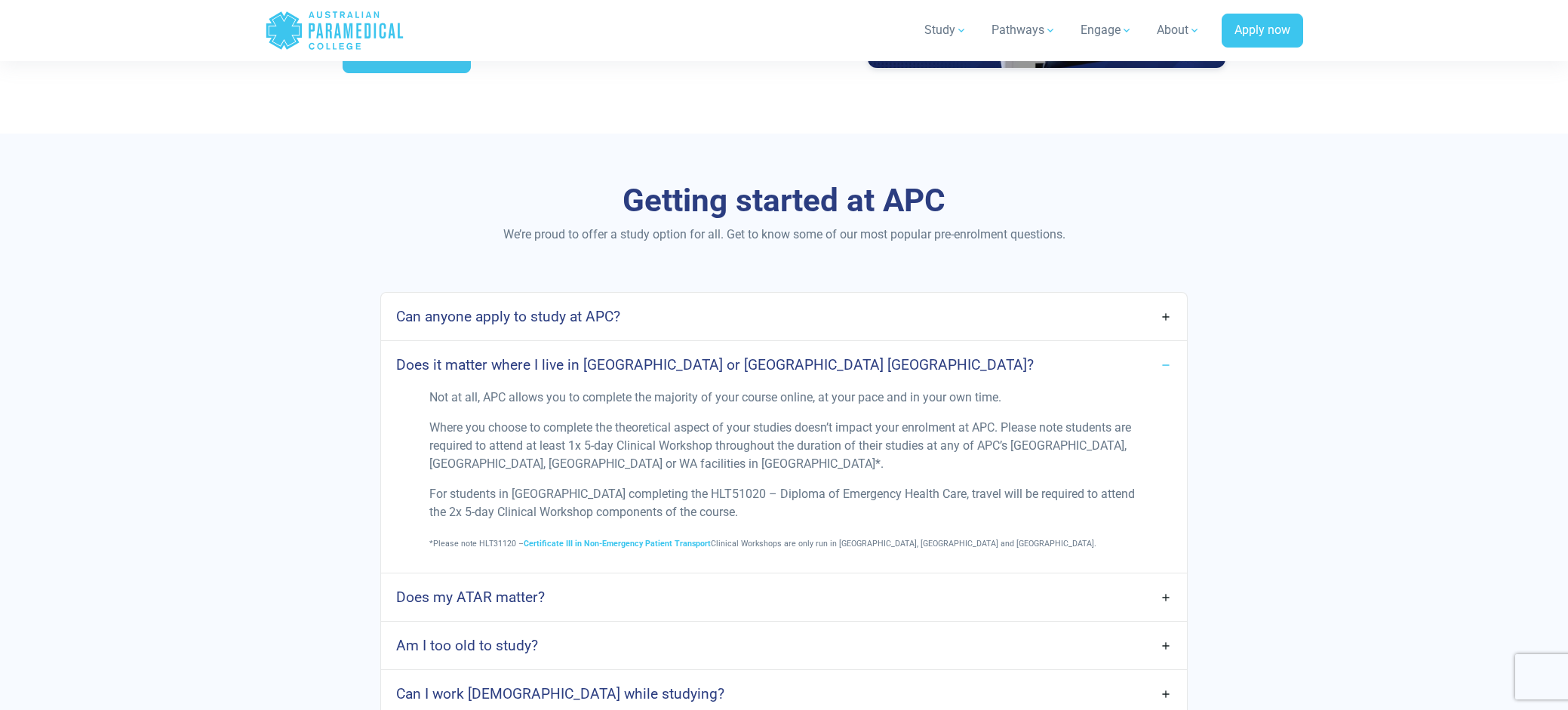
click at [708, 371] on h4 "Does it matter where I live in Australia or Aotearoa New Zealand?" at bounding box center [715, 365] width 638 height 17
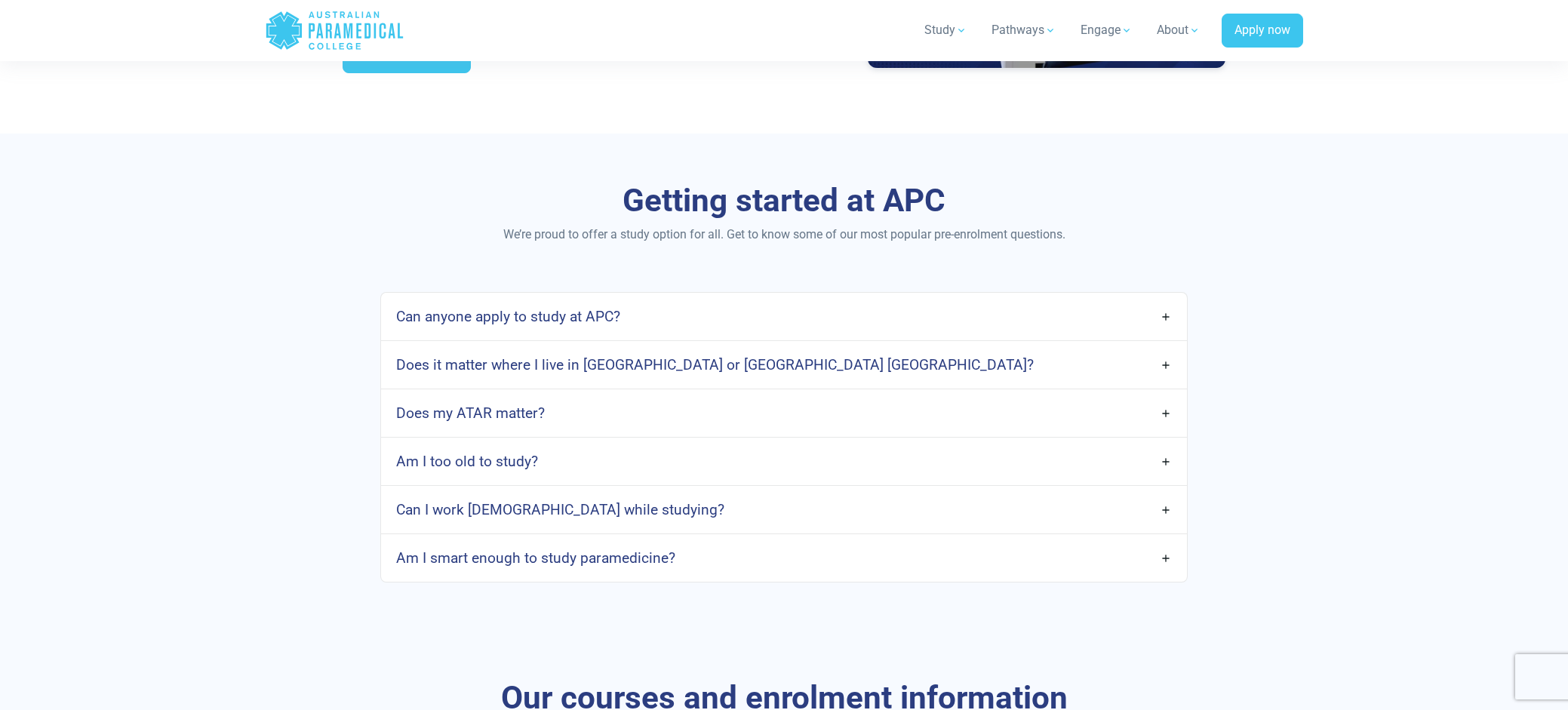
click at [714, 325] on link "Can anyone apply to study at APC?" at bounding box center [784, 316] width 806 height 36
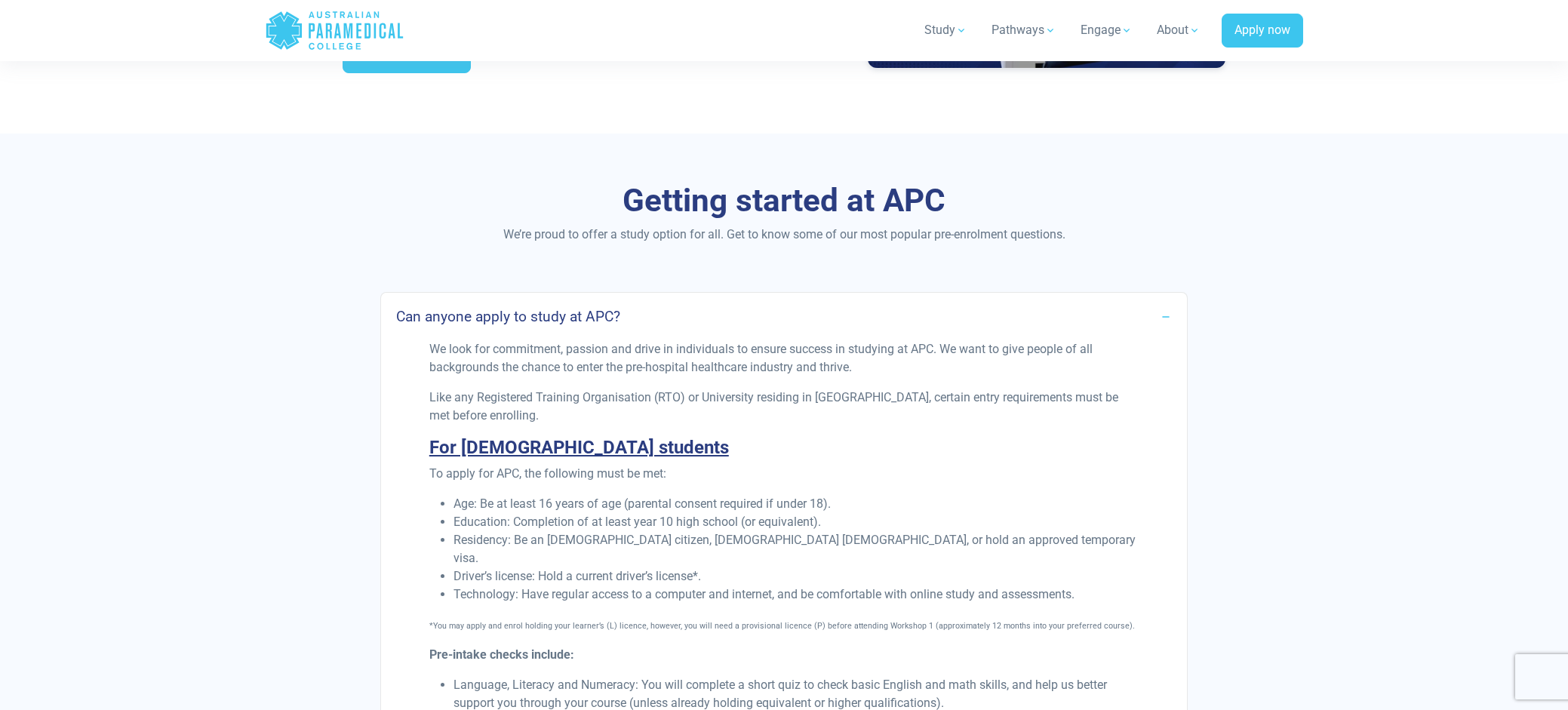
click at [714, 324] on link "Can anyone apply to study at APC?" at bounding box center [784, 316] width 806 height 36
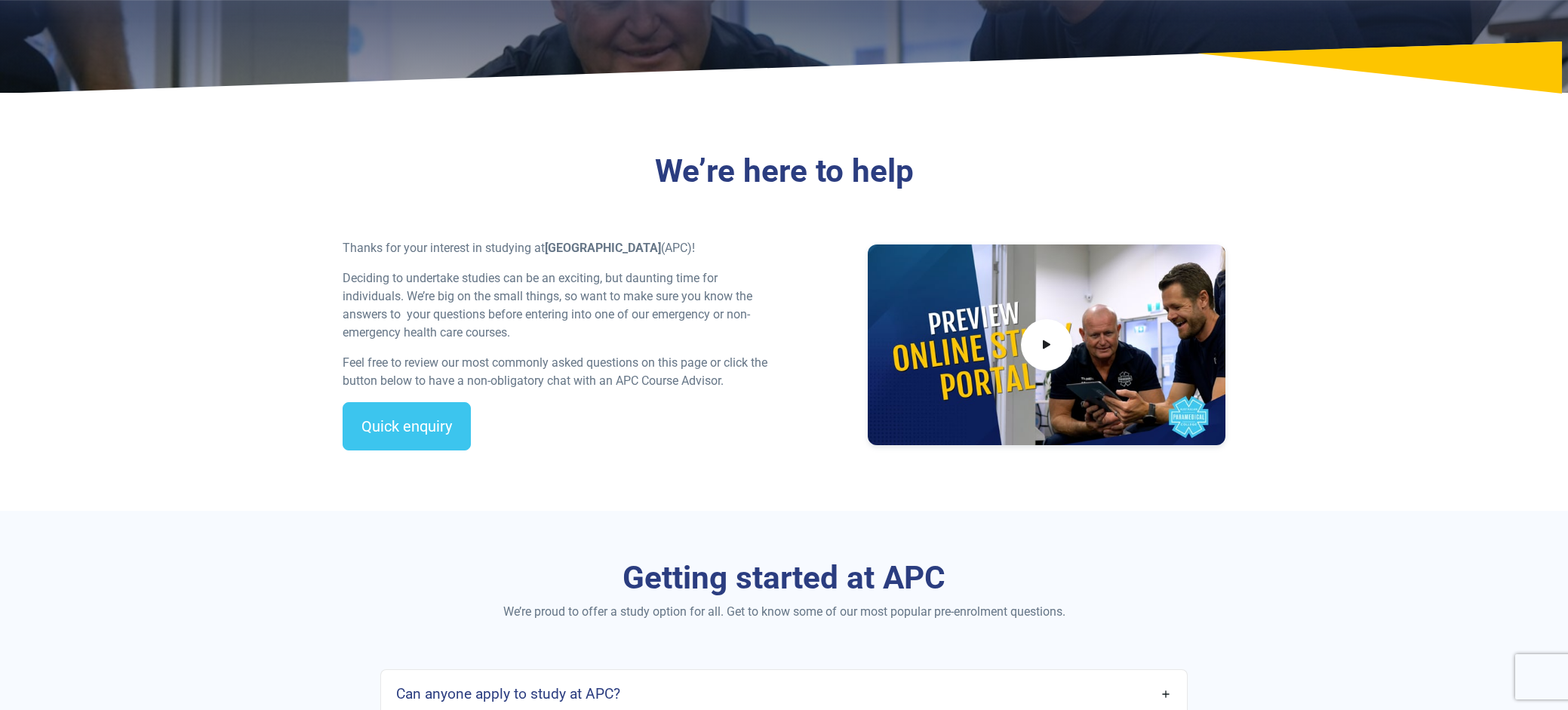
scroll to position [0, 0]
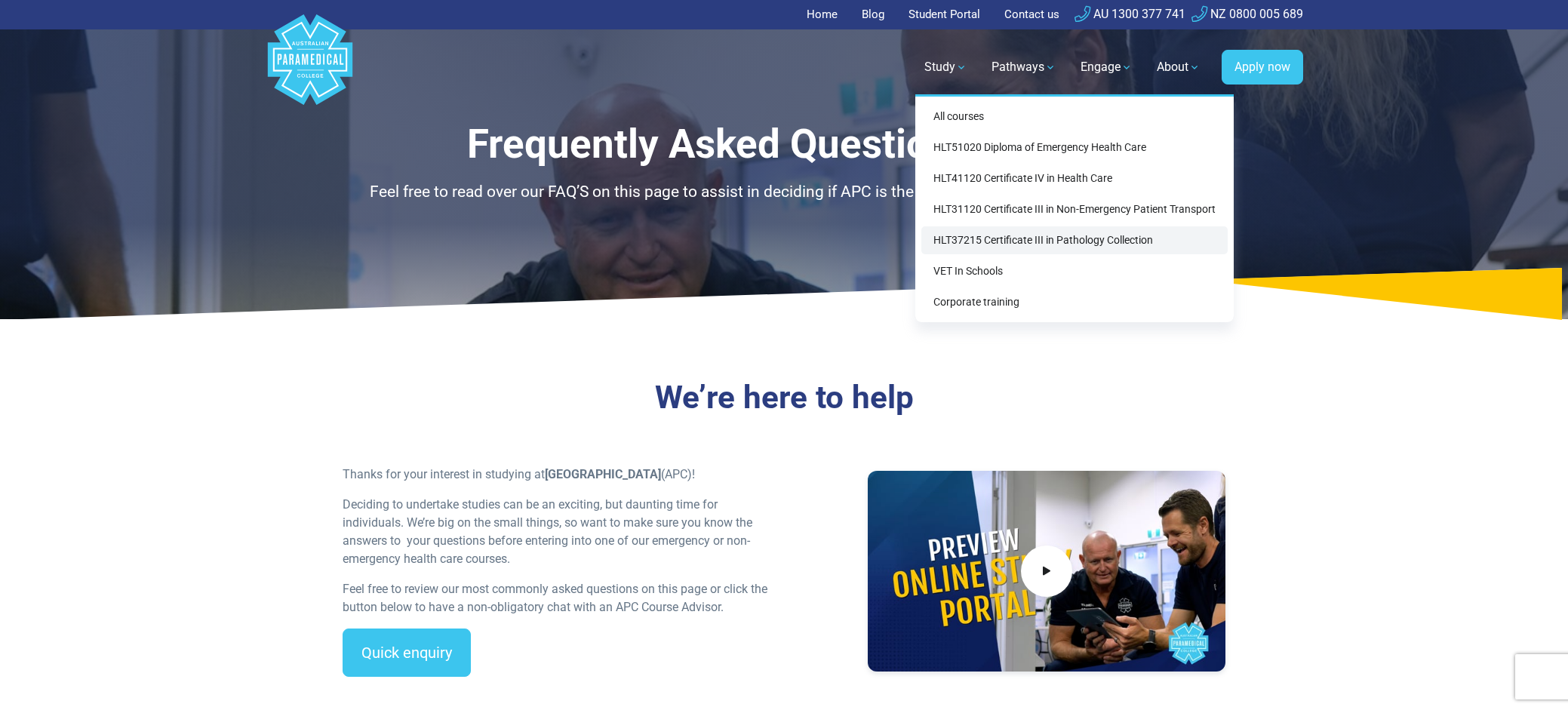
click at [1073, 246] on link "HLT37215 Certificate III in Pathology Collection" at bounding box center [1073, 240] width 306 height 28
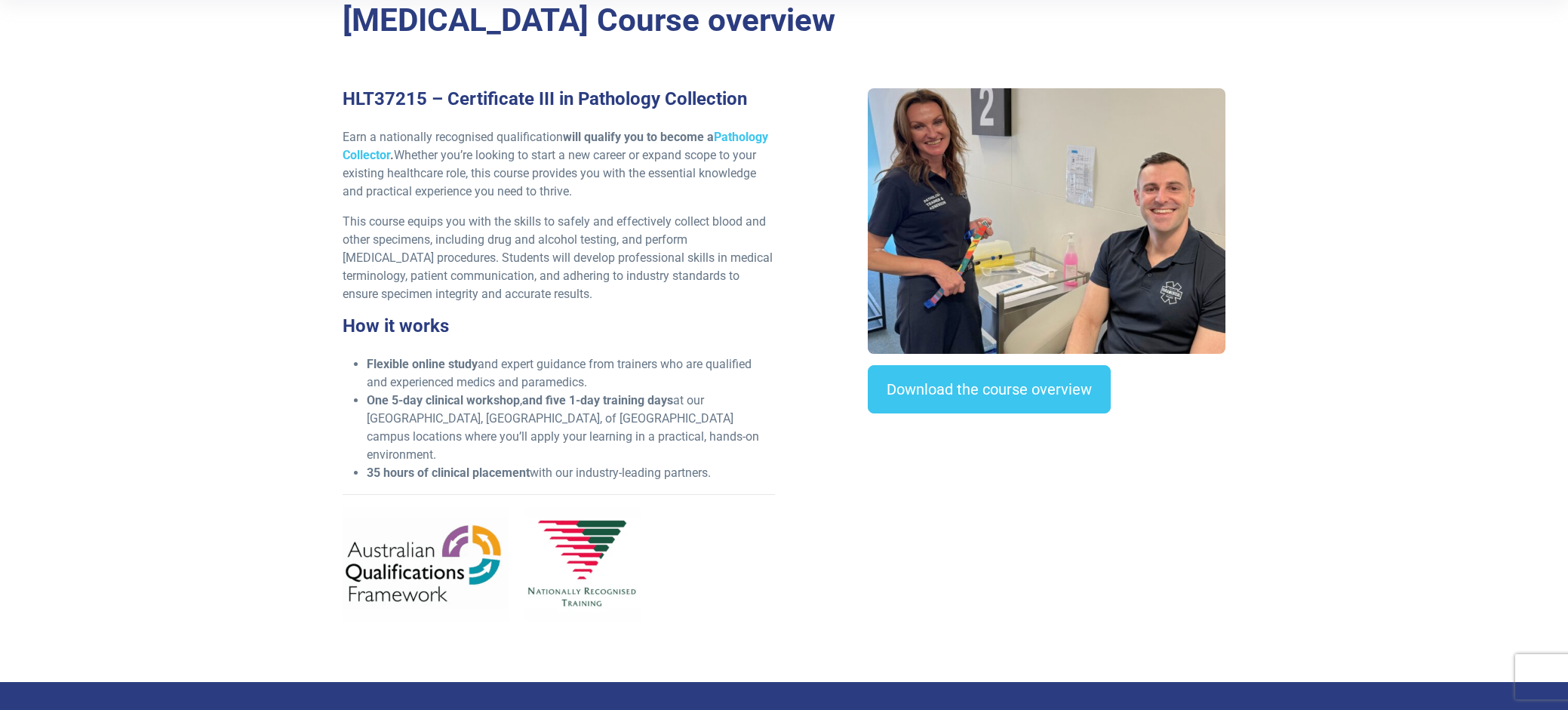
scroll to position [453, 0]
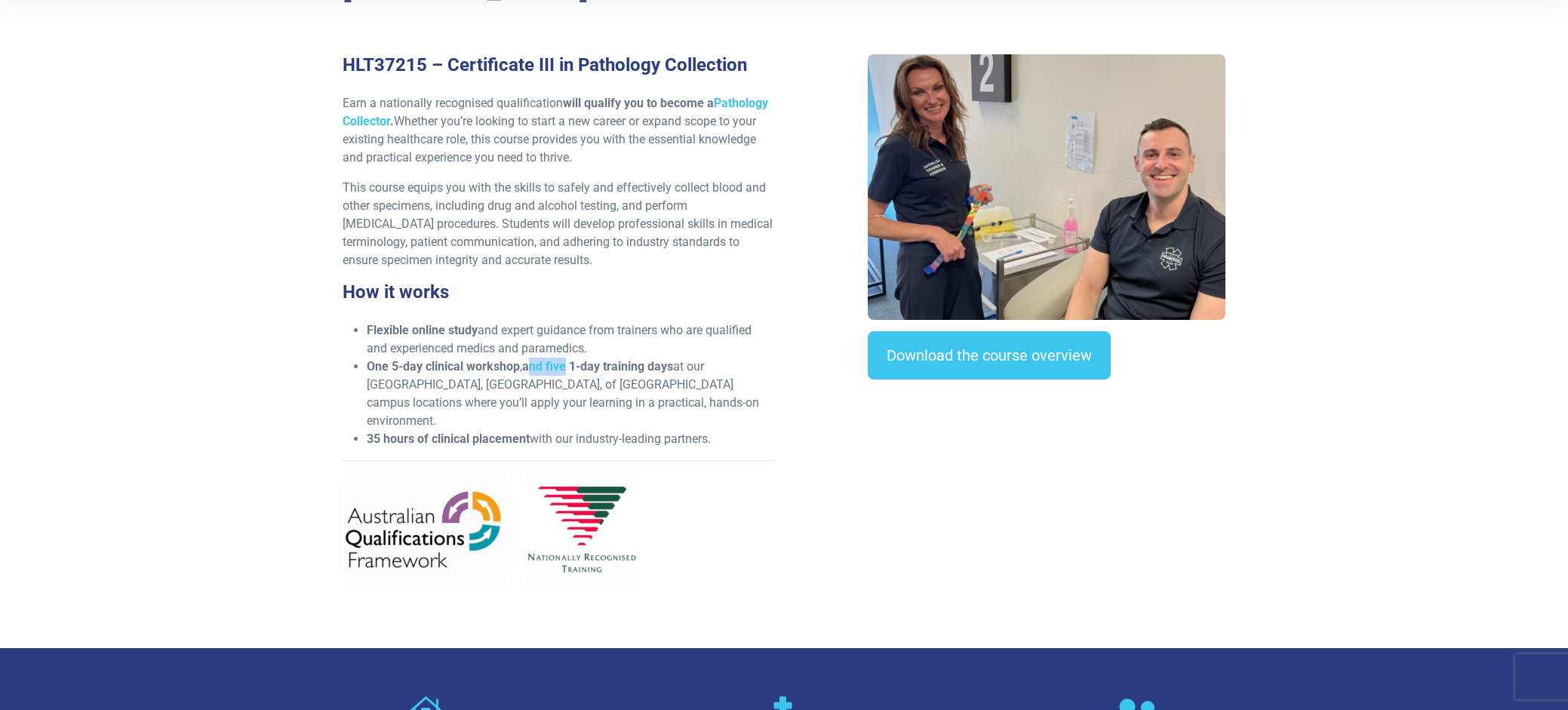
click at [567, 367] on strong "and five 1-day training days" at bounding box center [597, 366] width 151 height 14
click at [599, 382] on li "One 5-day clinical workshop , and five 1-day training days at our [GEOGRAPHIC_D…" at bounding box center [570, 393] width 408 height 72
click at [214, 356] on section "[MEDICAL_DATA] Course overview HLT37215 – Certificate III in Pathology Collecti…" at bounding box center [784, 298] width 1568 height 698
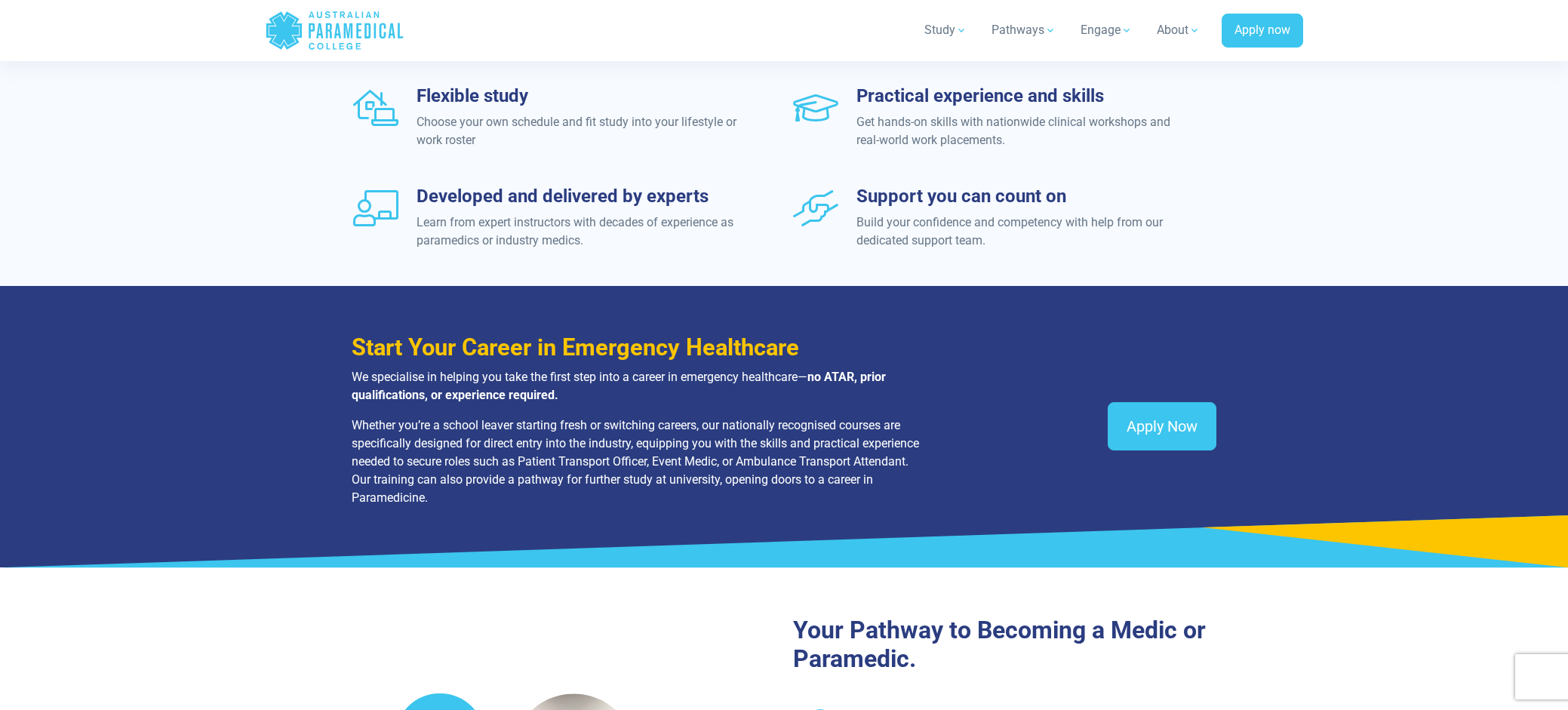
scroll to position [1810, 0]
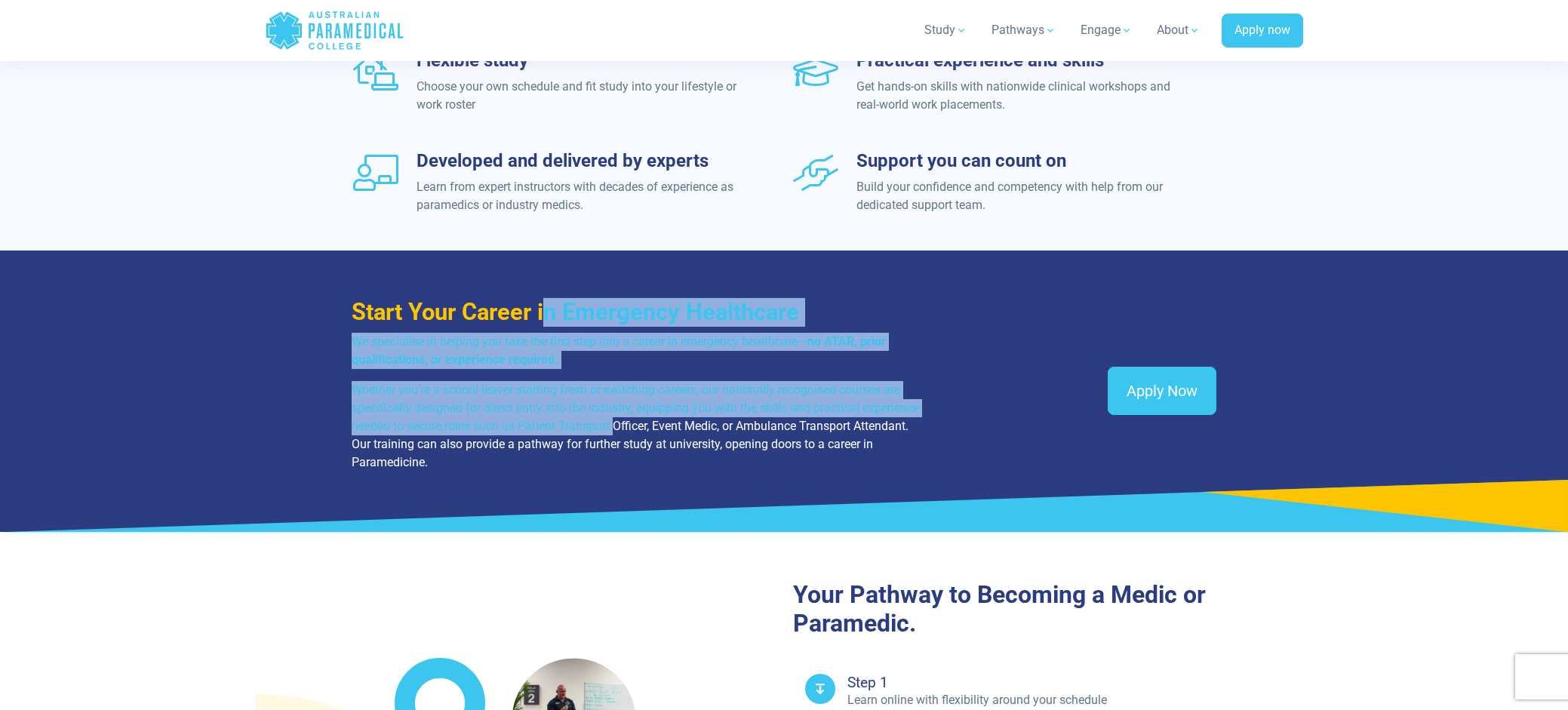
drag, startPoint x: 552, startPoint y: 304, endPoint x: 679, endPoint y: 424, distance: 174.7
click at [679, 424] on div "Start Your Career in Emergency Healthcare We specialise in helping you take the…" at bounding box center [636, 384] width 570 height 173
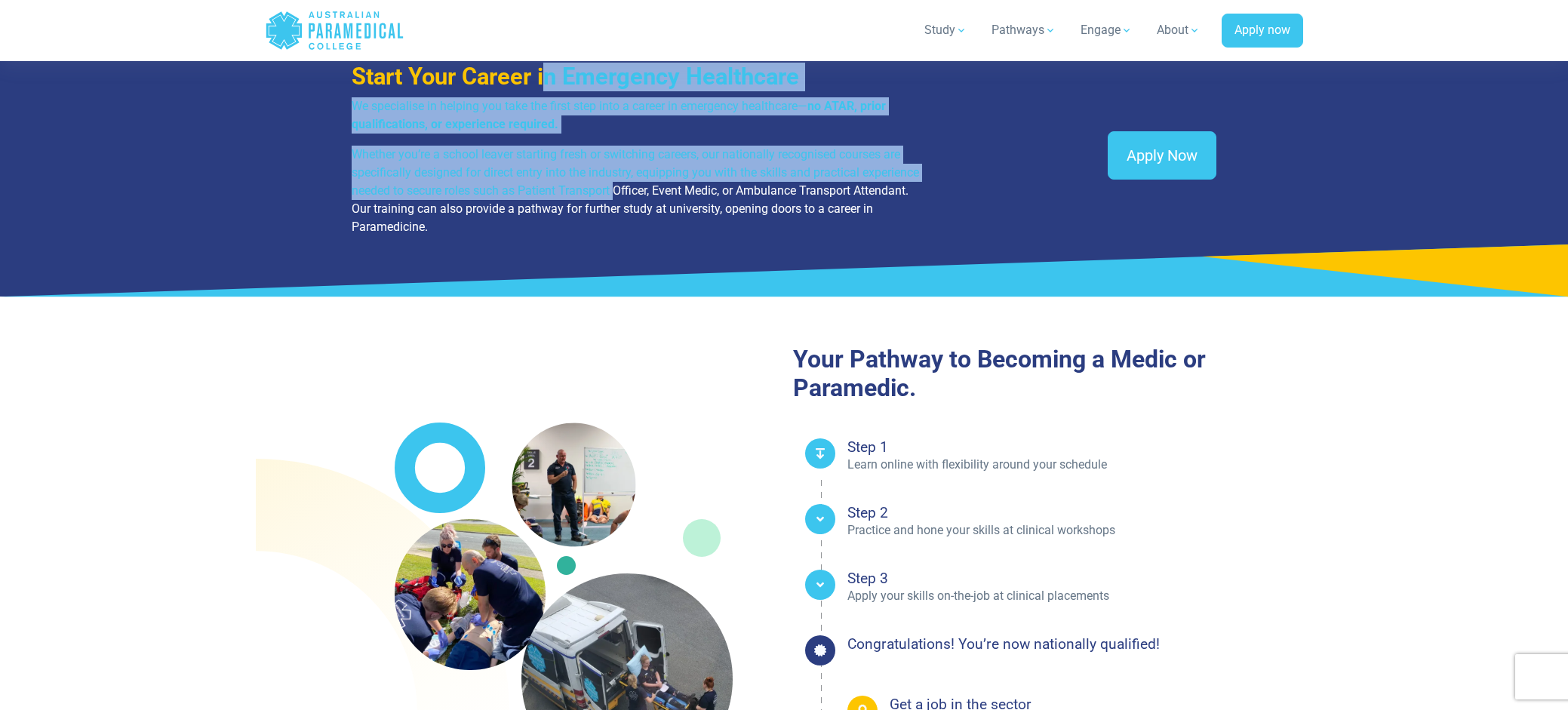
scroll to position [2112, 0]
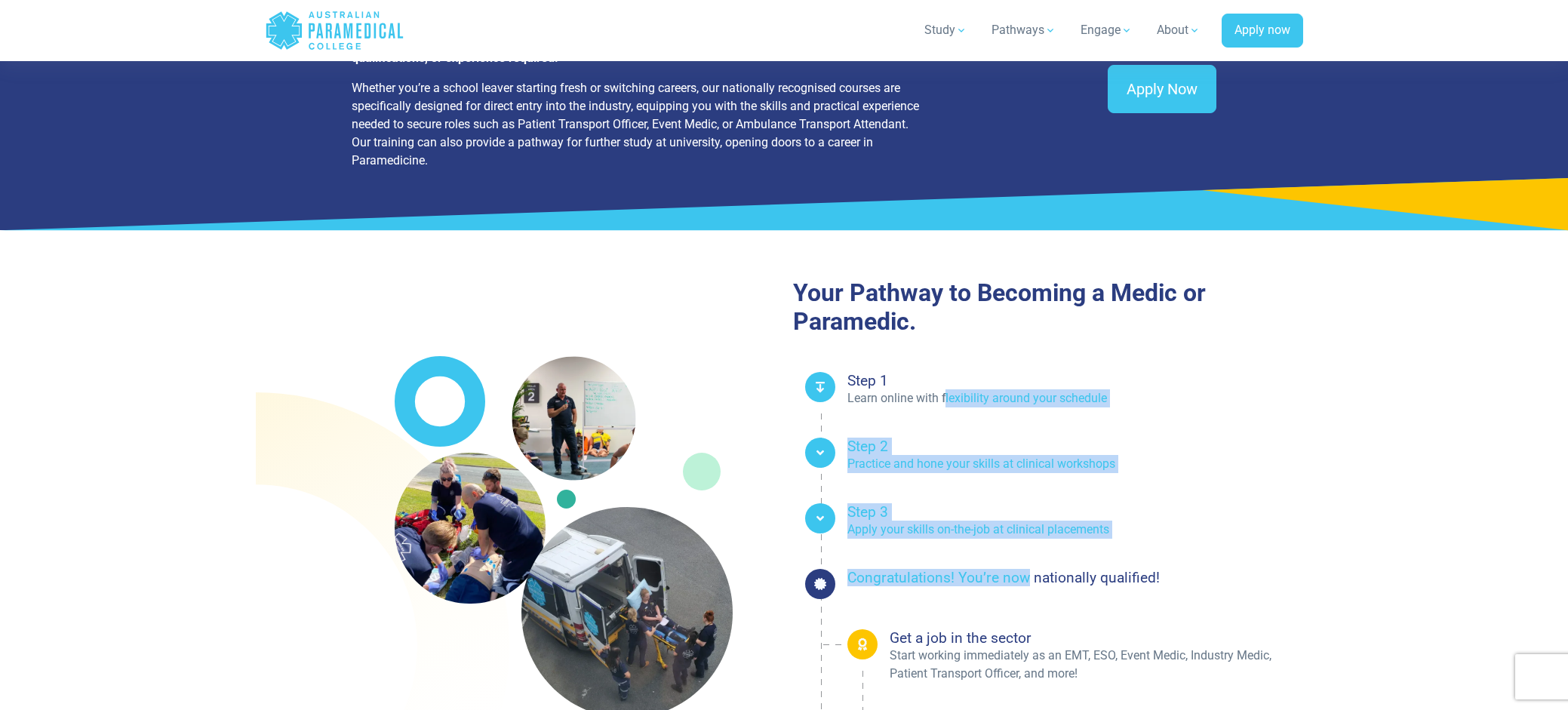
drag, startPoint x: 944, startPoint y: 400, endPoint x: 1028, endPoint y: 569, distance: 188.7
click at [1028, 569] on ul "Step 1 Learn online with flexibility around your schedule Step 2 Step 3" at bounding box center [1054, 569] width 498 height 395
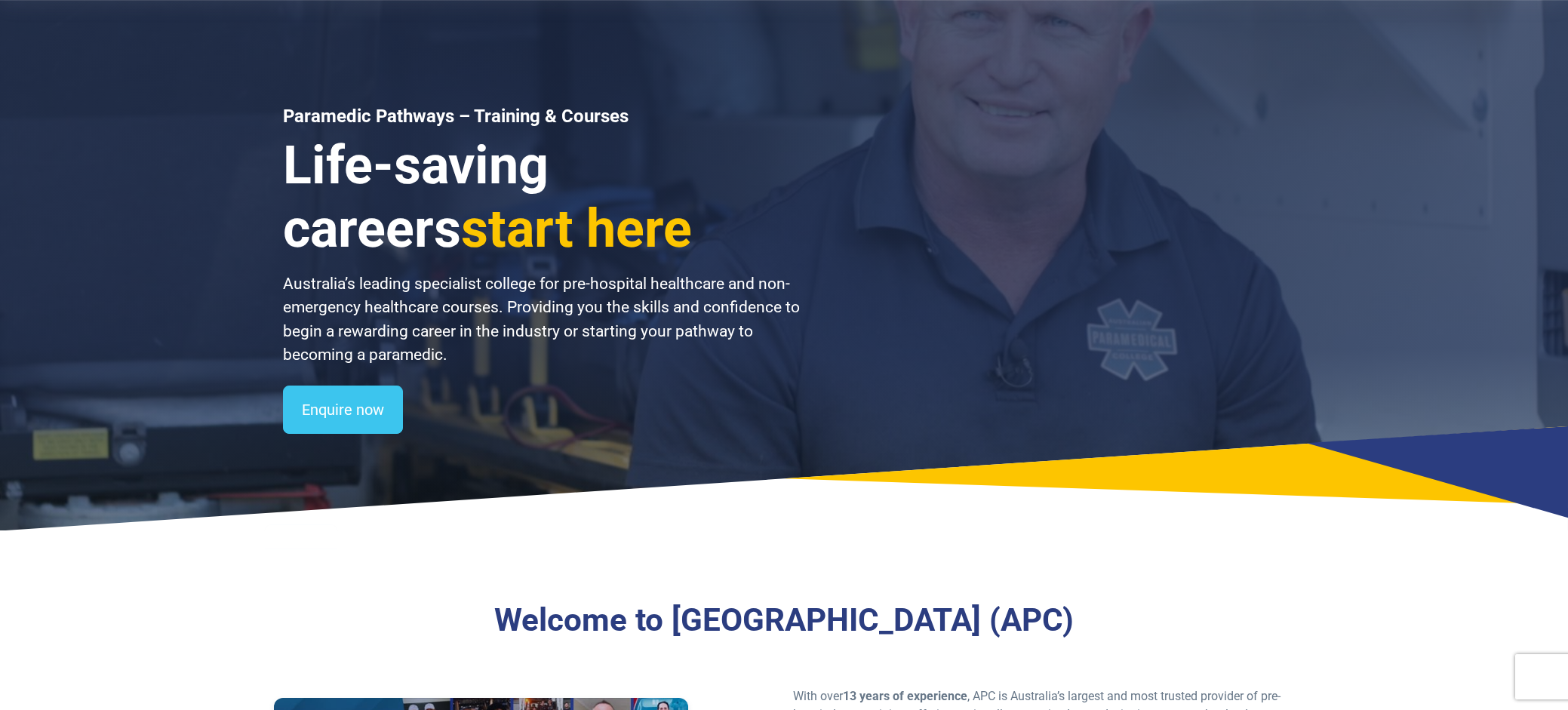
scroll to position [0, 0]
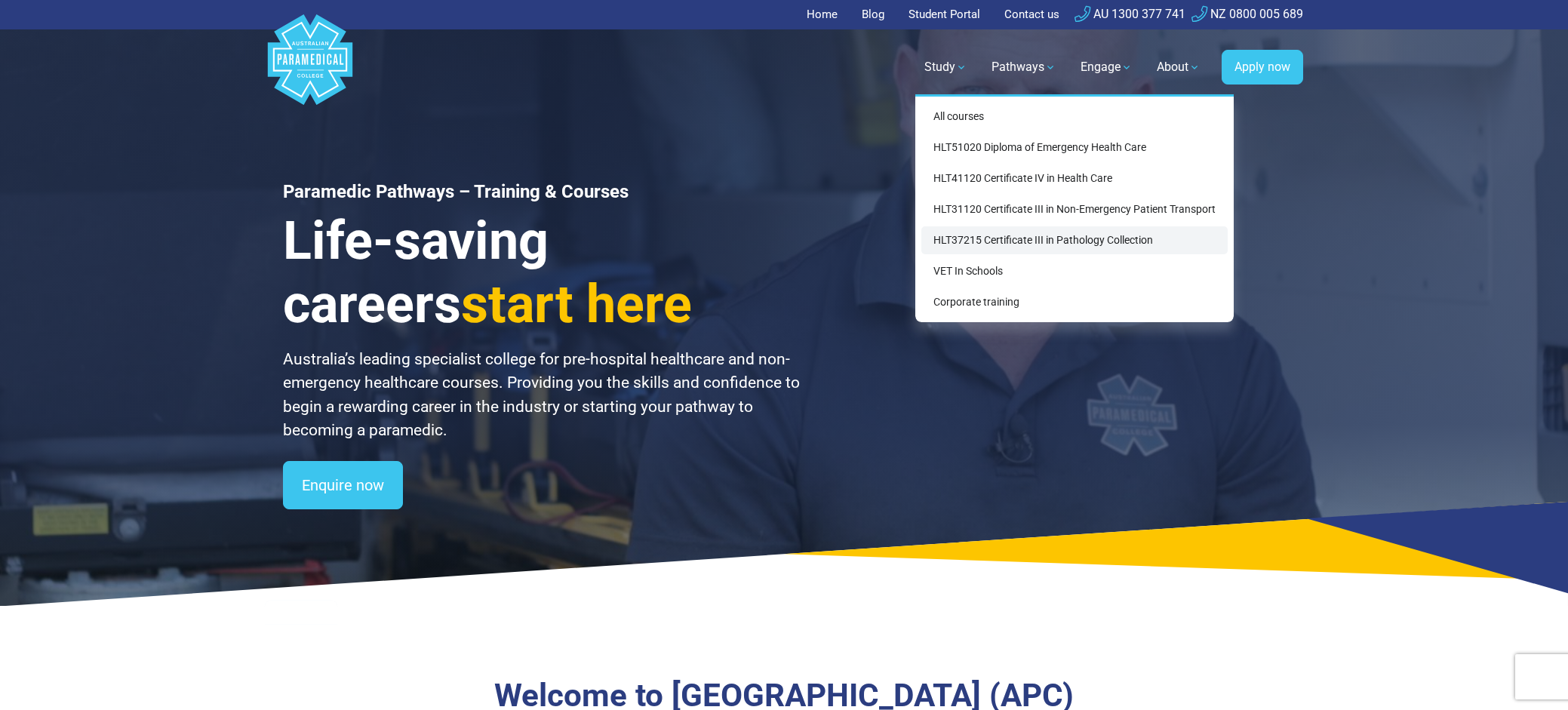
click at [1107, 242] on link "HLT37215 Certificate III in Pathology Collection" at bounding box center [1073, 240] width 306 height 28
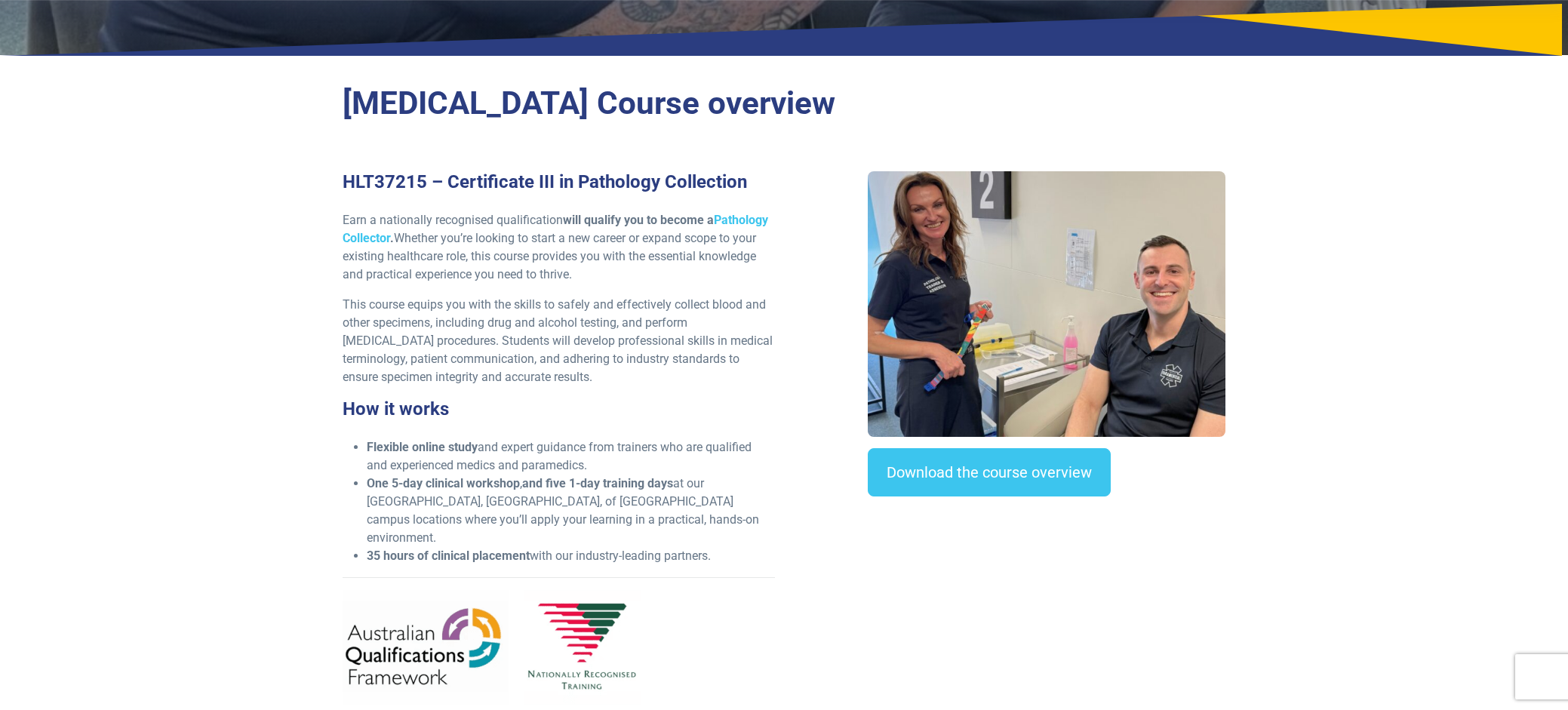
scroll to position [377, 0]
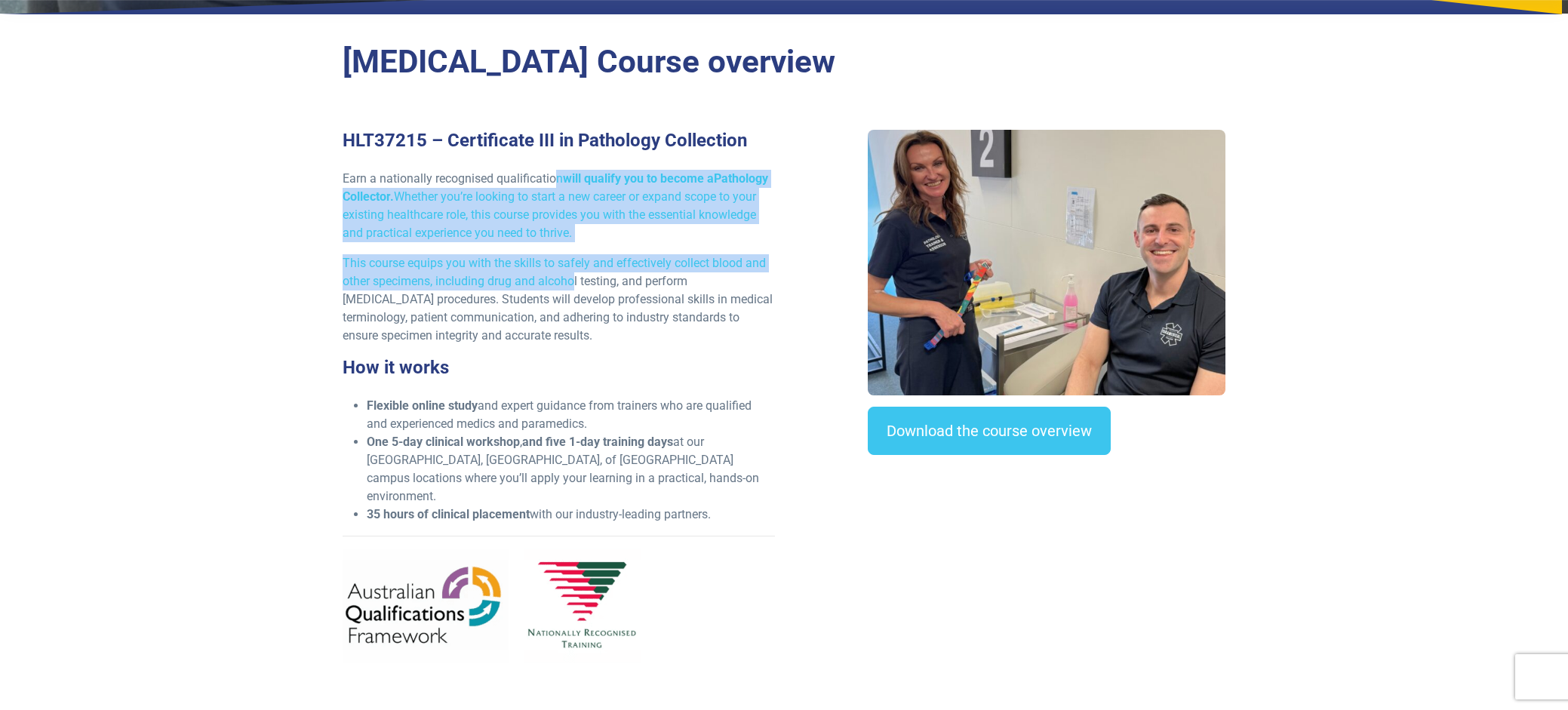
drag, startPoint x: 559, startPoint y: 178, endPoint x: 576, endPoint y: 279, distance: 102.4
click at [576, 279] on div "HLT37215 – Certificate III in Pathology Collection Earn a nationally recognised…" at bounding box center [558, 402] width 450 height 545
click at [576, 280] on p "This course equips you with the skills to safely and effectively collect blood …" at bounding box center [558, 299] width 432 height 90
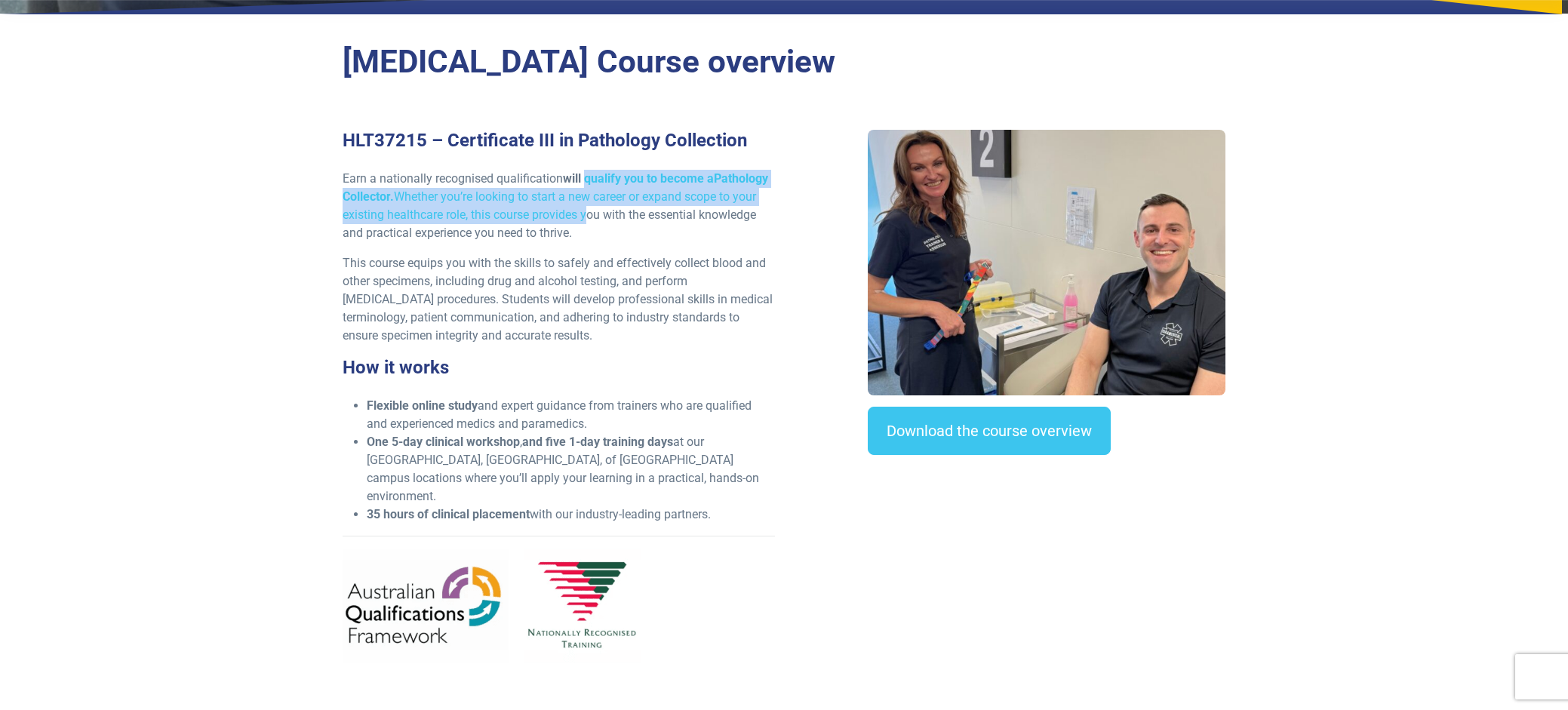
drag, startPoint x: 587, startPoint y: 184, endPoint x: 585, endPoint y: 206, distance: 22.1
click at [585, 206] on p "Earn a nationally recognised qualification will qualify you to become a Patholo…" at bounding box center [558, 205] width 432 height 72
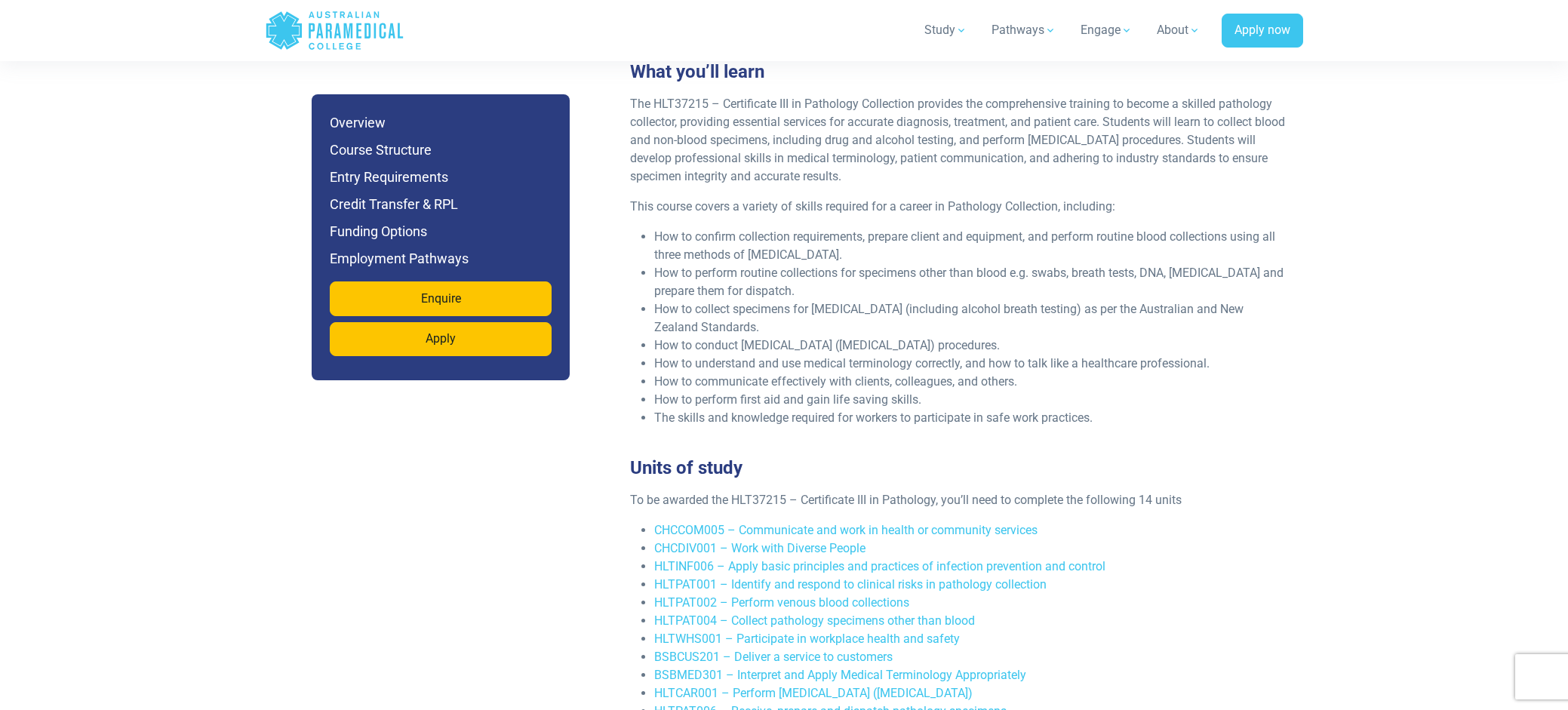
scroll to position [2565, 0]
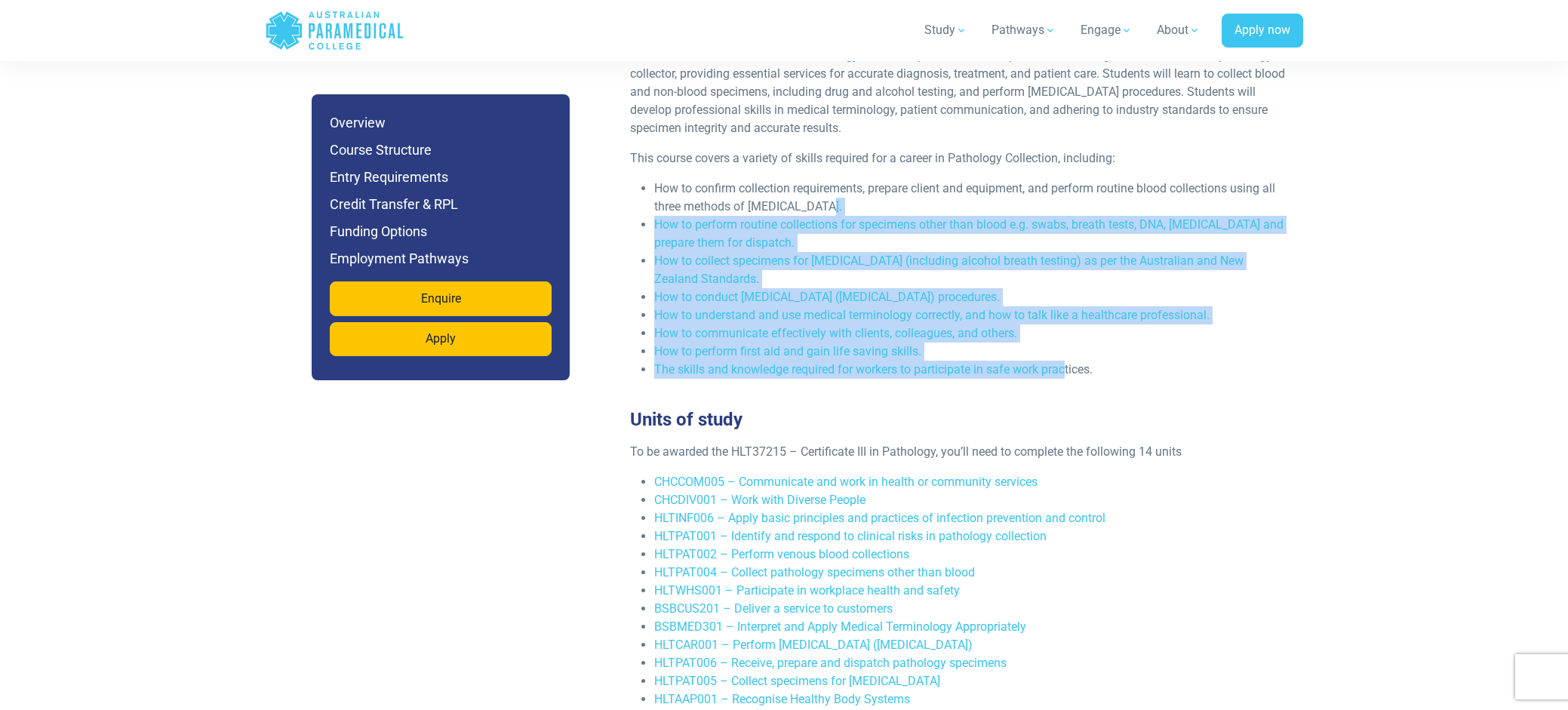
drag, startPoint x: 1066, startPoint y: 354, endPoint x: 908, endPoint y: 182, distance: 233.6
click at [908, 182] on ul "How to confirm collection requirements, prepare client and equipment, and perfo…" at bounding box center [959, 280] width 658 height 199
click at [908, 268] on li "How to collect specimens for [MEDICAL_DATA] (including alcohol breath testing) …" at bounding box center [970, 270] width 634 height 36
drag, startPoint x: 1050, startPoint y: 357, endPoint x: 860, endPoint y: 203, distance: 244.6
click at [860, 203] on ul "How to confirm collection requirements, prepare client and equipment, and perfo…" at bounding box center [959, 280] width 658 height 199
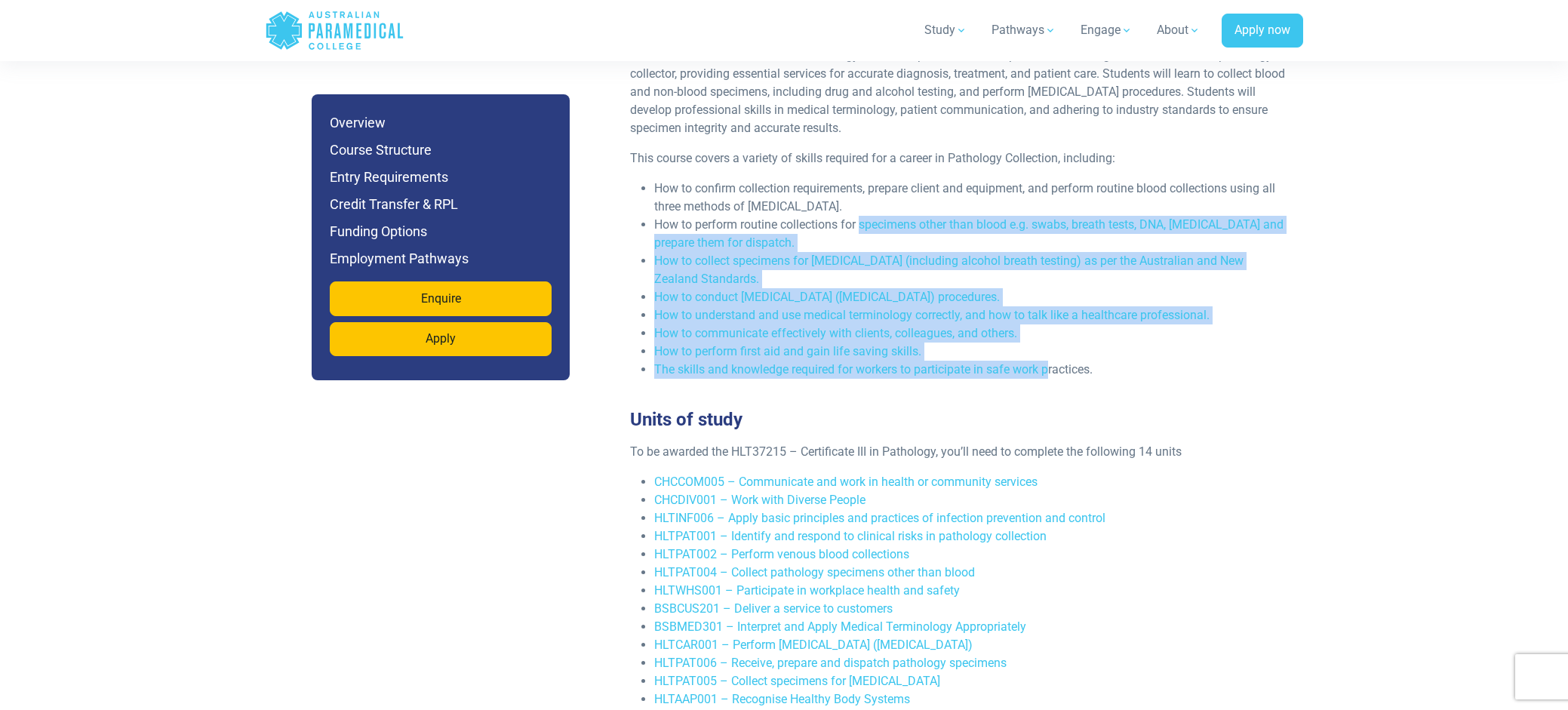
click at [860, 216] on li "How to perform routine collections for specimens other than blood e.g. swabs, b…" at bounding box center [970, 234] width 634 height 36
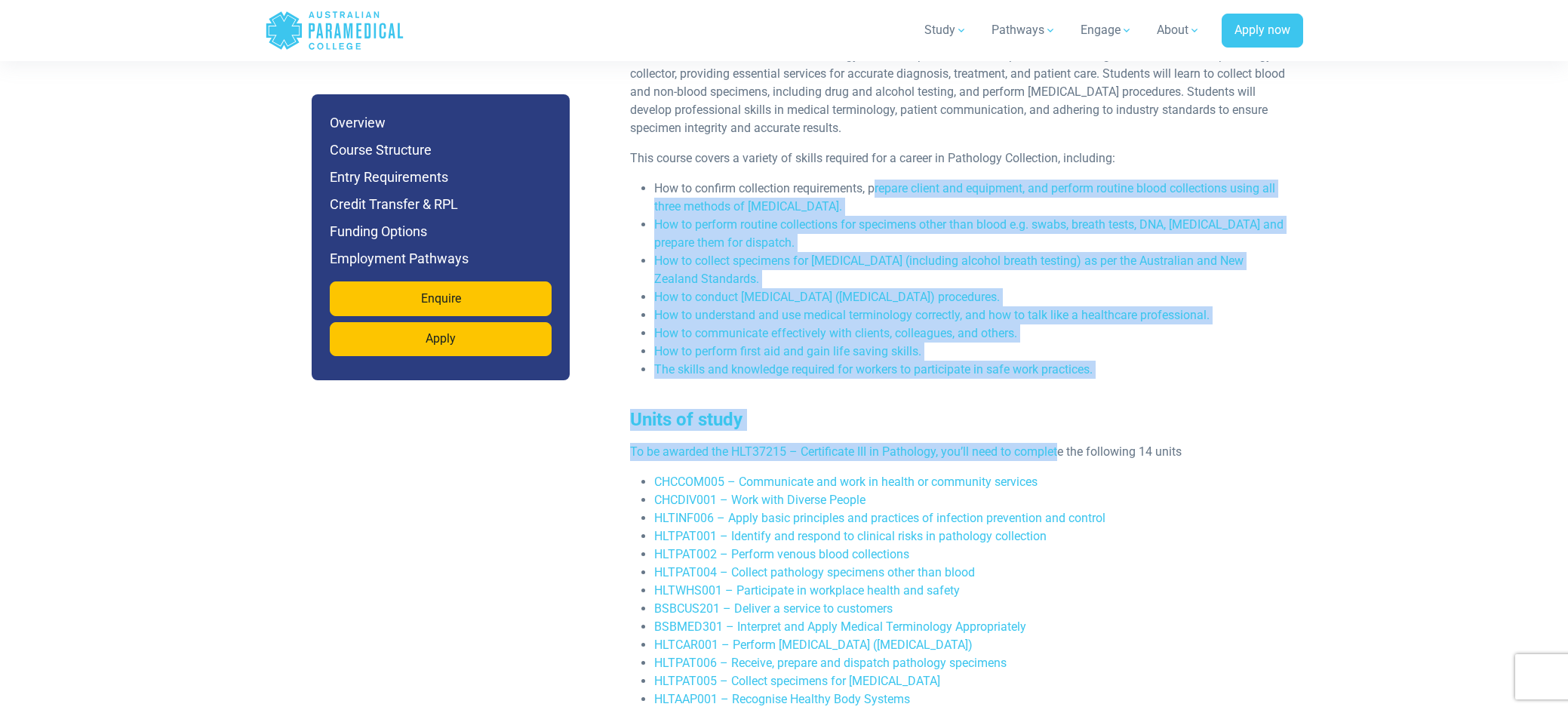
drag, startPoint x: 877, startPoint y: 170, endPoint x: 1060, endPoint y: 429, distance: 317.1
click at [1060, 429] on div "Course Structure What you’ll learn The HLT37215 – Certificate III in Pathology …" at bounding box center [964, 569] width 676 height 1218
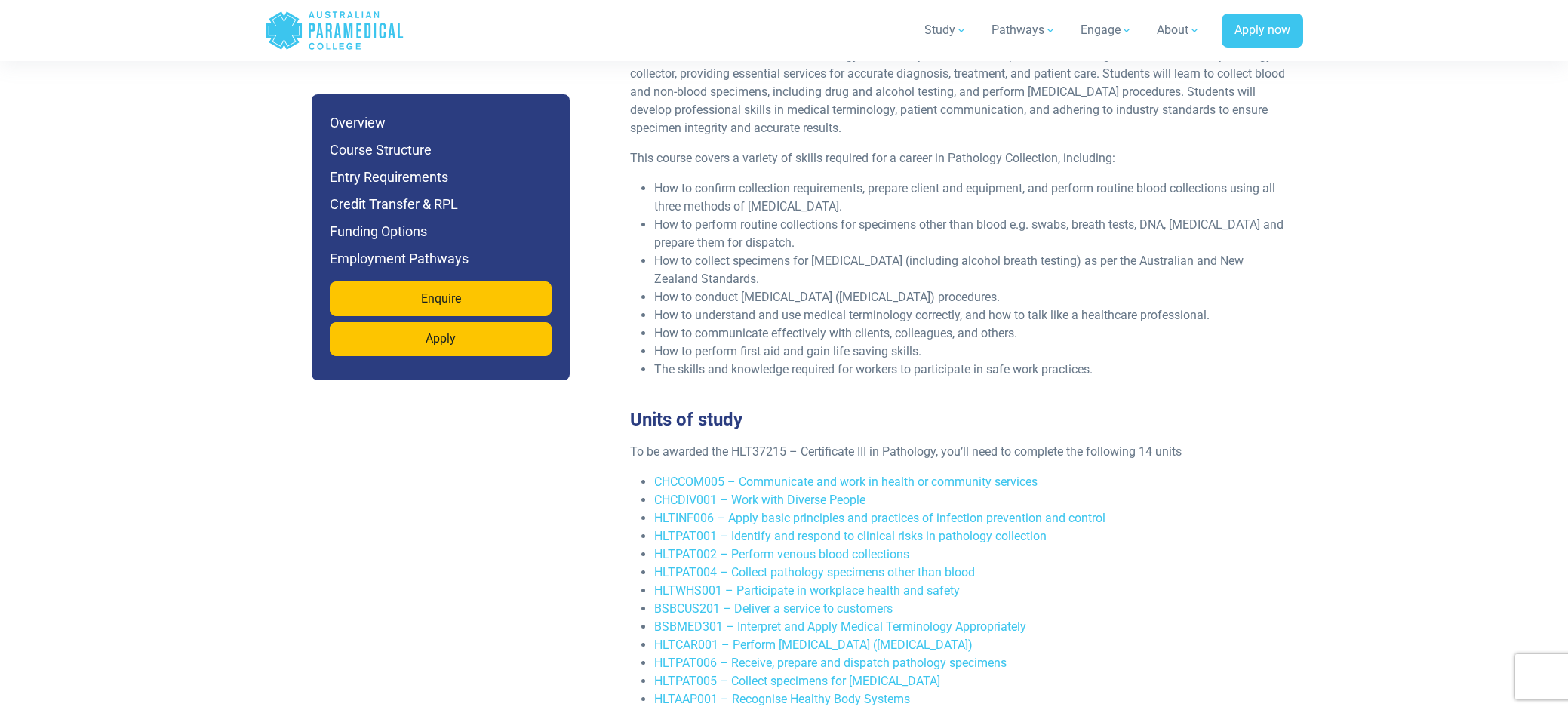
click at [1091, 442] on p "To be awarded the HLT37215 – Certificate III in Pathology, you’ll need to compl…" at bounding box center [959, 451] width 658 height 18
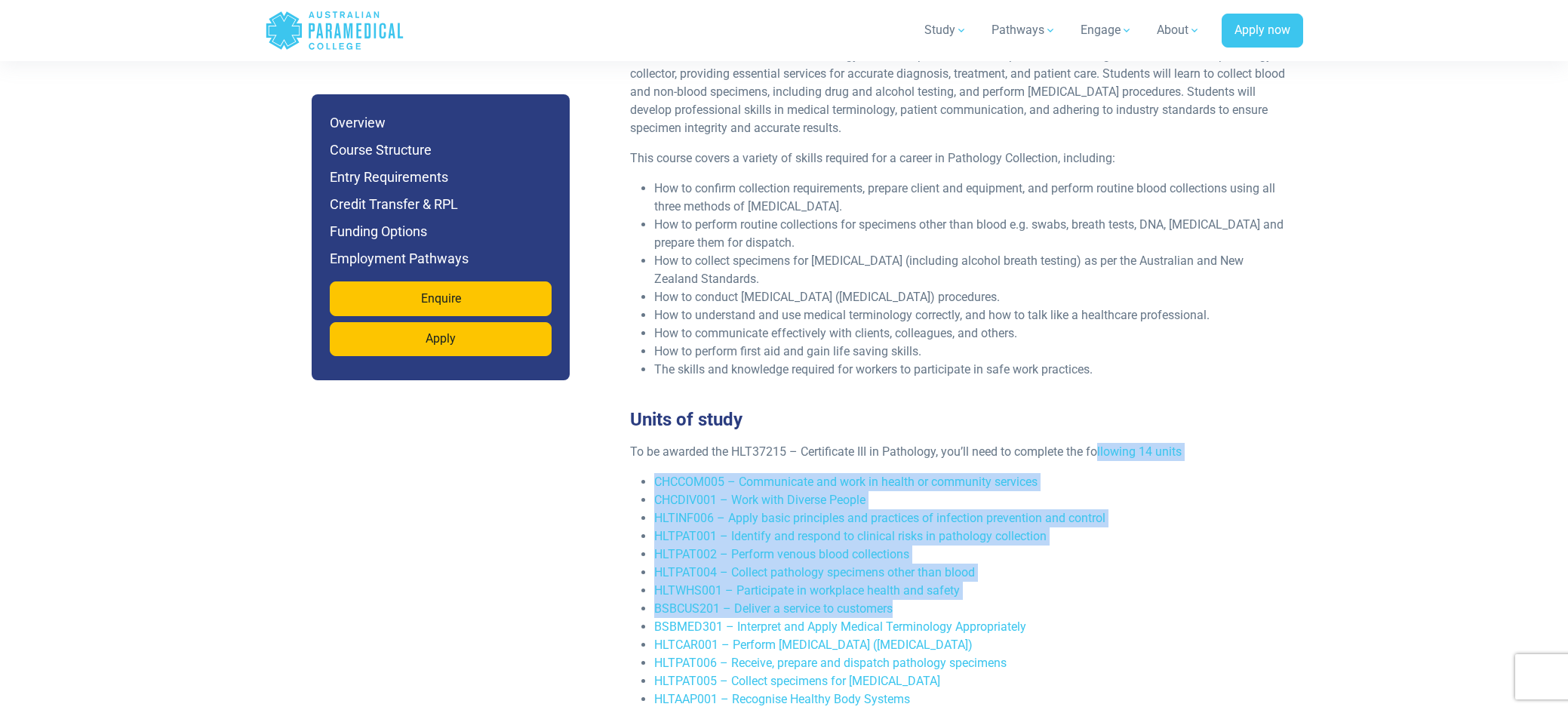
drag, startPoint x: 1101, startPoint y: 435, endPoint x: 1152, endPoint y: 591, distance: 164.1
click at [1152, 591] on div "To be awarded the HLT37215 – Certificate III in Pathology, you’ll need to compl…" at bounding box center [958, 590] width 676 height 296
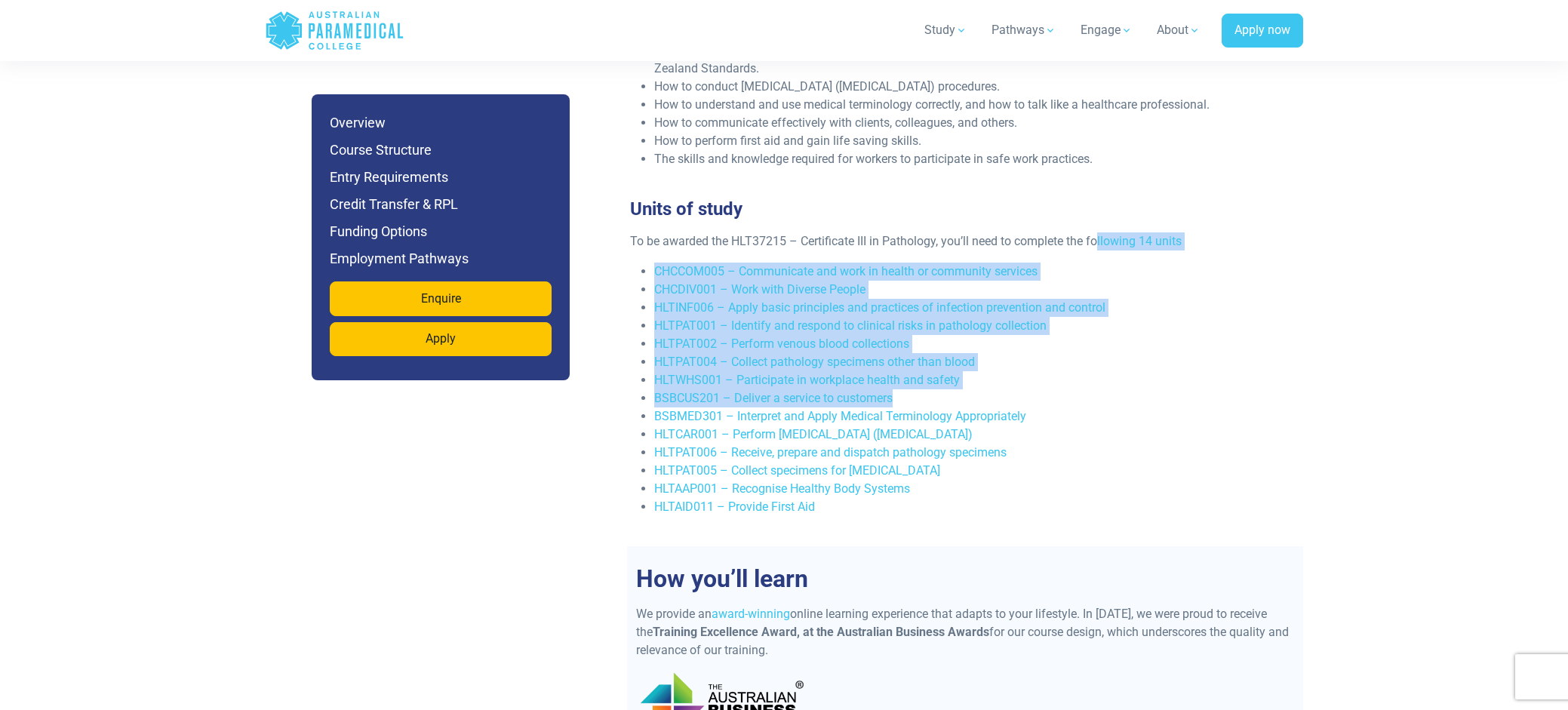
scroll to position [2791, 0]
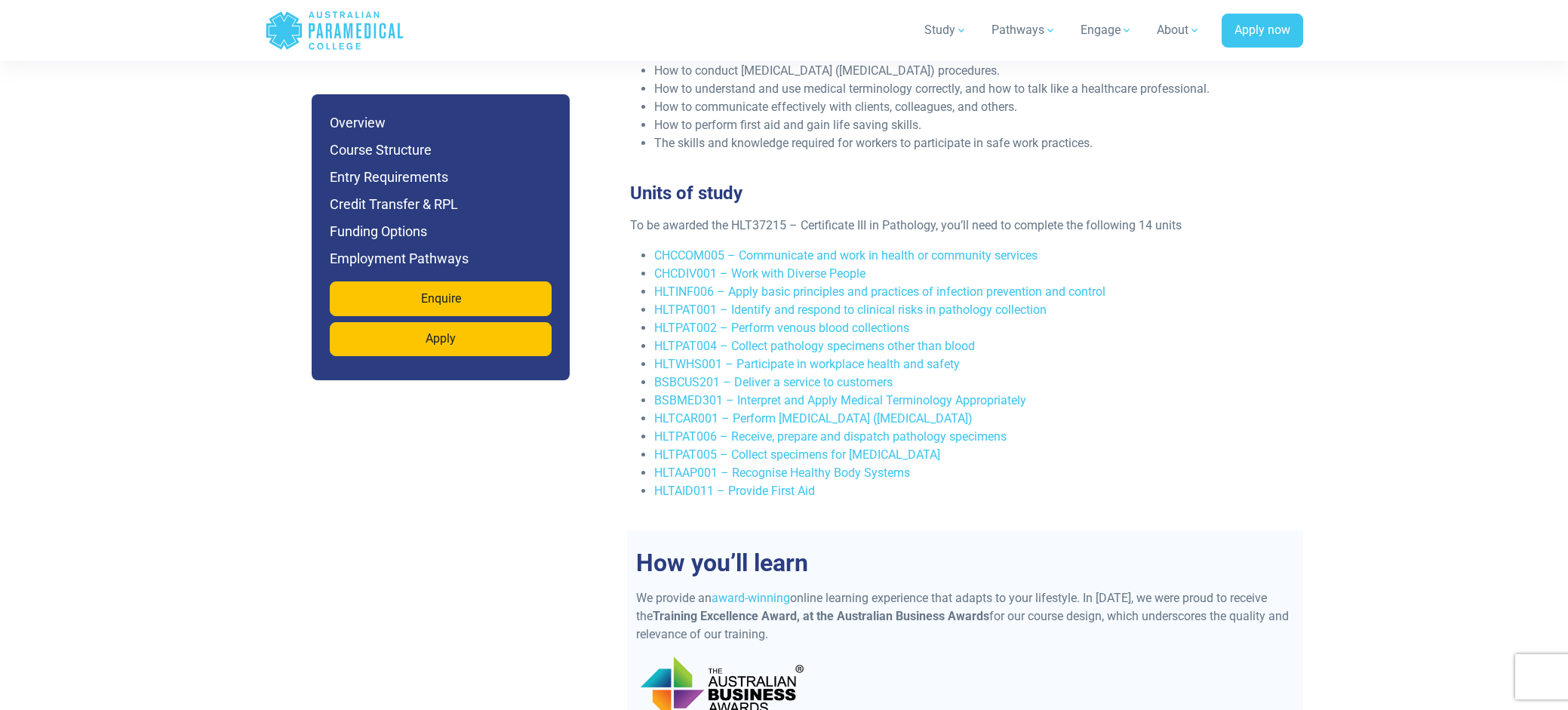
click at [1131, 506] on div "Units of study To be awarded the HLT37215 – Certificate III in Pathology, you’l…" at bounding box center [958, 356] width 676 height 348
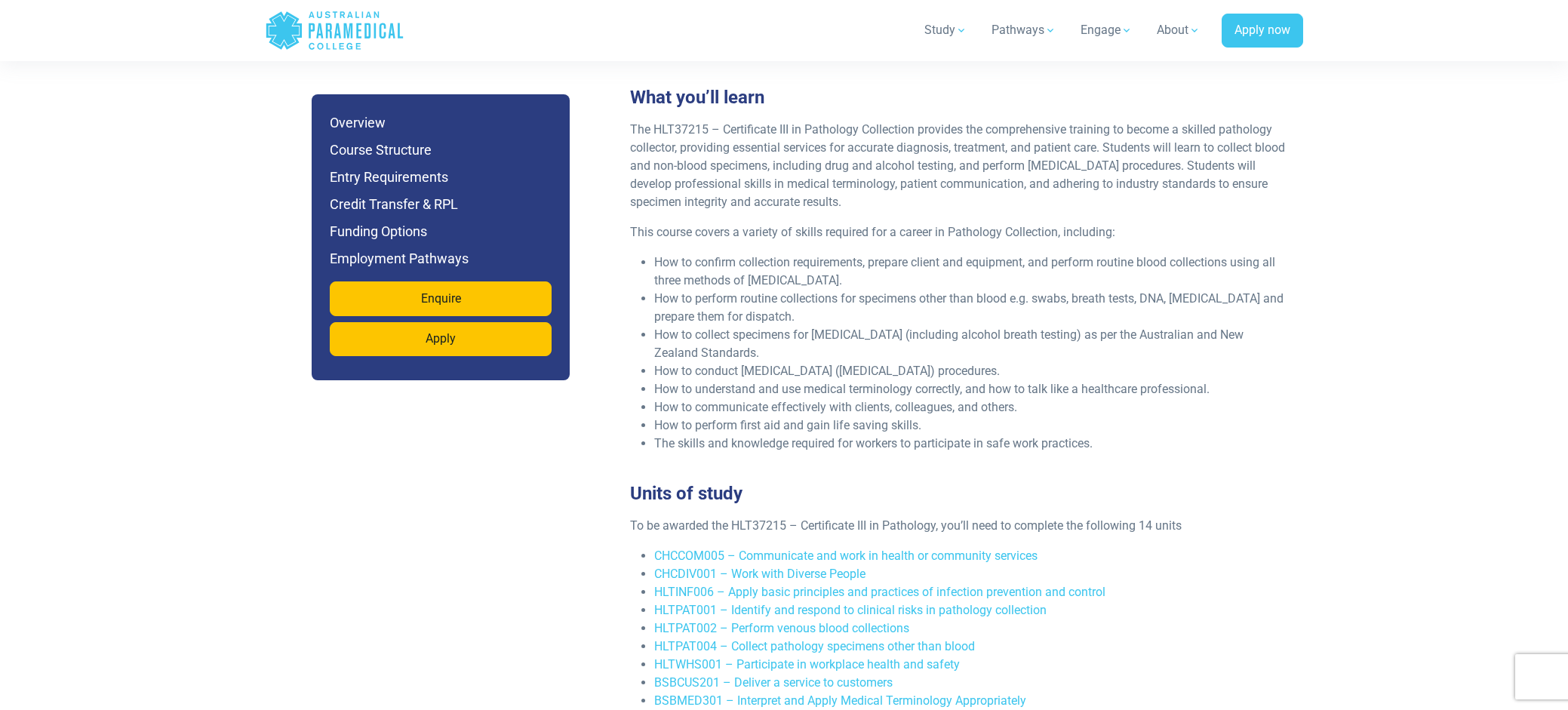
scroll to position [2489, 0]
